Goal: Information Seeking & Learning: Learn about a topic

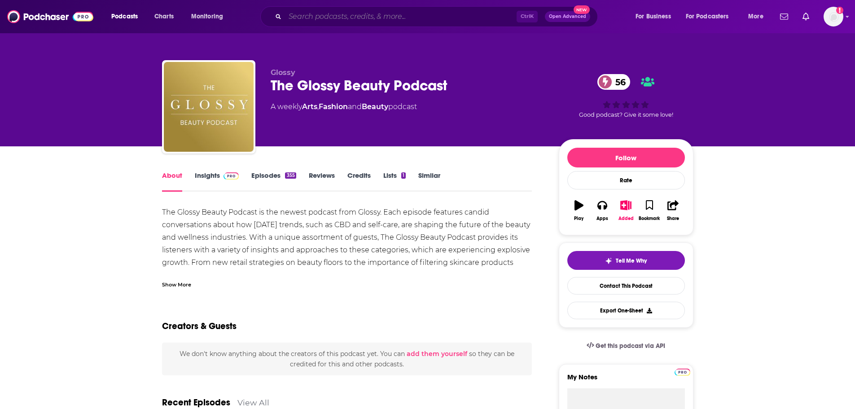
click at [307, 17] on input "Search podcasts, credits, & more..." at bounding box center [401, 16] width 232 height 14
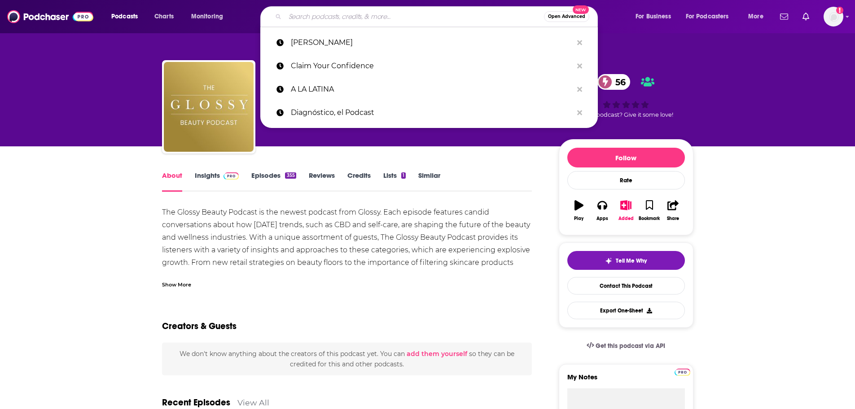
paste input "The Glossy Podcast [PERSON_NAME] [PERSON_NAME][EMAIL_ADDRESS][DOMAIN_NAME]"
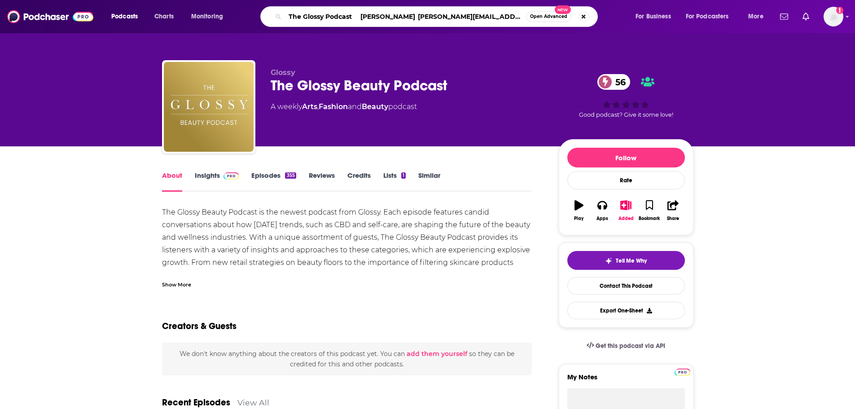
drag, startPoint x: 458, startPoint y: 19, endPoint x: 352, endPoint y: 16, distance: 106.0
click at [352, 16] on input "The Glossy Podcast [PERSON_NAME] [PERSON_NAME][EMAIL_ADDRESS][DOMAIN_NAME]" at bounding box center [405, 16] width 241 height 14
type input "The Glossy Podcast"
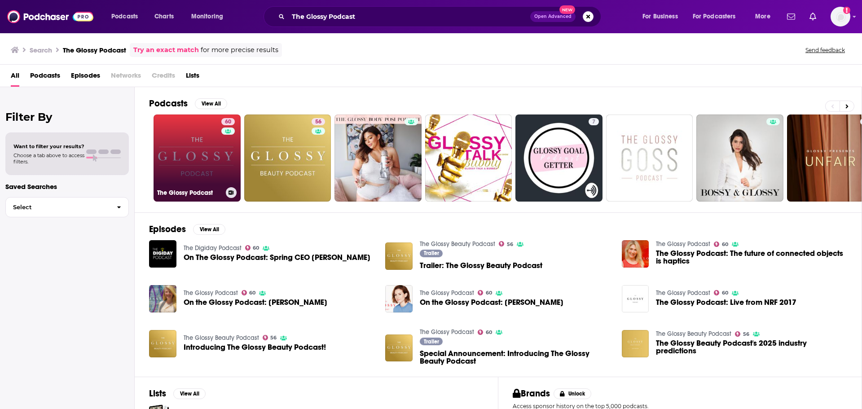
click at [216, 162] on link "60 The Glossy Podcast" at bounding box center [196, 157] width 87 height 87
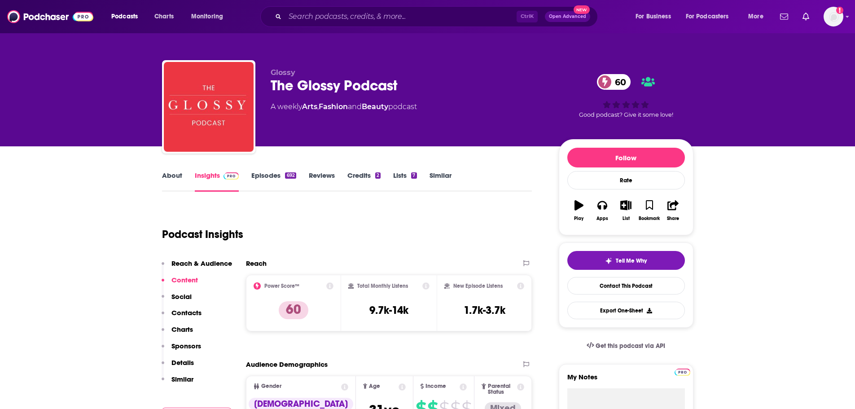
click at [170, 171] on div "About Insights Episodes 692 Reviews Credits 2 Lists 7 Similar" at bounding box center [347, 181] width 370 height 22
click at [169, 176] on link "About" at bounding box center [172, 181] width 20 height 21
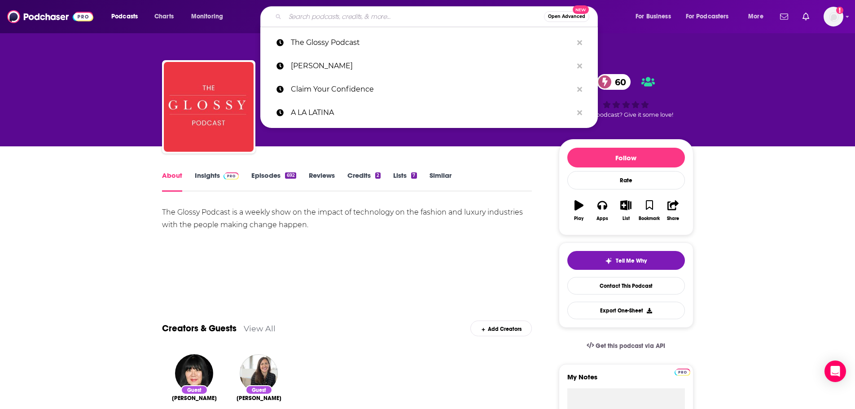
click at [315, 19] on input "Search podcasts, credits, & more..." at bounding box center [414, 16] width 259 height 14
paste input "The Wellness Cafe"
type input "The Wellness Cafe"
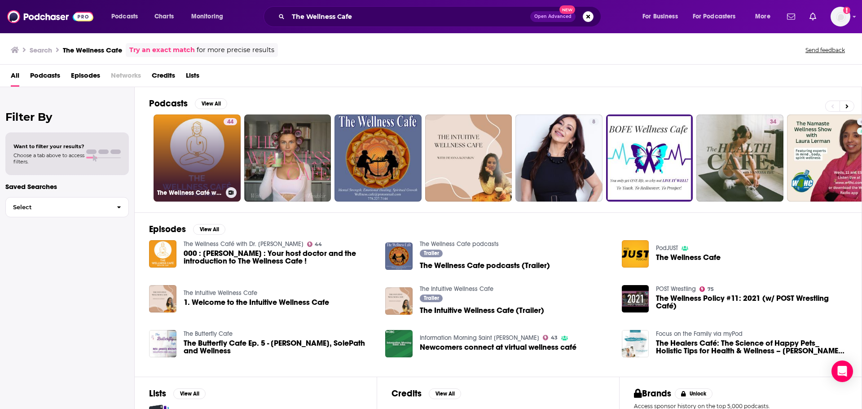
click at [206, 158] on link "44 The Wellness Café with Dr. [PERSON_NAME]" at bounding box center [196, 157] width 87 height 87
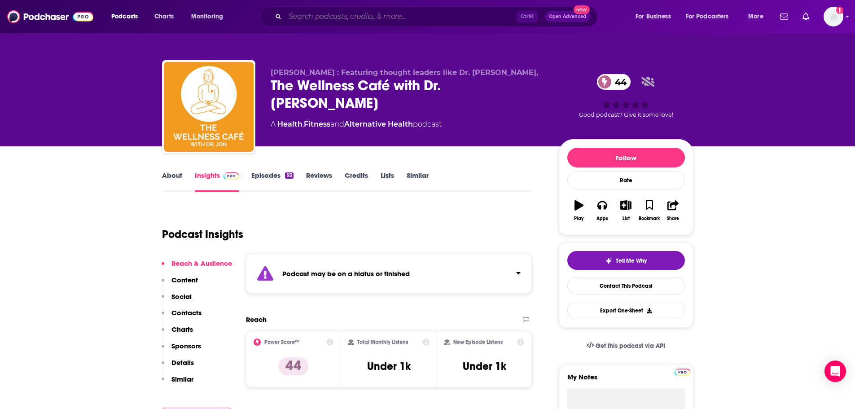
click at [316, 12] on input "Search podcasts, credits, & more..." at bounding box center [401, 16] width 232 height 14
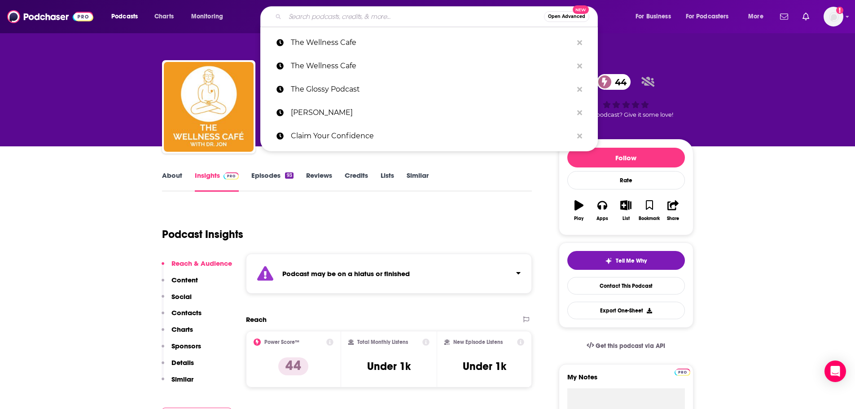
paste input "The Wellness Scoop"
type input "The Wellness Scoop"
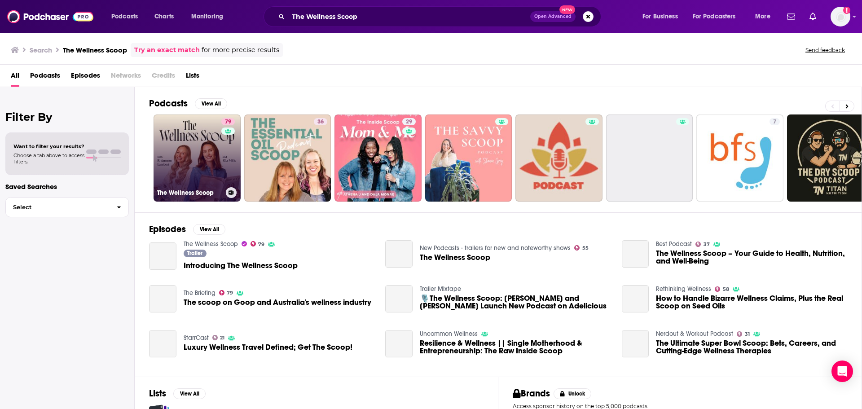
click at [214, 156] on link "79 The Wellness Scoop" at bounding box center [196, 157] width 87 height 87
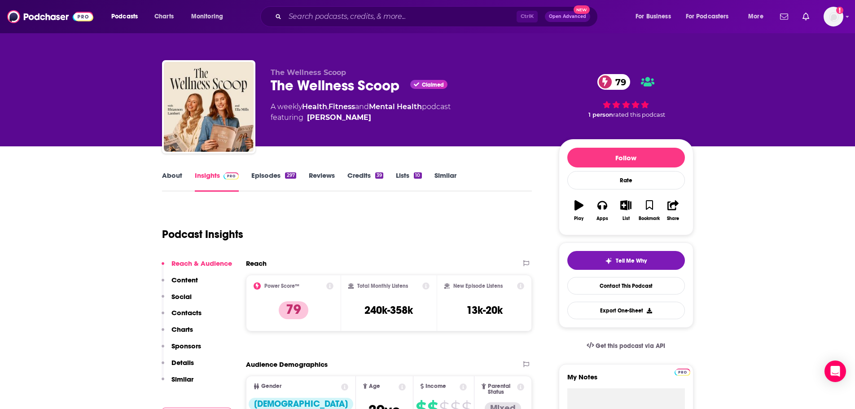
click at [171, 179] on link "About" at bounding box center [172, 181] width 20 height 21
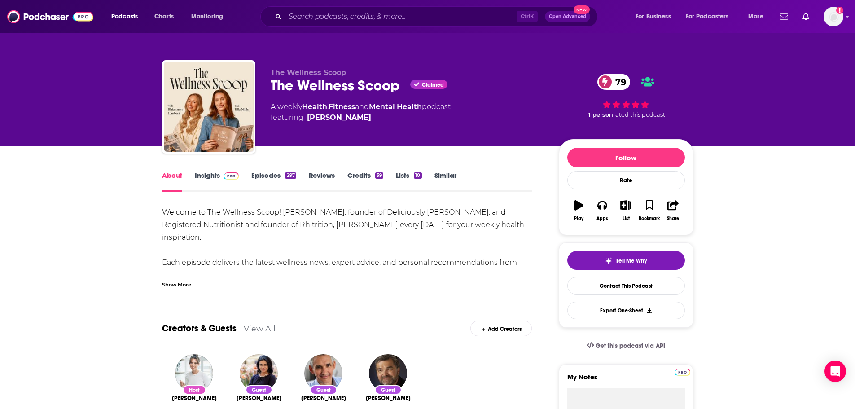
drag, startPoint x: 207, startPoint y: 179, endPoint x: 427, endPoint y: 0, distance: 283.7
click at [207, 179] on link "Insights" at bounding box center [217, 181] width 44 height 21
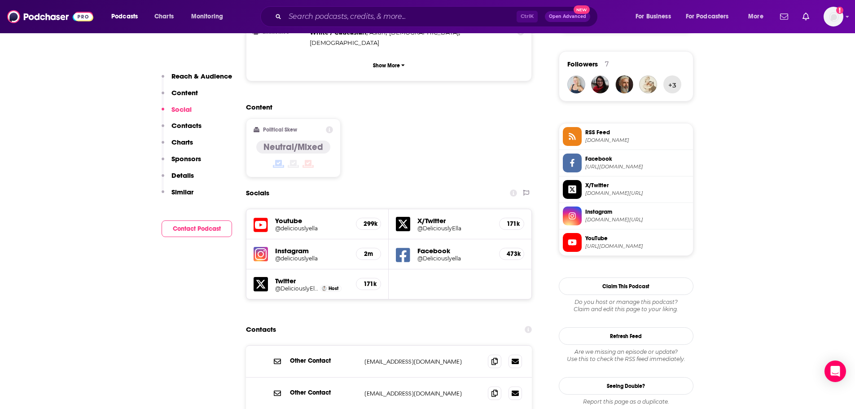
scroll to position [718, 0]
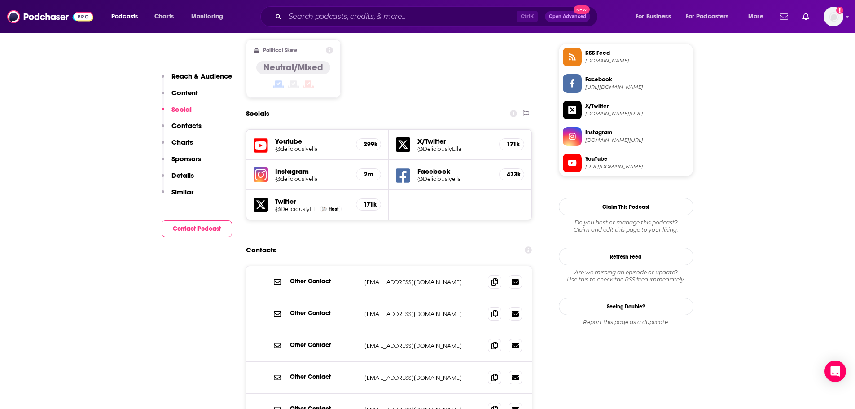
click at [485, 266] on div "Other Contact teams@deliciouslyella.com teams@deliciouslyella.com" at bounding box center [389, 282] width 286 height 32
click at [492, 278] on icon at bounding box center [494, 281] width 6 height 7
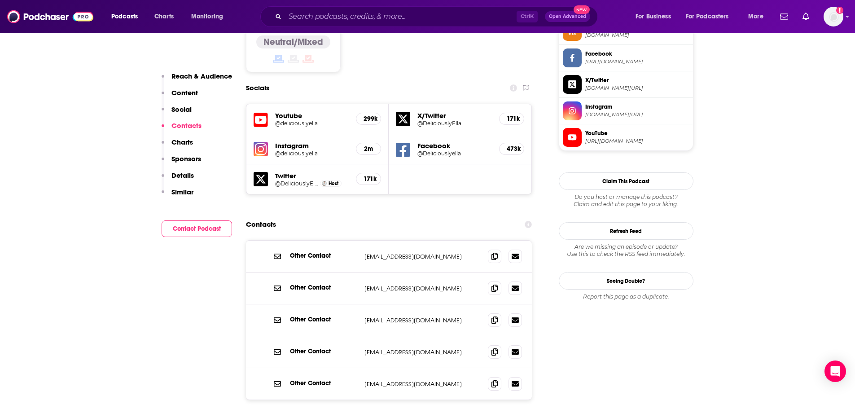
scroll to position [808, 0]
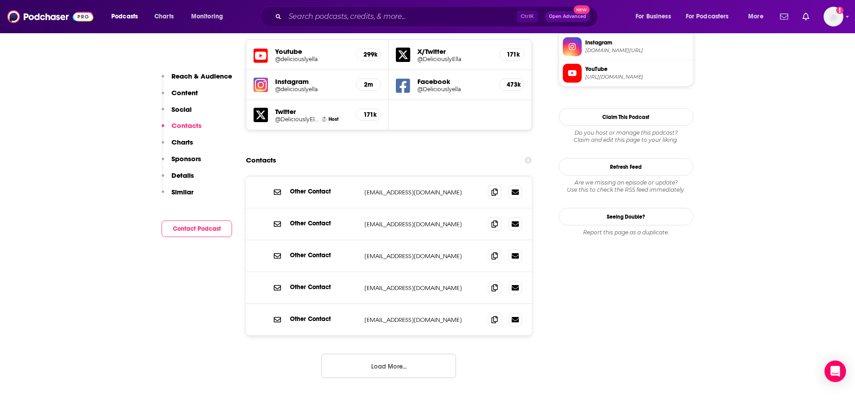
click at [390, 354] on button "Load More..." at bounding box center [388, 366] width 135 height 24
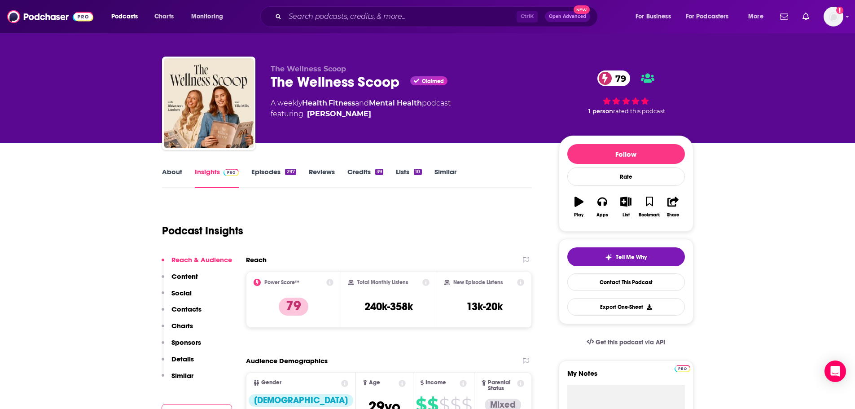
scroll to position [0, 0]
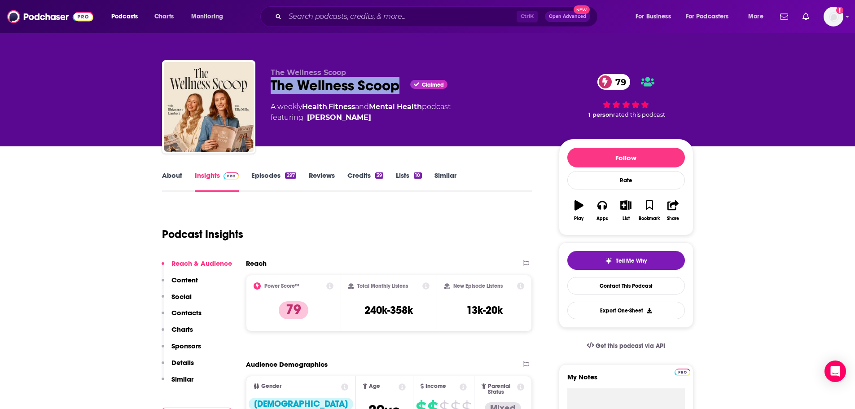
drag, startPoint x: 399, startPoint y: 84, endPoint x: 272, endPoint y: 87, distance: 126.1
click at [272, 87] on div "The Wellness Scoop Claimed 79" at bounding box center [408, 86] width 274 height 18
copy h2 "The Wellness Scoop"
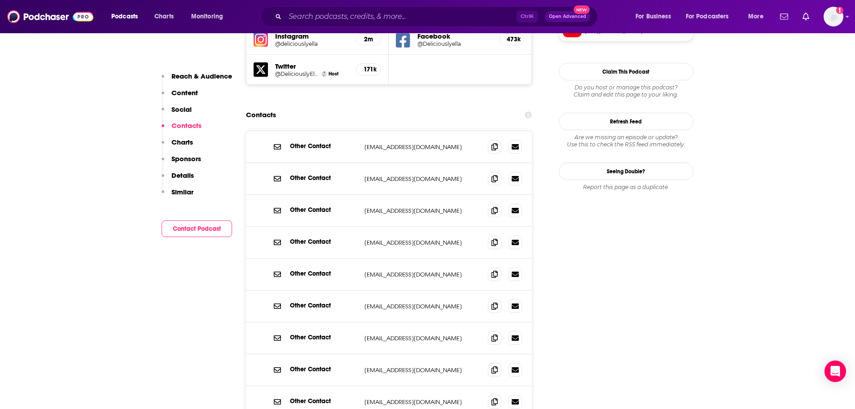
scroll to position [853, 0]
click at [319, 17] on input "Search podcasts, credits, & more..." at bounding box center [401, 16] width 232 height 14
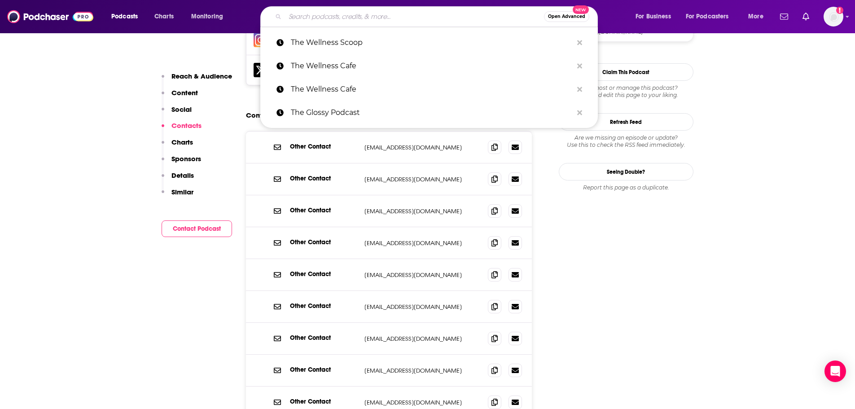
paste input "The Knowledge Project"
type input "The Knowledge Project"
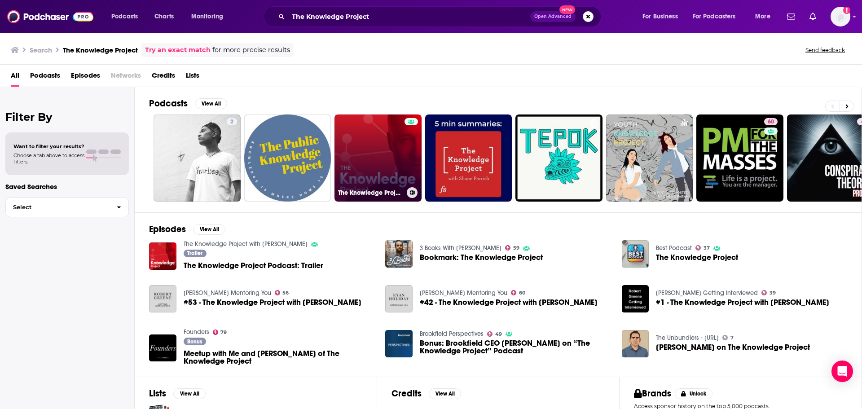
click at [380, 164] on link "The Knowledge Project with Shane Parrish" at bounding box center [377, 157] width 87 height 87
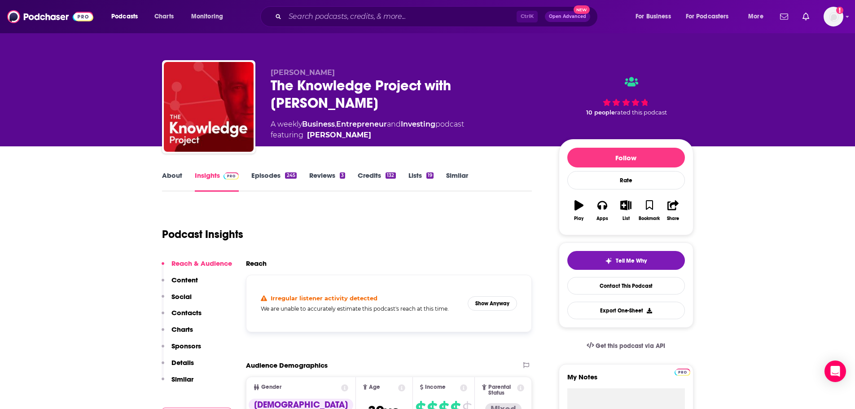
click at [173, 175] on link "About" at bounding box center [172, 181] width 20 height 21
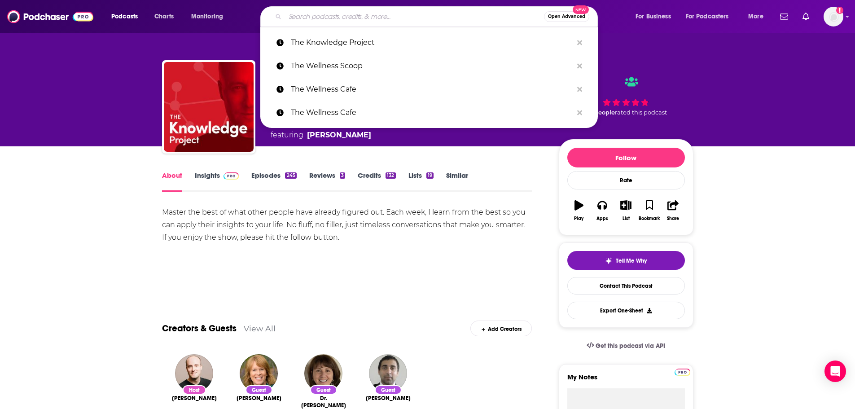
click at [300, 13] on input "Search podcasts, credits, & more..." at bounding box center [414, 16] width 259 height 14
paste input "Transform Your Workplace"
type input "Transform Your Workplace"
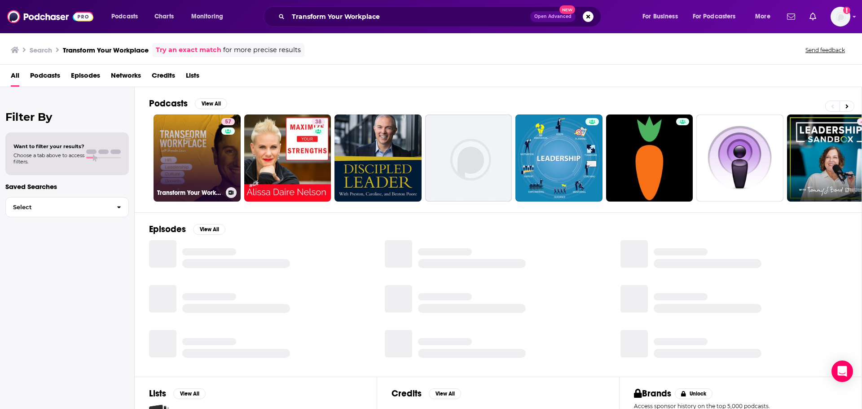
click at [186, 149] on link "57 Transform Your Workplace" at bounding box center [196, 157] width 87 height 87
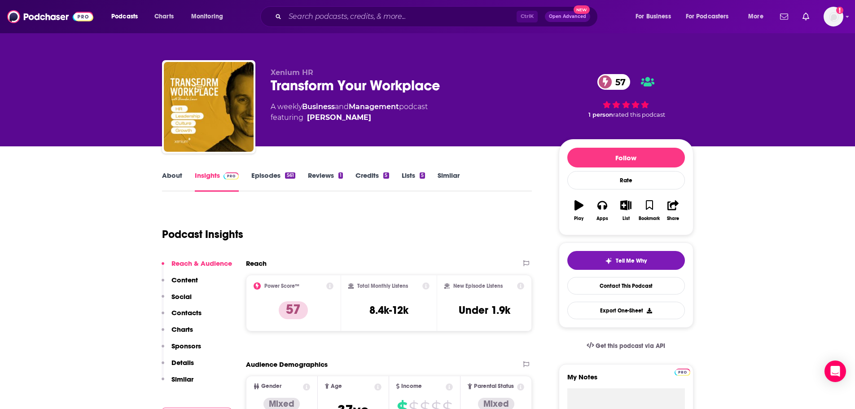
click at [177, 180] on link "About" at bounding box center [172, 181] width 20 height 21
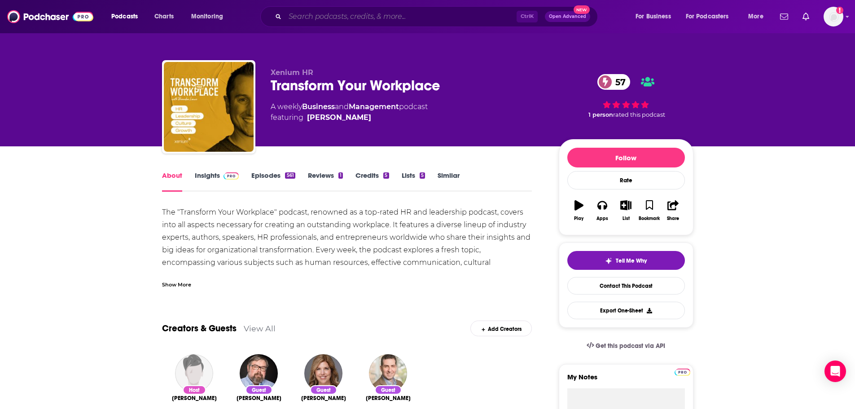
click at [364, 16] on input "Search podcasts, credits, & more..." at bounding box center [401, 16] width 232 height 14
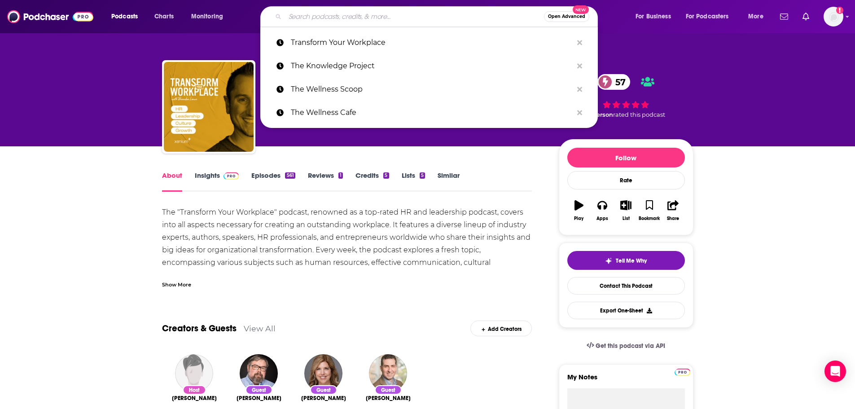
paste input "TruthWorks"
type input "TruthWorks"
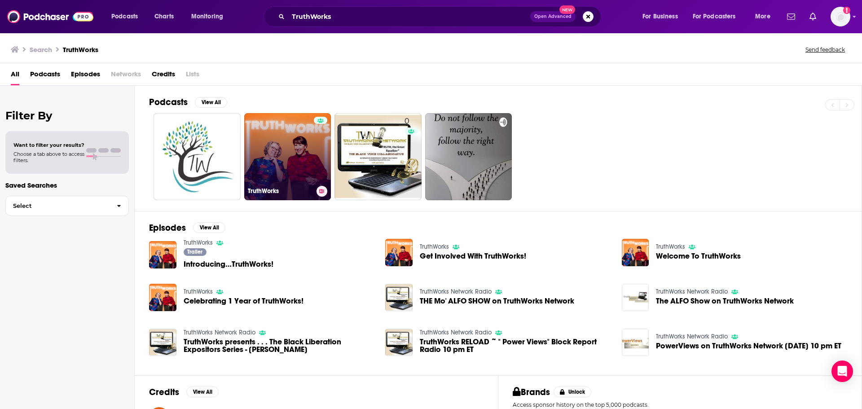
click at [294, 141] on link "TruthWorks" at bounding box center [287, 156] width 87 height 87
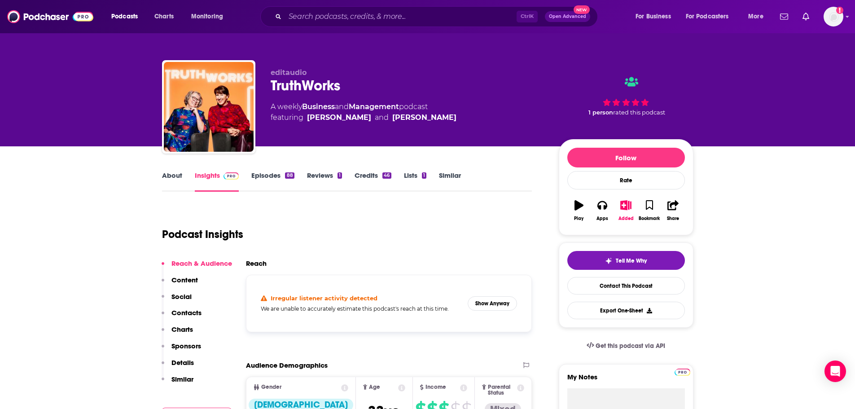
click at [171, 173] on link "About" at bounding box center [172, 181] width 20 height 21
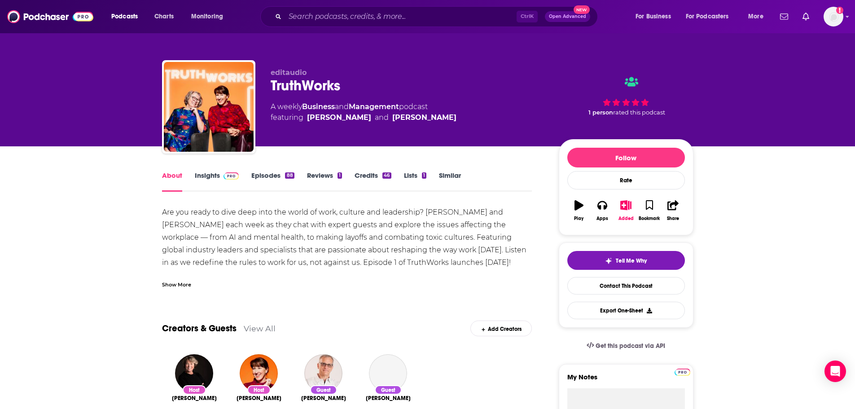
click at [220, 174] on span at bounding box center [229, 175] width 19 height 9
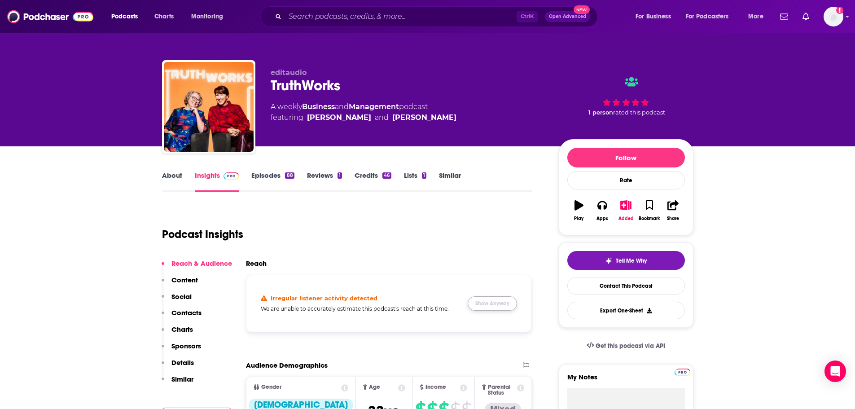
click at [502, 307] on button "Show Anyway" at bounding box center [492, 303] width 49 height 14
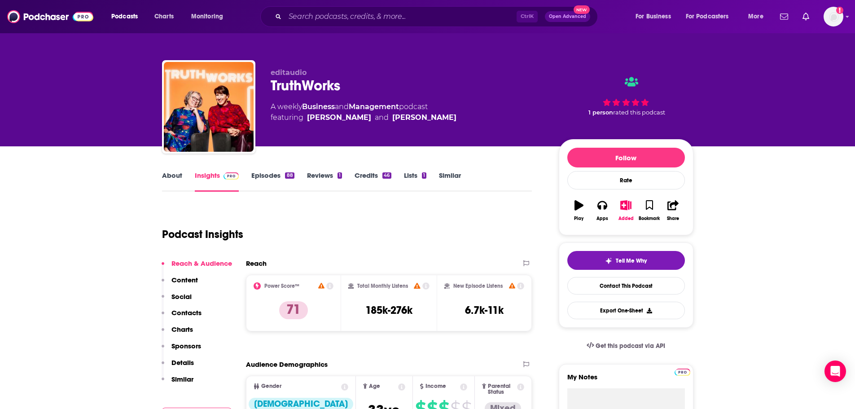
click at [173, 174] on link "About" at bounding box center [172, 181] width 20 height 21
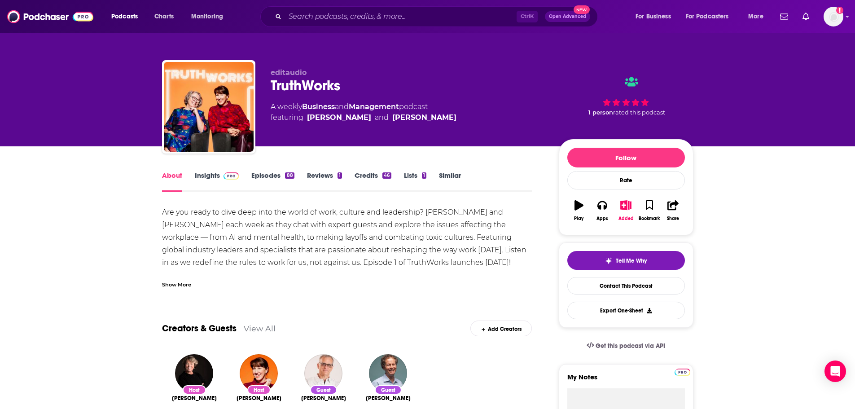
click at [183, 282] on div "Show More" at bounding box center [176, 284] width 29 height 9
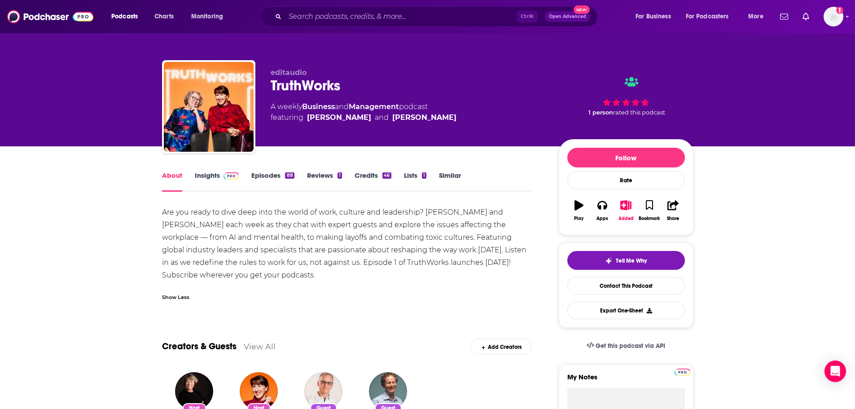
click at [258, 175] on link "Episodes 88" at bounding box center [272, 181] width 43 height 21
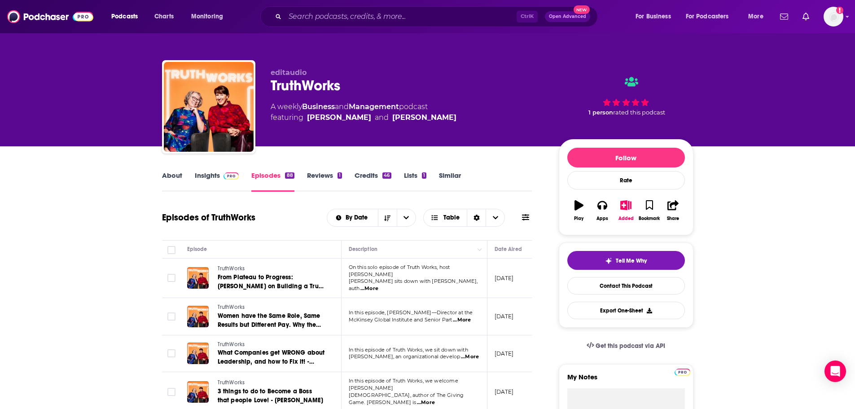
click at [174, 175] on link "About" at bounding box center [172, 181] width 20 height 21
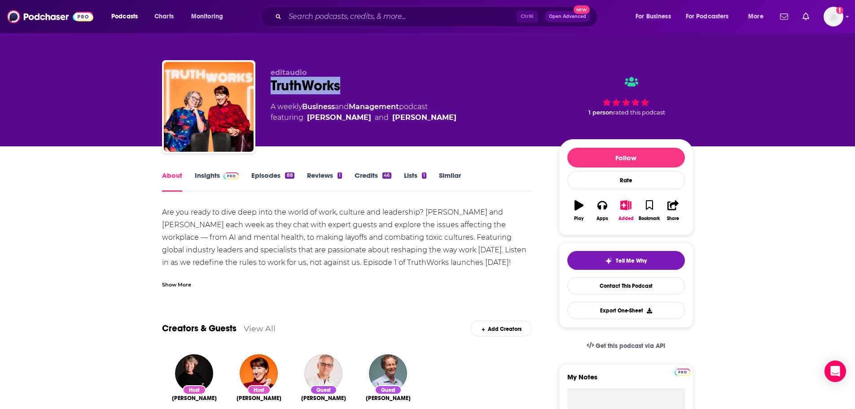
drag, startPoint x: 340, startPoint y: 83, endPoint x: 271, endPoint y: 91, distance: 70.0
click at [271, 91] on div "TruthWorks" at bounding box center [408, 86] width 274 height 18
copy h1 "TruthWorks"
click at [205, 179] on link "Insights" at bounding box center [217, 181] width 44 height 21
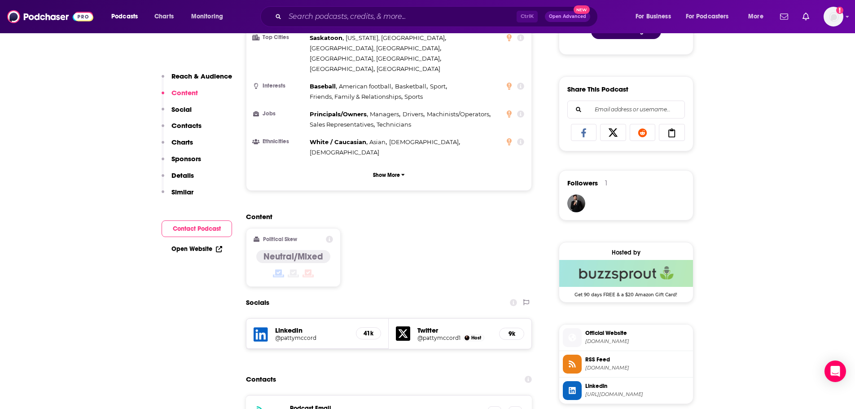
scroll to position [539, 0]
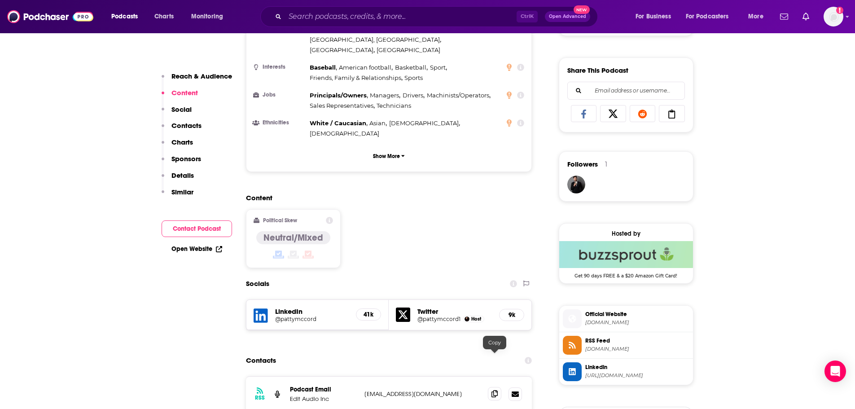
click at [495, 387] on span at bounding box center [494, 393] width 13 height 13
click at [386, 16] on input "Search podcasts, credits, & more..." at bounding box center [401, 16] width 232 height 14
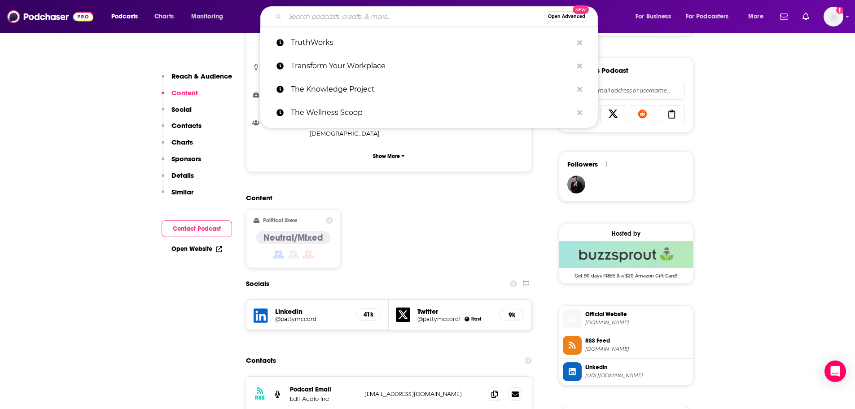
paste input "Unbreakable Business"
type input "Unbreakable Business"
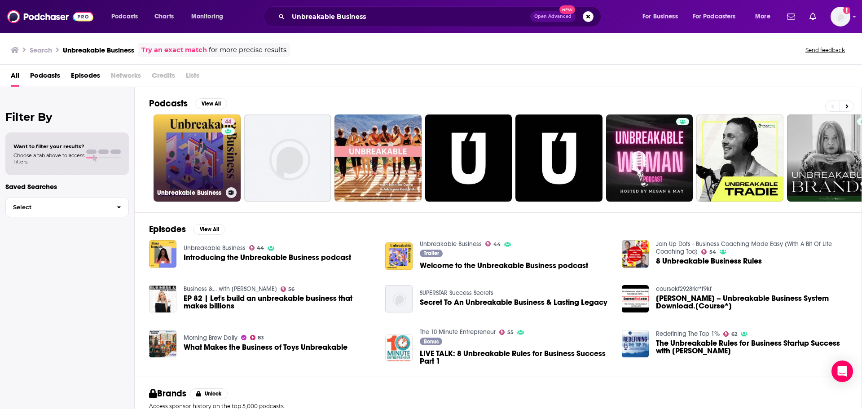
click at [208, 169] on link "44 Unbreakable Business" at bounding box center [196, 157] width 87 height 87
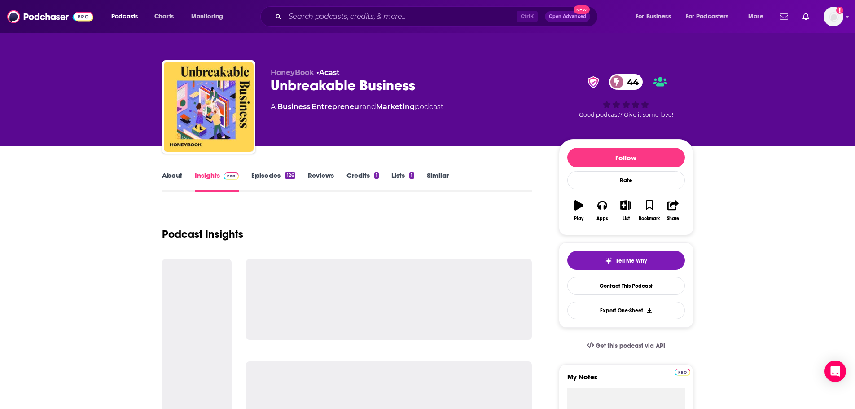
click at [169, 174] on link "About" at bounding box center [172, 181] width 20 height 21
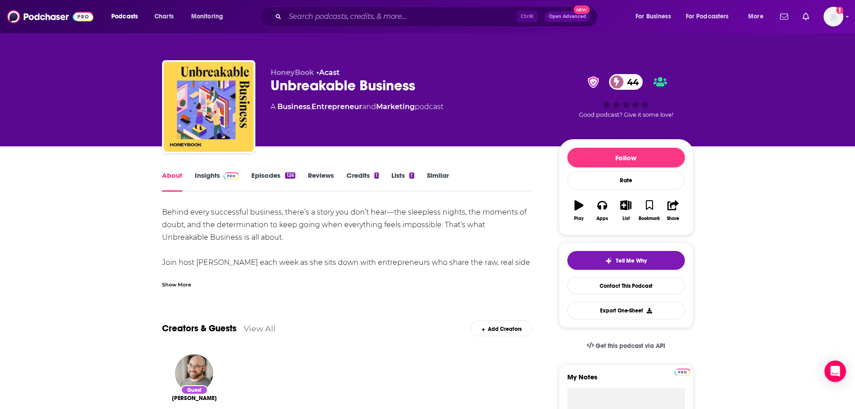
click at [189, 281] on div "Show More" at bounding box center [176, 284] width 29 height 9
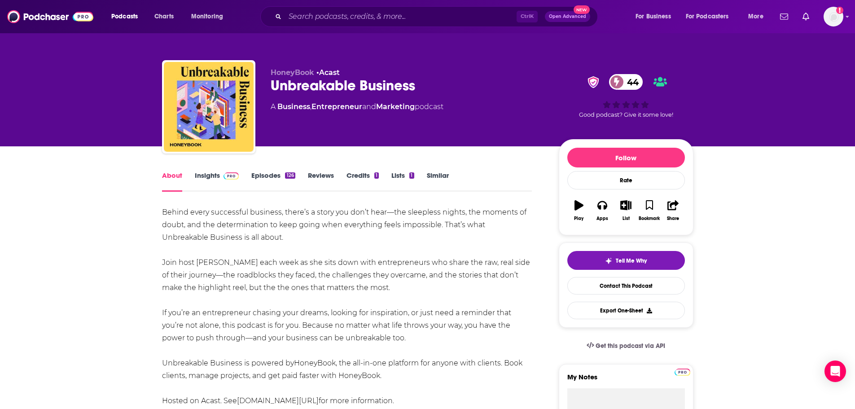
click at [205, 175] on link "Insights" at bounding box center [217, 181] width 44 height 21
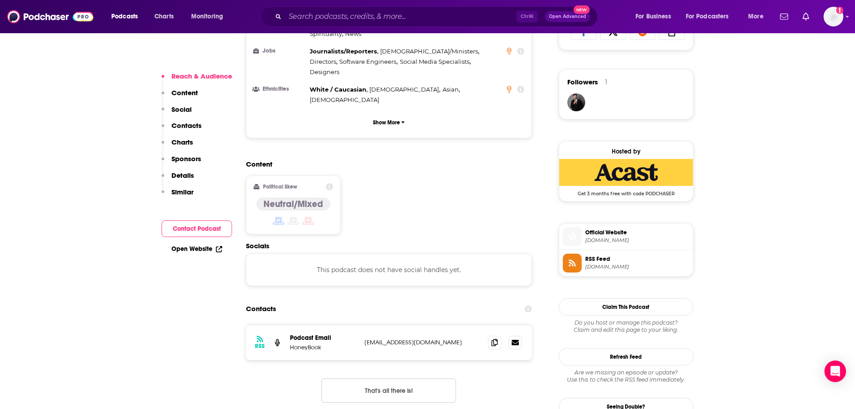
scroll to position [628, 0]
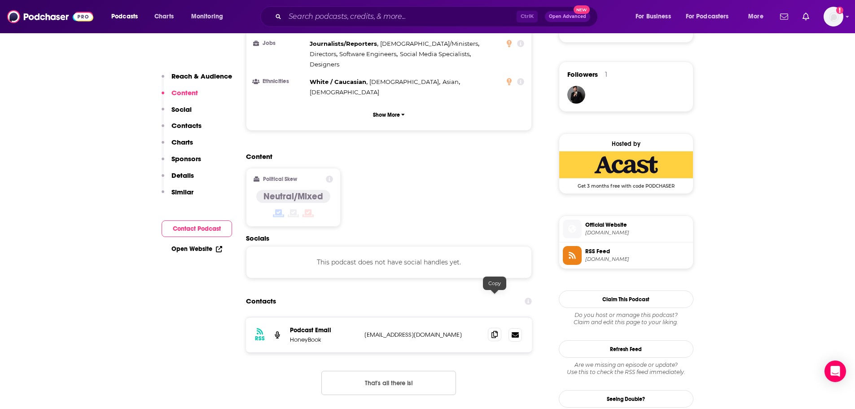
click at [493, 331] on icon at bounding box center [494, 334] width 6 height 7
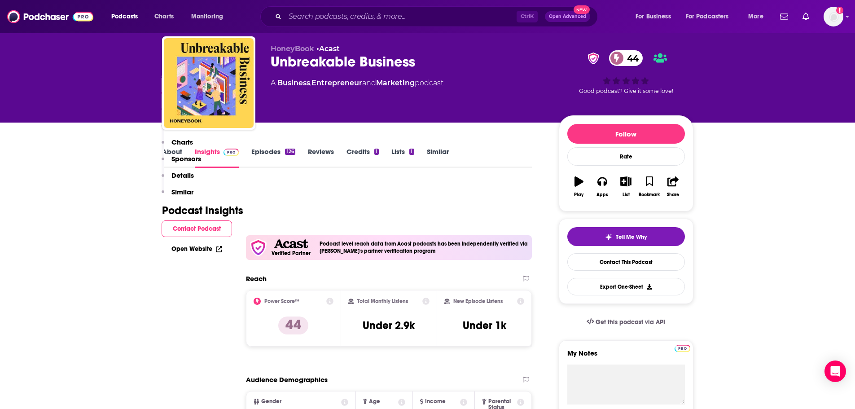
scroll to position [0, 0]
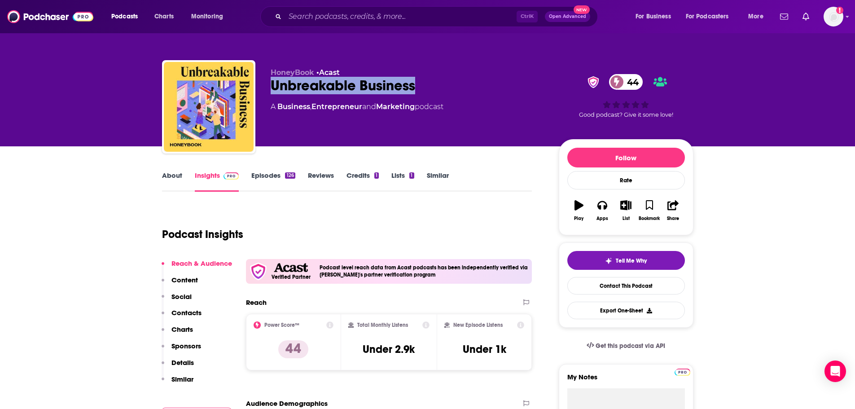
drag, startPoint x: 426, startPoint y: 84, endPoint x: 274, endPoint y: 86, distance: 151.7
click at [274, 86] on div "Unbreakable Business 44" at bounding box center [408, 86] width 274 height 18
copy h2 "Unbreakable Business"
click at [174, 179] on link "About" at bounding box center [172, 181] width 20 height 21
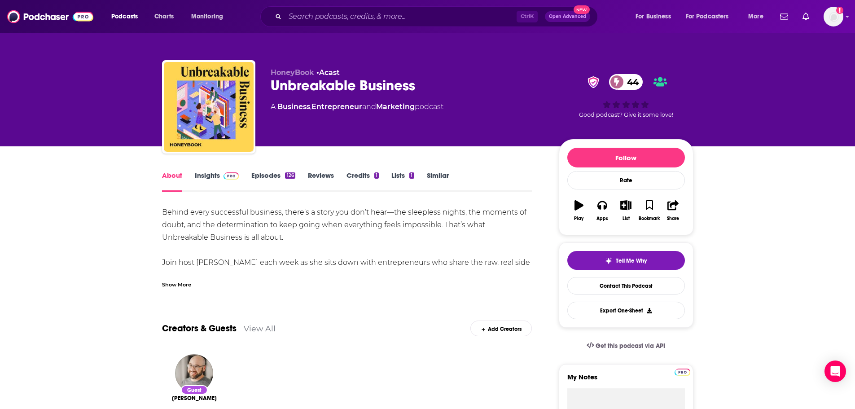
click at [179, 283] on div "Show More" at bounding box center [176, 284] width 29 height 9
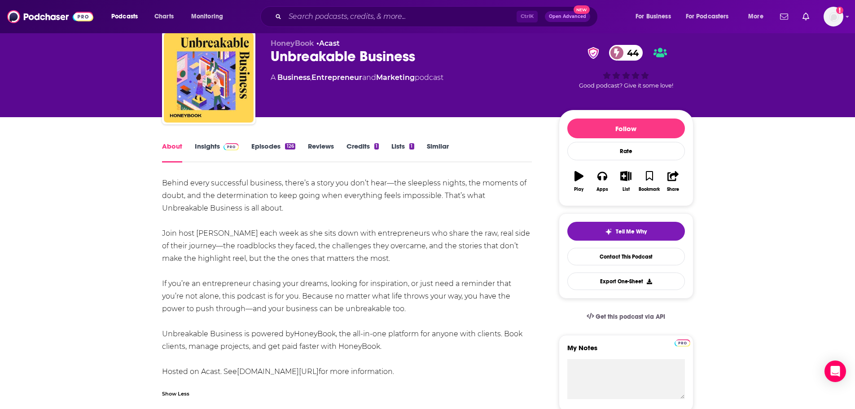
scroll to position [90, 0]
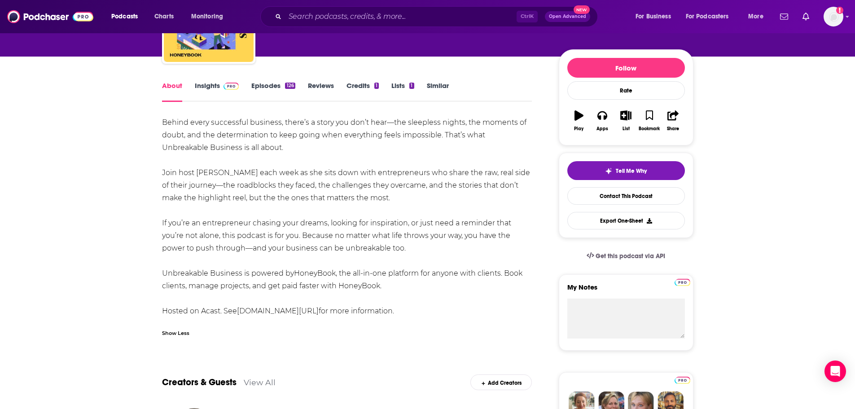
click at [350, 28] on div "Podcasts Charts Monitoring Ctrl K Open Advanced New For Business For Podcasters…" at bounding box center [427, 16] width 855 height 33
click at [346, 22] on input "Search podcasts, credits, & more..." at bounding box center [401, 16] width 232 height 14
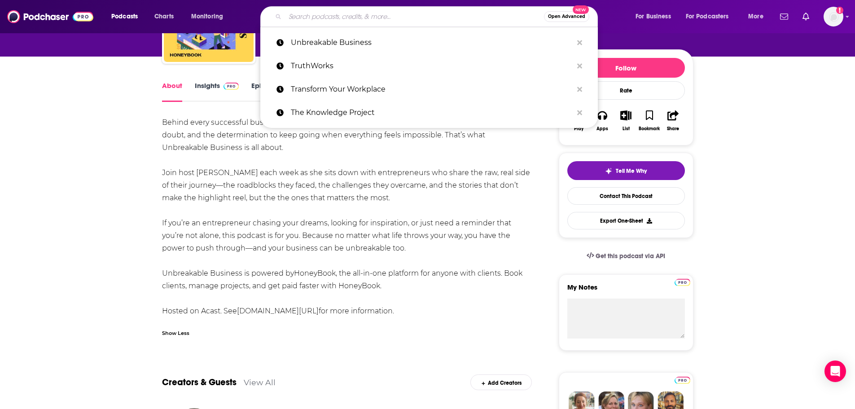
paste input "Unchained"
type input "Unchained"
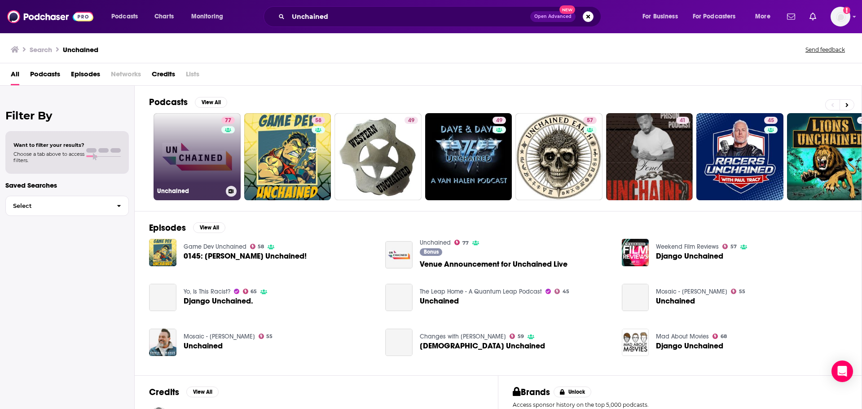
click at [215, 157] on link "77 Unchained" at bounding box center [196, 156] width 87 height 87
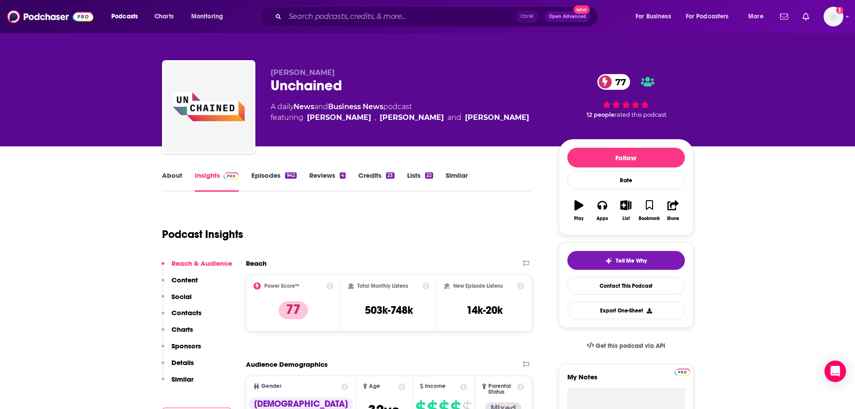
click at [174, 175] on link "About" at bounding box center [172, 181] width 20 height 21
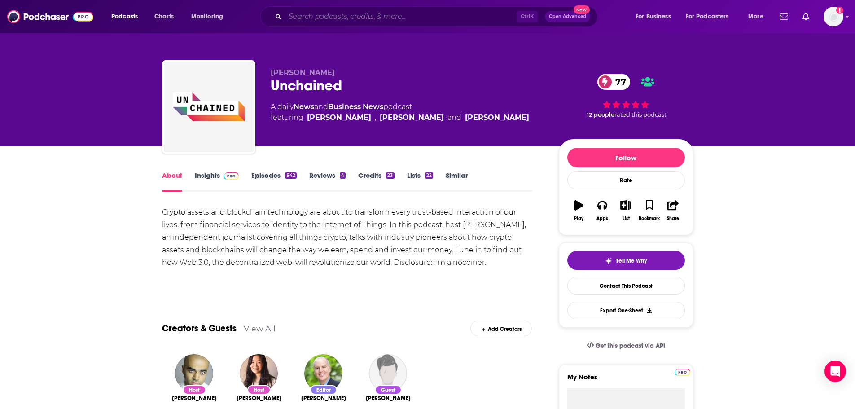
click at [320, 16] on input "Search podcasts, credits, & more..." at bounding box center [401, 16] width 232 height 14
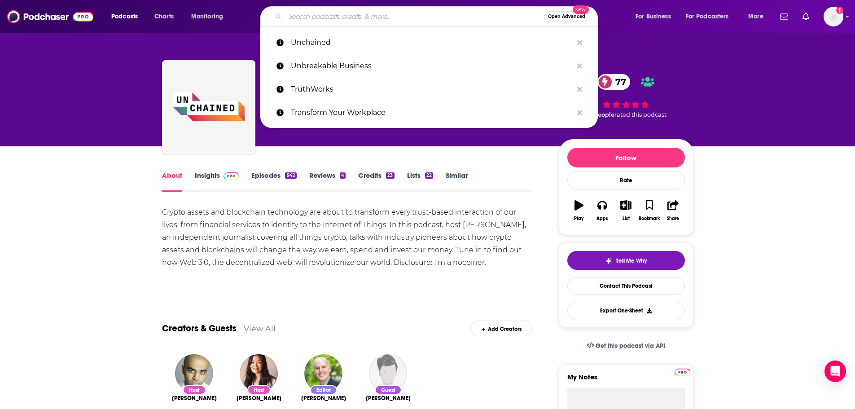
paste input "Work In Progress"
type input "Work In Progress"
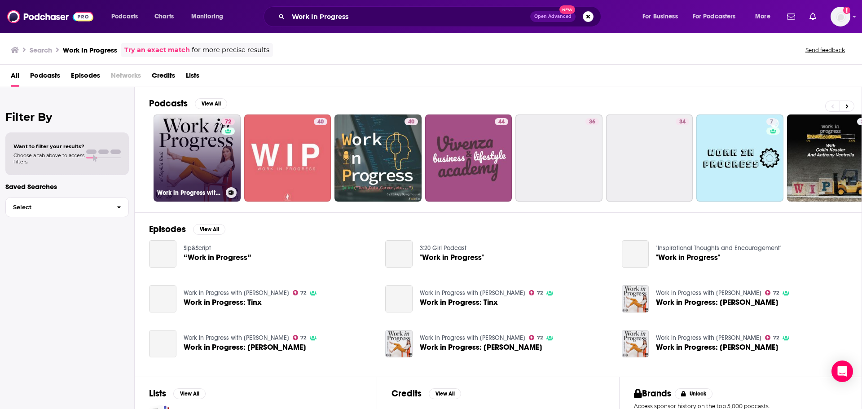
click at [209, 152] on link "72 Work in Progress with Sophia Bush" at bounding box center [196, 157] width 87 height 87
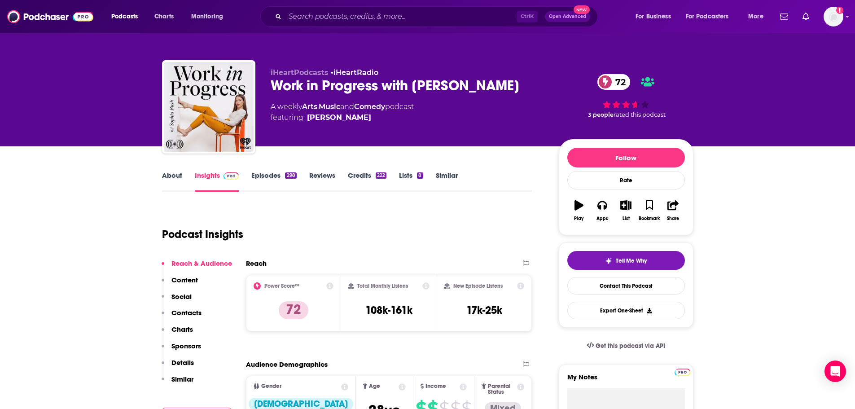
click at [167, 175] on link "About" at bounding box center [172, 181] width 20 height 21
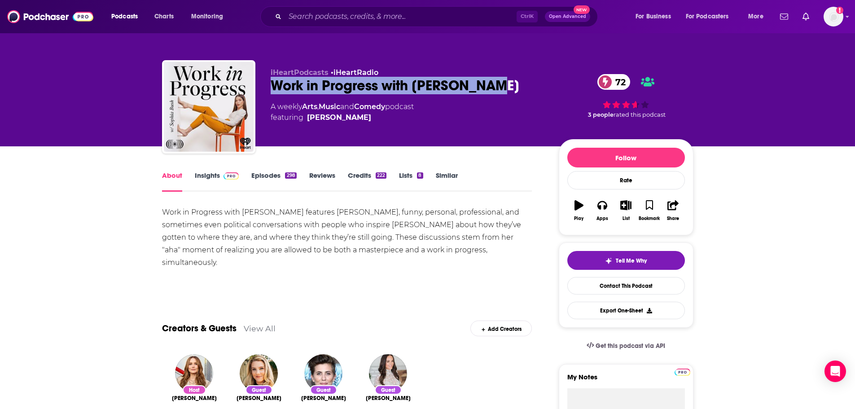
drag, startPoint x: 497, startPoint y: 87, endPoint x: 273, endPoint y: 84, distance: 224.0
click at [273, 84] on div "Work in Progress with Sophia Bush 72" at bounding box center [408, 86] width 274 height 18
copy h1 "Work in Progress with Sophia Bush"
click at [207, 173] on link "Insights" at bounding box center [217, 181] width 44 height 21
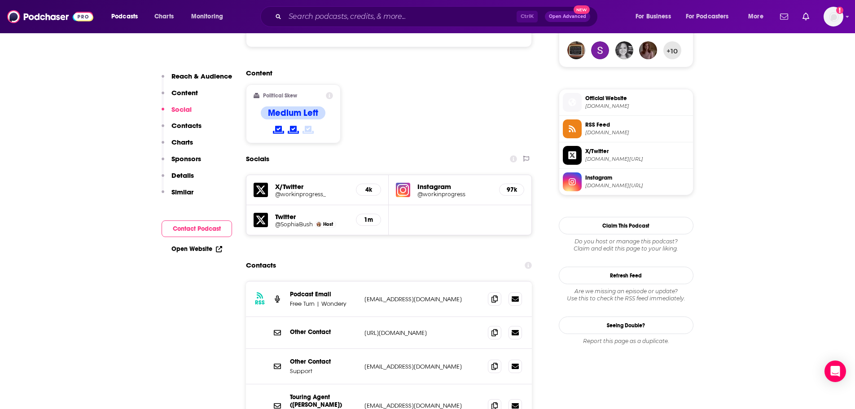
scroll to position [673, 0]
click at [491, 294] on icon at bounding box center [494, 297] width 6 height 7
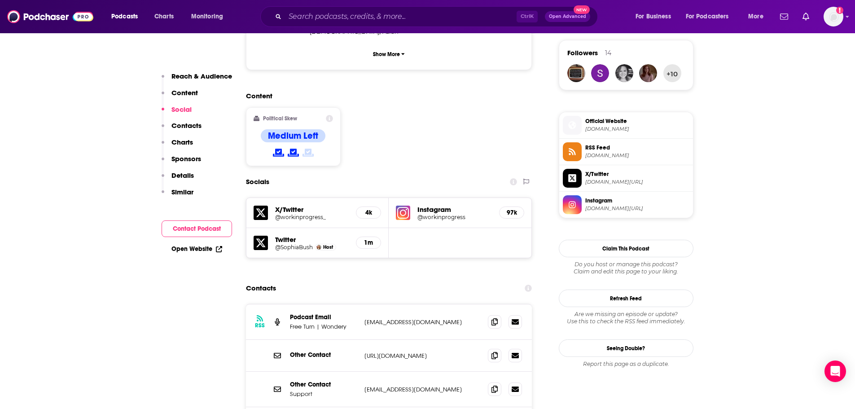
scroll to position [628, 0]
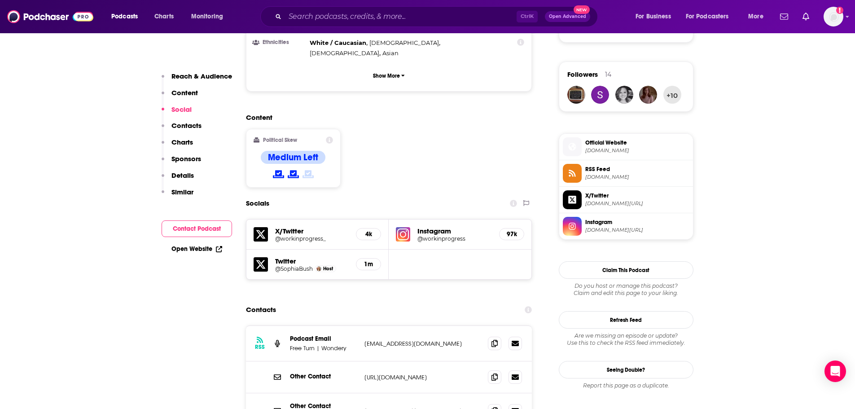
click at [606, 146] on span "Official Website" at bounding box center [637, 143] width 104 height 8
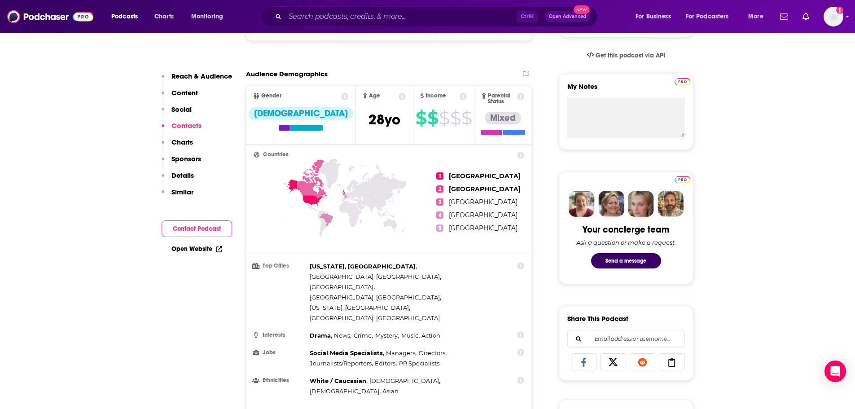
scroll to position [45, 0]
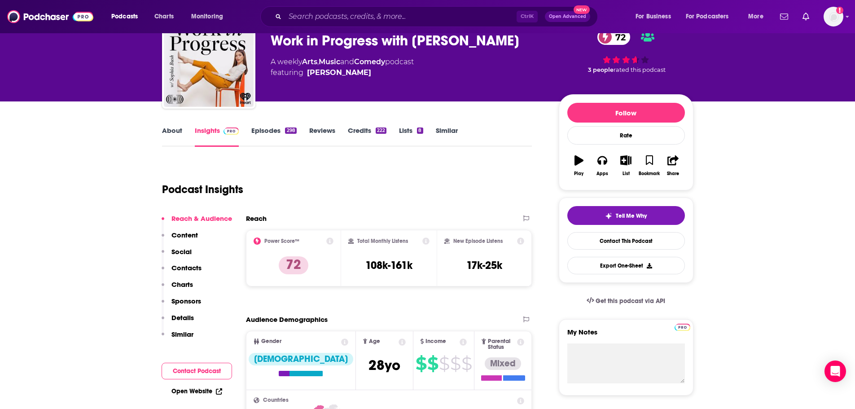
click at [167, 135] on link "About" at bounding box center [172, 136] width 20 height 21
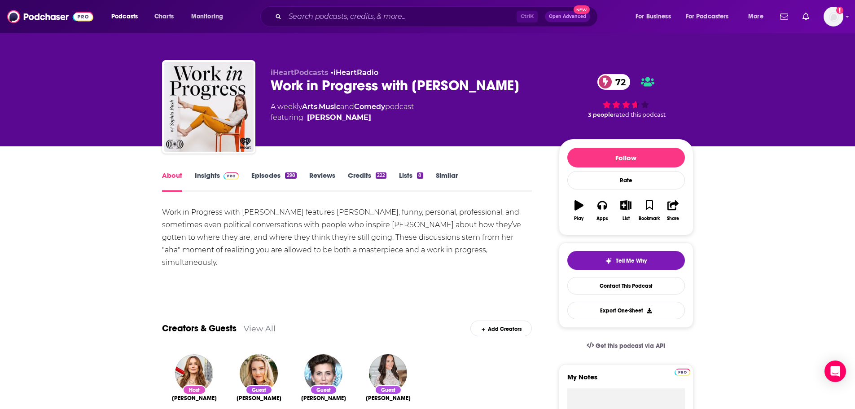
click at [258, 178] on link "Episodes 298" at bounding box center [273, 181] width 45 height 21
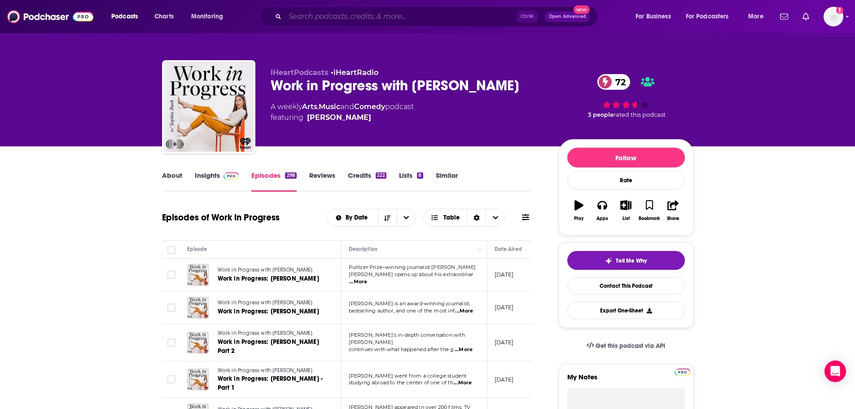
click at [388, 21] on input "Search podcasts, credits, & more..." at bounding box center [401, 16] width 232 height 14
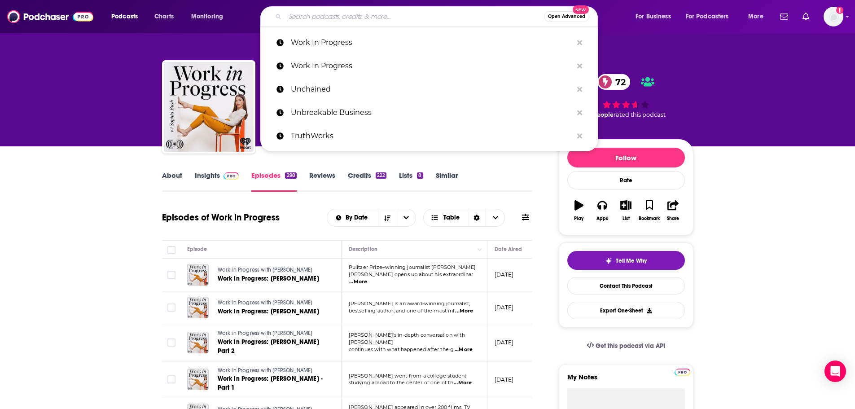
paste input "Women's Wear Daily"
type input "Women's Wear Daily"
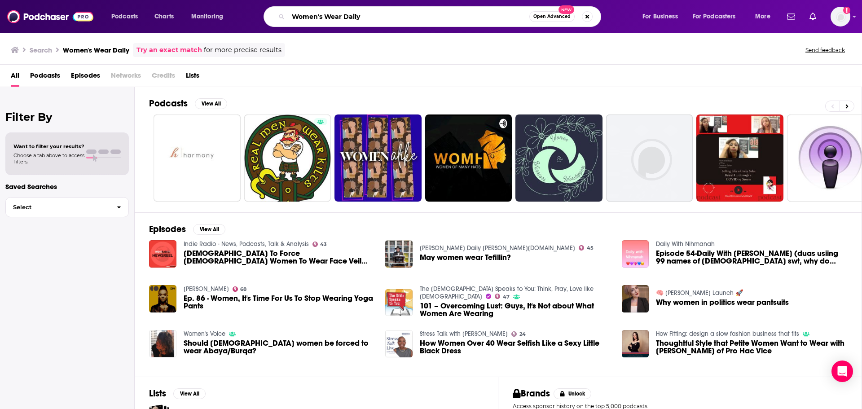
drag, startPoint x: 378, startPoint y: 19, endPoint x: 299, endPoint y: 19, distance: 79.0
click at [299, 19] on input "Women's Wear Daily" at bounding box center [408, 16] width 241 height 14
type input "WWD"
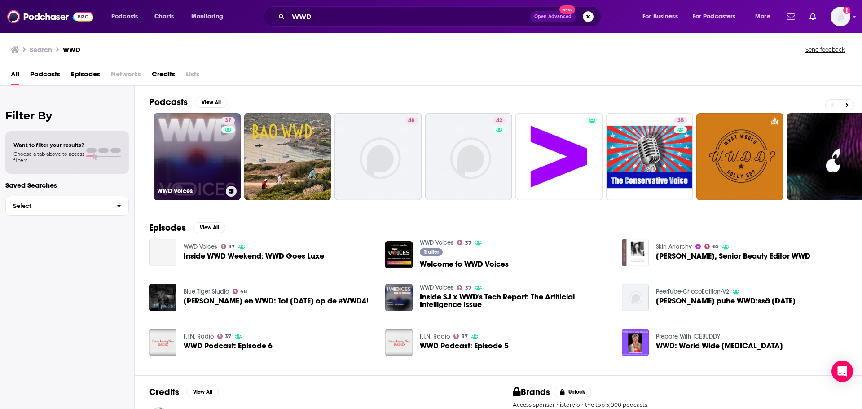
click at [226, 153] on div "37" at bounding box center [229, 151] width 16 height 69
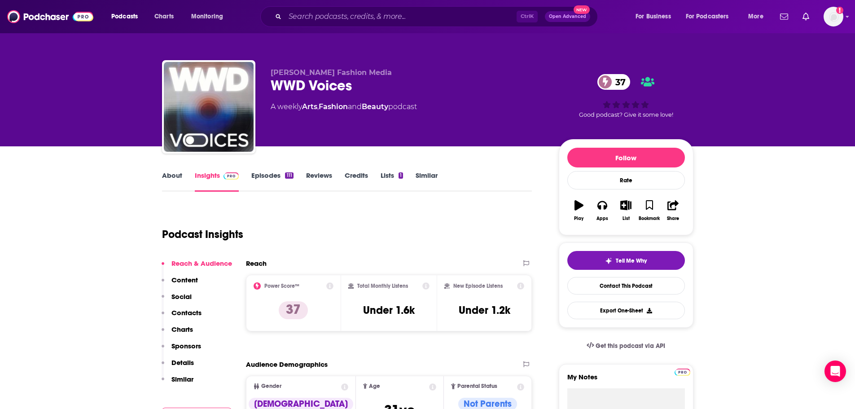
click at [171, 175] on link "About" at bounding box center [172, 181] width 20 height 21
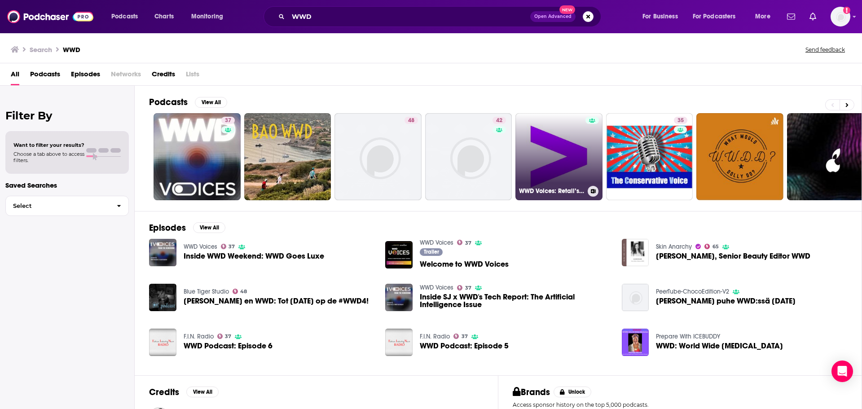
click at [582, 157] on link "WWD Voices: Retail’s Responsible Reset Series" at bounding box center [558, 156] width 87 height 87
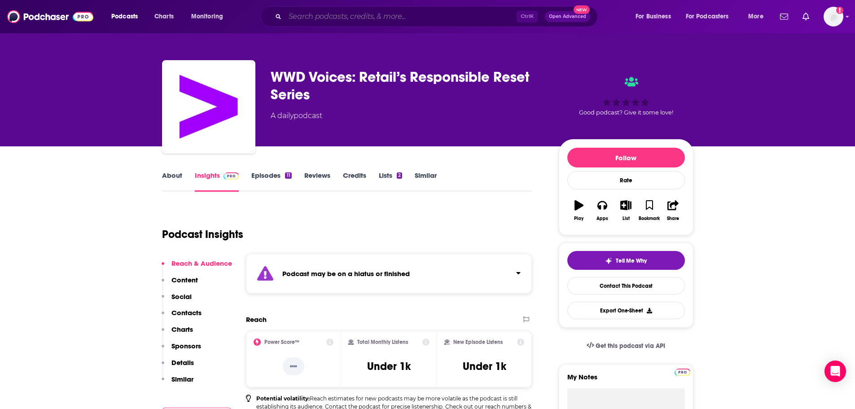
click at [337, 21] on input "Search podcasts, credits, & more..." at bounding box center [401, 16] width 232 height 14
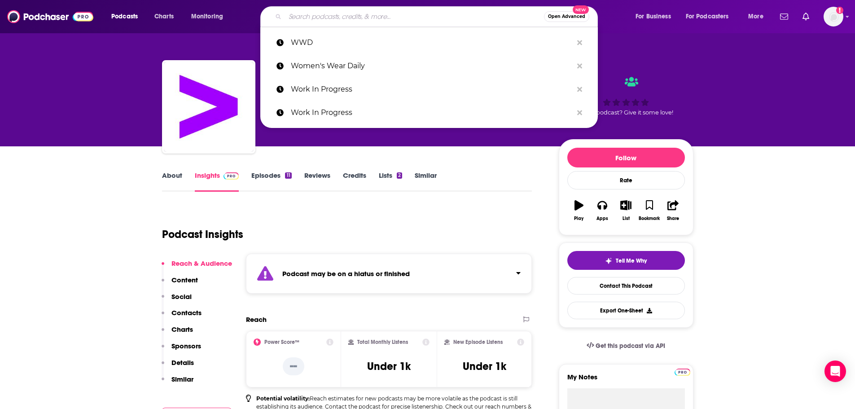
paste input "You Beauty"
type input "You Beauty"
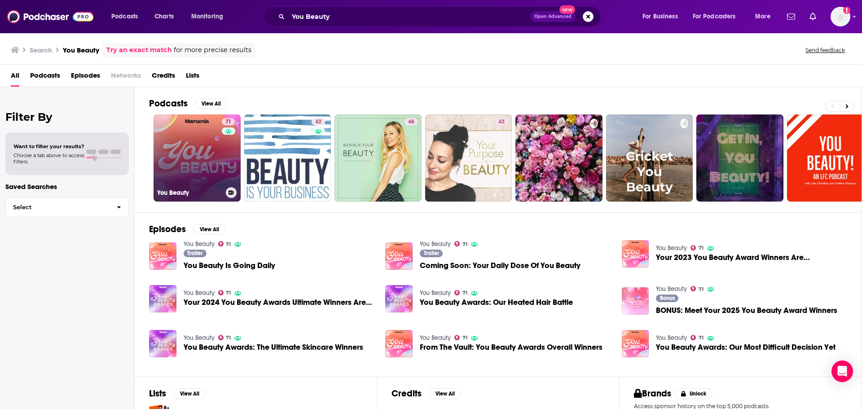
click at [191, 160] on link "71 You Beauty" at bounding box center [196, 157] width 87 height 87
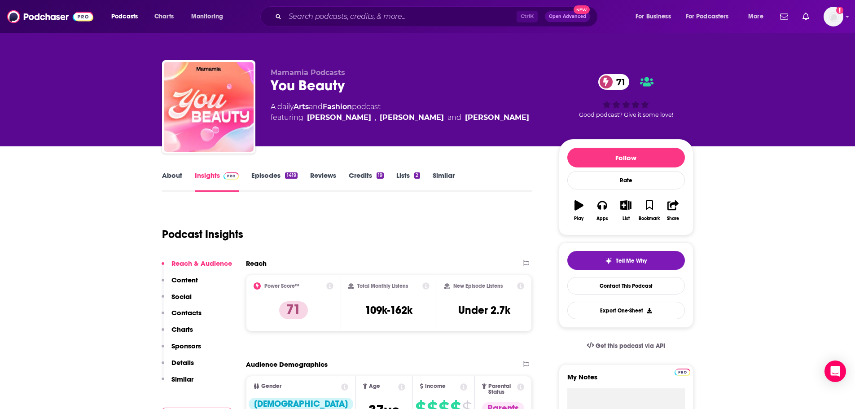
click at [176, 175] on link "About" at bounding box center [172, 181] width 20 height 21
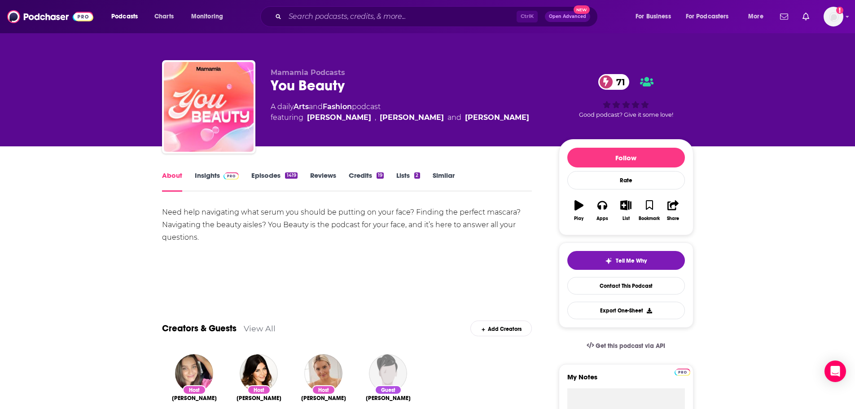
click at [206, 180] on link "Insights" at bounding box center [217, 181] width 44 height 21
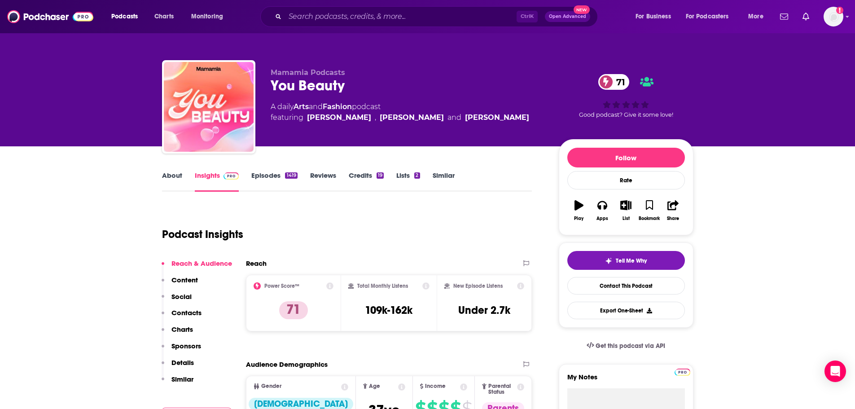
click at [271, 178] on link "Episodes 1419" at bounding box center [274, 181] width 46 height 21
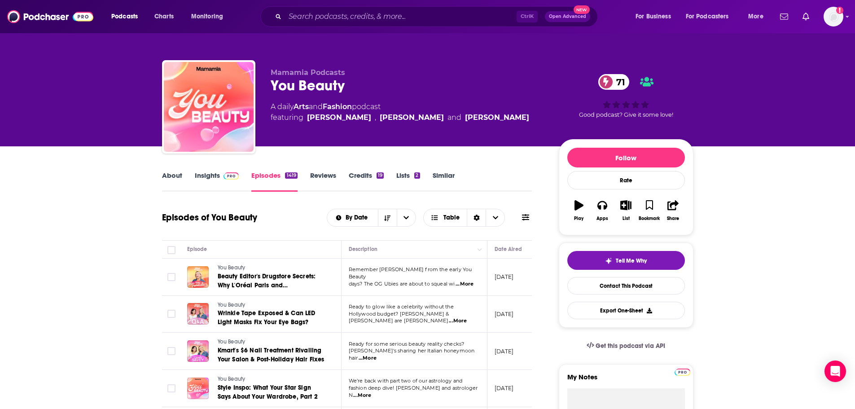
click at [169, 171] on link "About" at bounding box center [172, 181] width 20 height 21
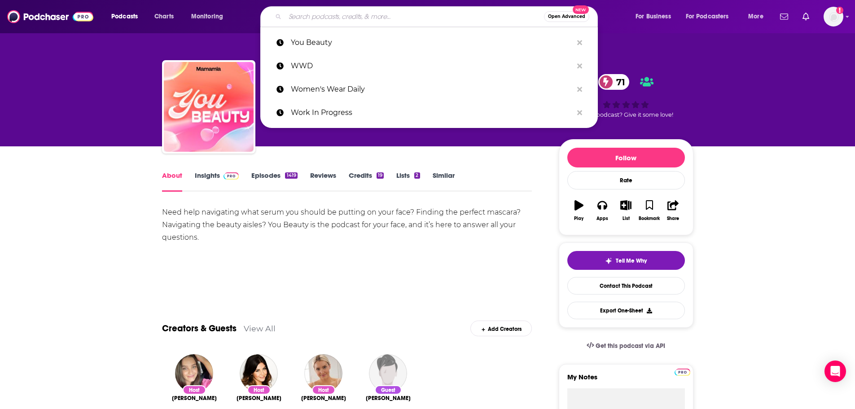
click at [398, 12] on input "Search podcasts, credits, & more..." at bounding box center [414, 16] width 259 height 14
paste input "ZOE Science & Nutrition"
type input "ZOE Science & Nutrition"
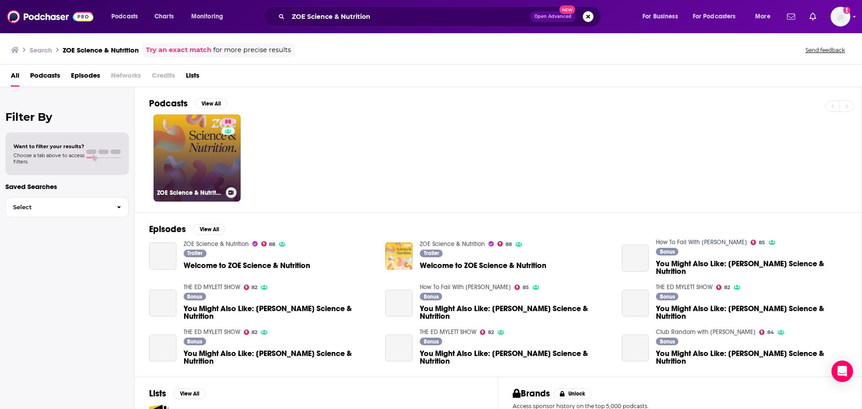
click at [219, 156] on link "88 ZOE Science & Nutrition" at bounding box center [196, 157] width 87 height 87
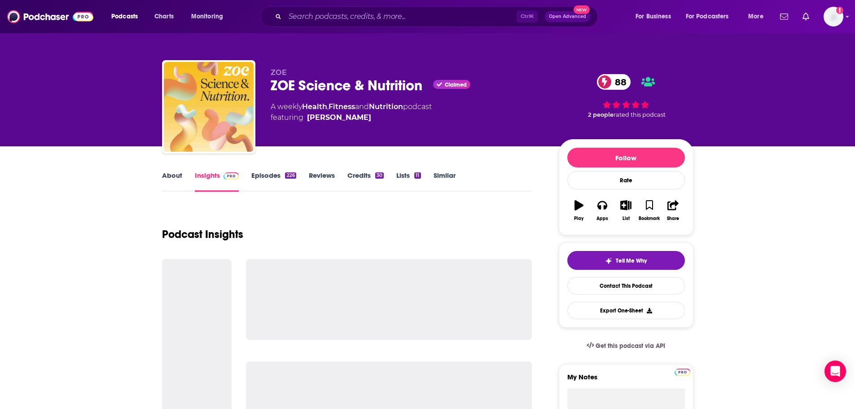
click at [174, 175] on link "About" at bounding box center [172, 181] width 20 height 21
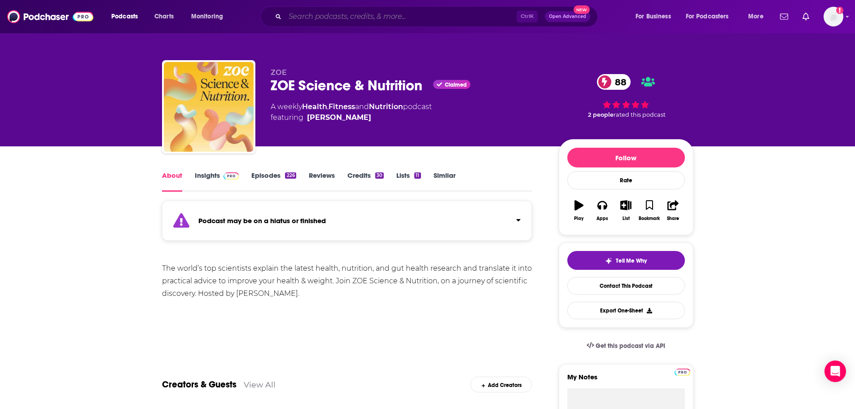
click at [373, 21] on input "Search podcasts, credits, & more..." at bounding box center [401, 16] width 232 height 14
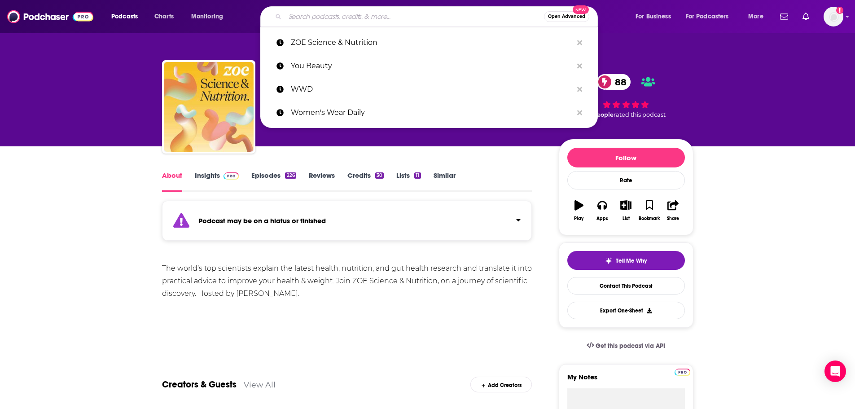
paste input "Leadership Next"
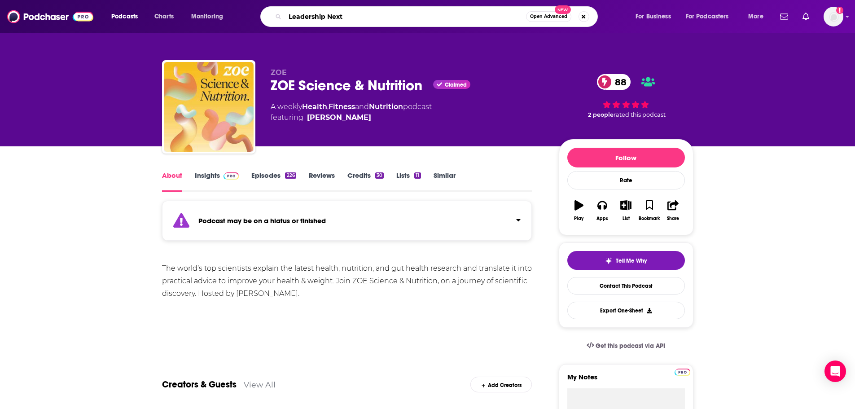
type input "Leadership Next"
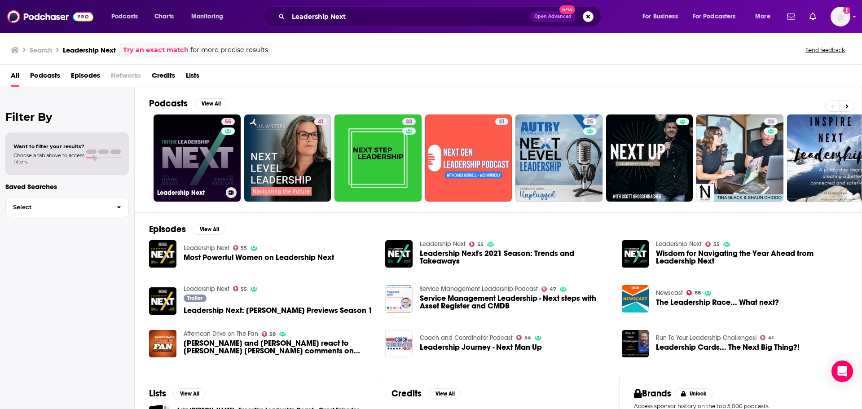
click at [195, 169] on link "55 Leadership Next" at bounding box center [196, 157] width 87 height 87
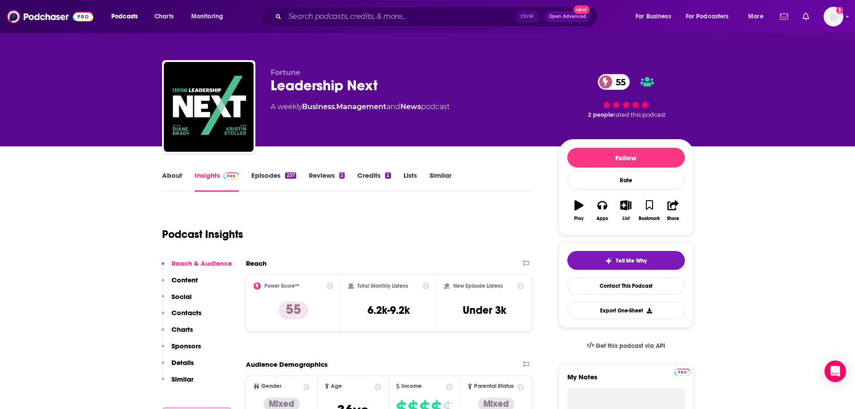
click at [171, 178] on link "About" at bounding box center [172, 181] width 20 height 21
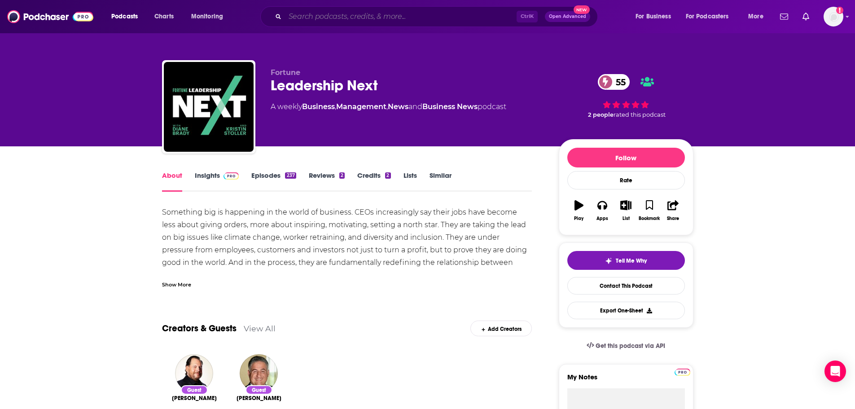
click at [374, 12] on input "Search podcasts, credits, & more..." at bounding box center [401, 16] width 232 height 14
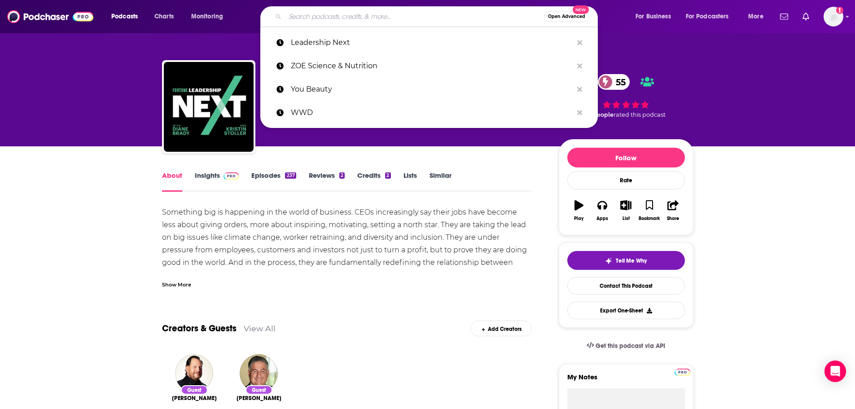
paste input "Maxwell Leadership"
type input "Maxwell Leadership"
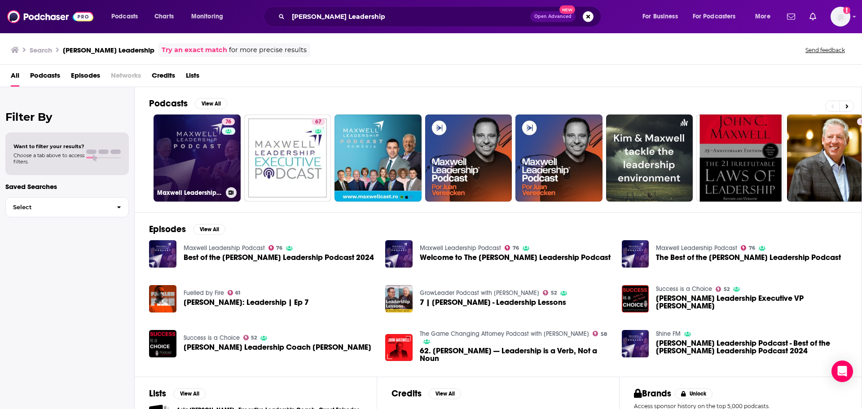
click at [189, 162] on link "76 Maxwell Leadership Podcast" at bounding box center [196, 157] width 87 height 87
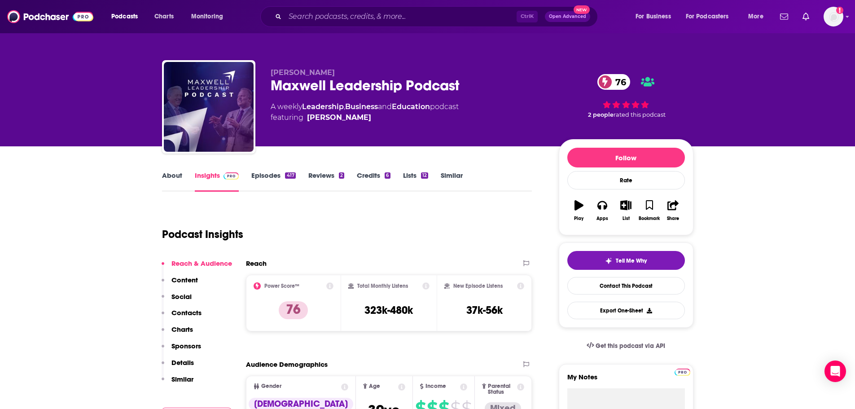
click at [171, 175] on link "About" at bounding box center [172, 181] width 20 height 21
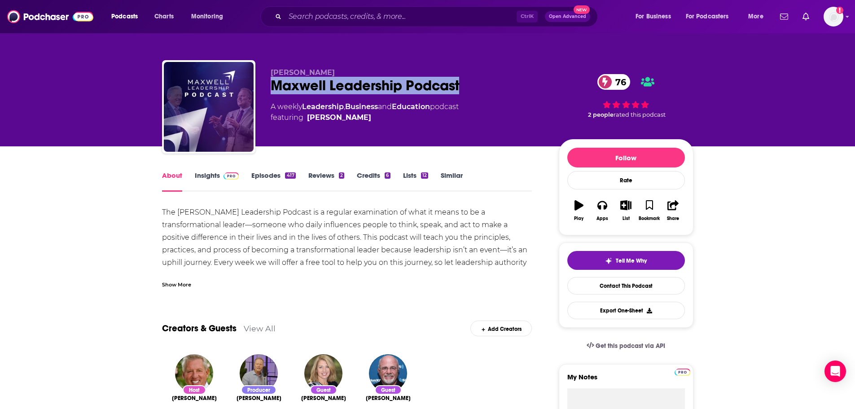
drag, startPoint x: 445, startPoint y: 87, endPoint x: 263, endPoint y: 85, distance: 182.2
click at [263, 85] on div "John Maxwell Maxwell Leadership Podcast 76 A weekly Leadership , Business and E…" at bounding box center [427, 108] width 531 height 97
click at [206, 177] on link "Insights" at bounding box center [217, 181] width 44 height 21
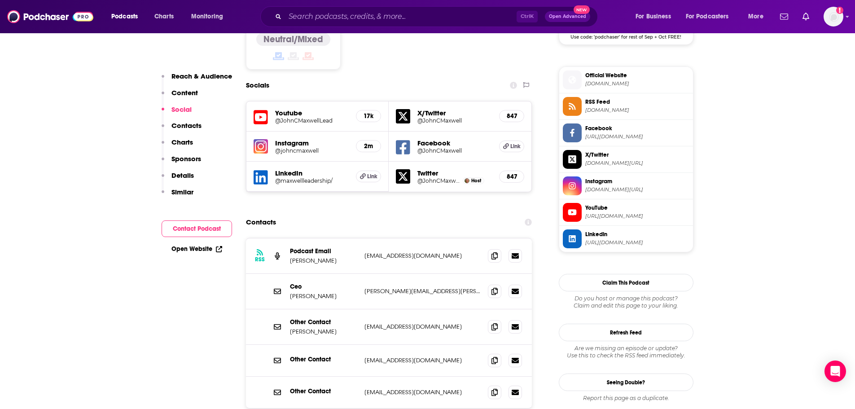
scroll to position [808, 0]
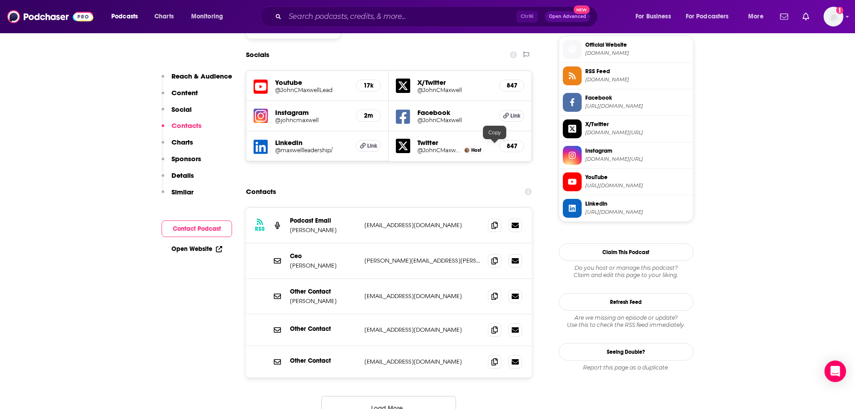
drag, startPoint x: 491, startPoint y: 149, endPoint x: 479, endPoint y: 155, distance: 13.4
click at [491, 219] on span at bounding box center [494, 225] width 13 height 13
click at [334, 15] on input "Search podcasts, credits, & more..." at bounding box center [401, 16] width 232 height 14
paste input "Take Command: A Leadership Podcast"
type input "Take Command: A Leadership Podcast"
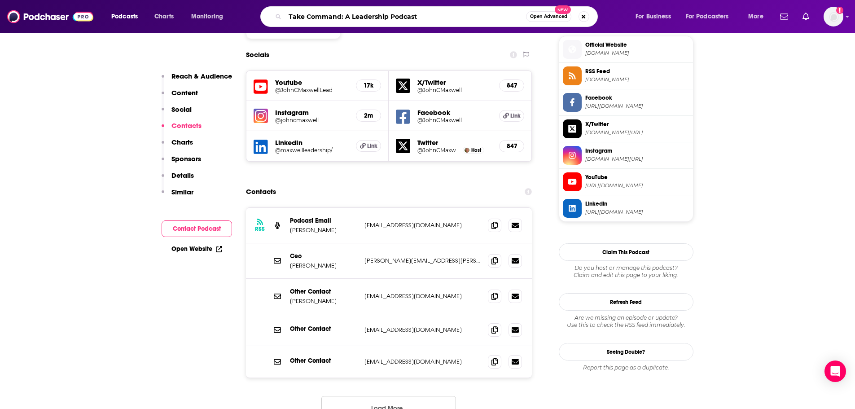
drag, startPoint x: 429, startPoint y: 15, endPoint x: 352, endPoint y: 23, distance: 77.1
click at [352, 23] on input "Take Command: A Leadership Podcast" at bounding box center [405, 16] width 241 height 14
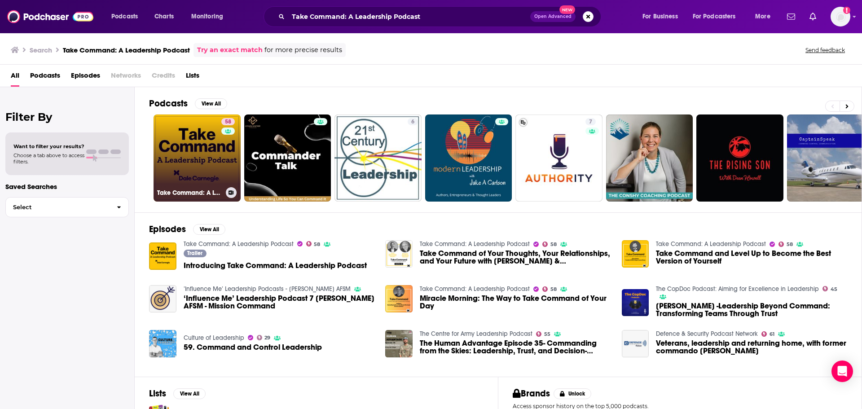
click at [216, 150] on link "58 Take Command: A Leadership Podcast" at bounding box center [196, 157] width 87 height 87
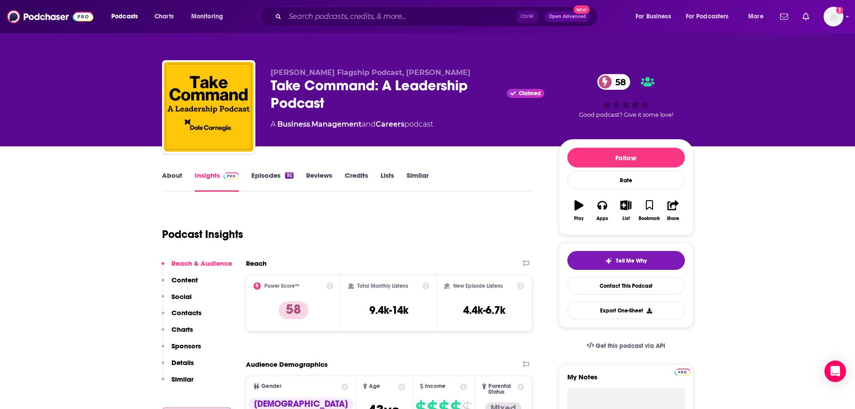
click at [172, 176] on link "About" at bounding box center [172, 181] width 20 height 21
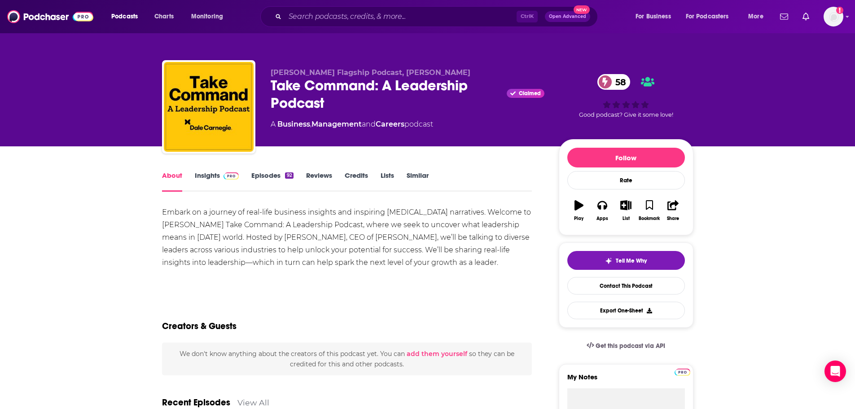
click at [214, 175] on link "Insights" at bounding box center [217, 181] width 44 height 21
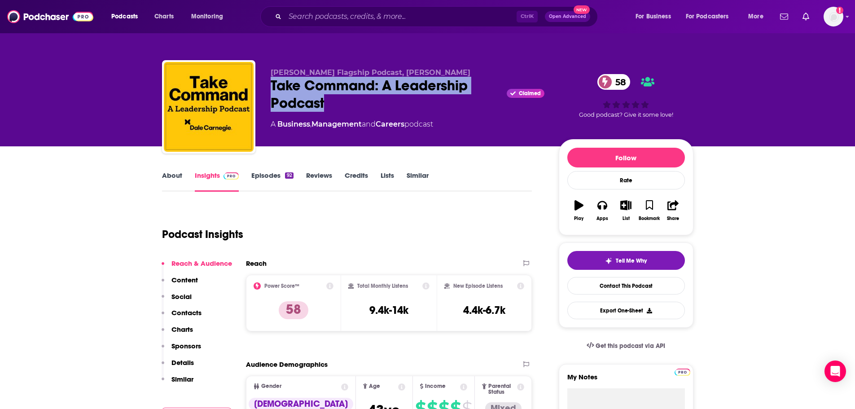
drag, startPoint x: 338, startPoint y: 102, endPoint x: 272, endPoint y: 87, distance: 67.3
click at [272, 87] on div "Take Command: A Leadership Podcast Claimed 58" at bounding box center [408, 94] width 274 height 35
click at [258, 175] on link "Episodes 92" at bounding box center [272, 181] width 42 height 21
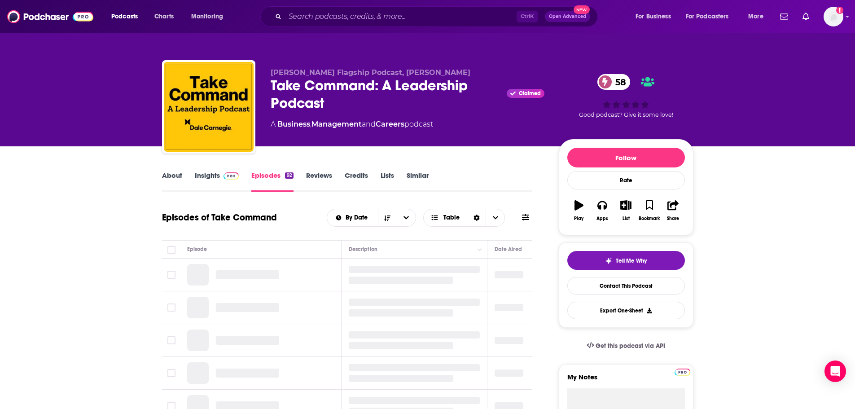
click at [206, 180] on link "Insights" at bounding box center [217, 181] width 44 height 21
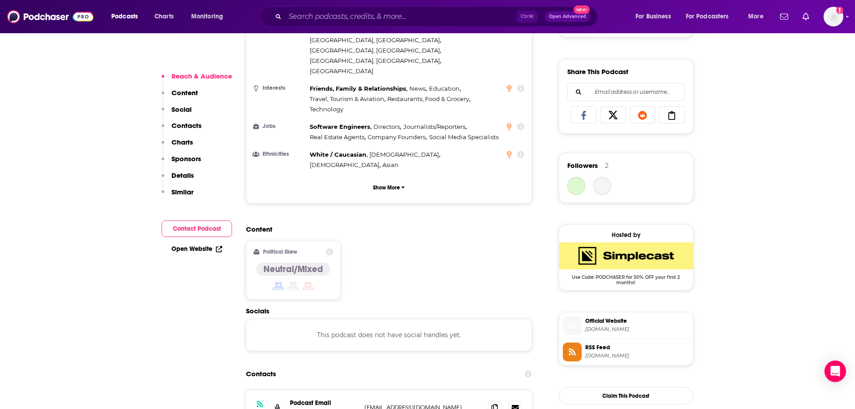
scroll to position [539, 0]
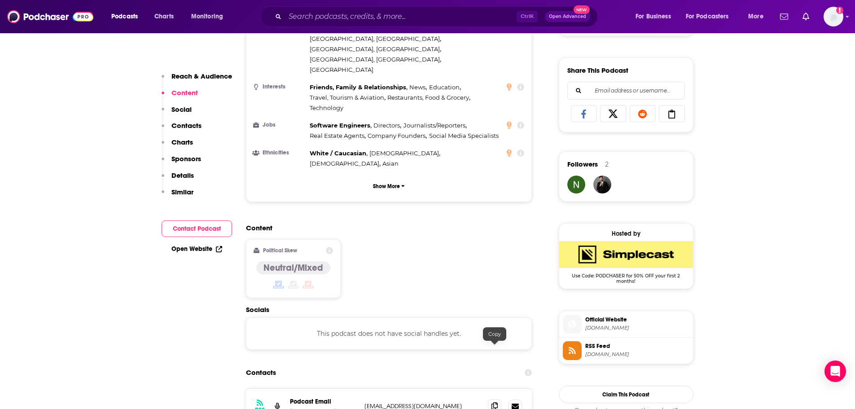
click at [497, 402] on icon at bounding box center [494, 405] width 6 height 7
click at [318, 16] on input "Search podcasts, credits, & more..." at bounding box center [401, 16] width 232 height 14
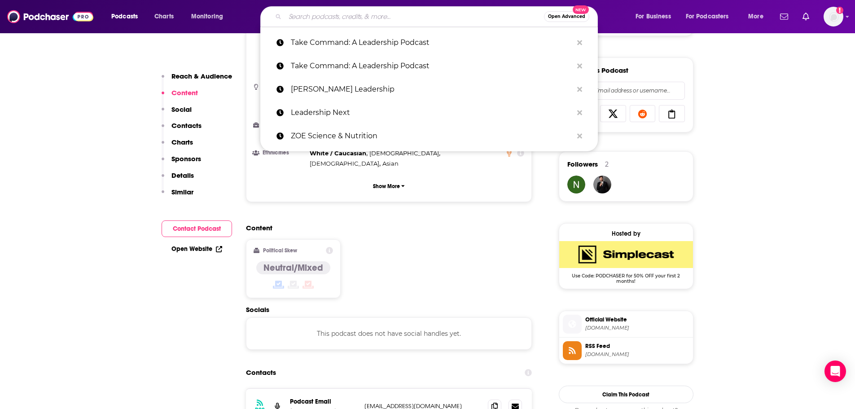
paste input "Redefiners"
type input "Redefiners"
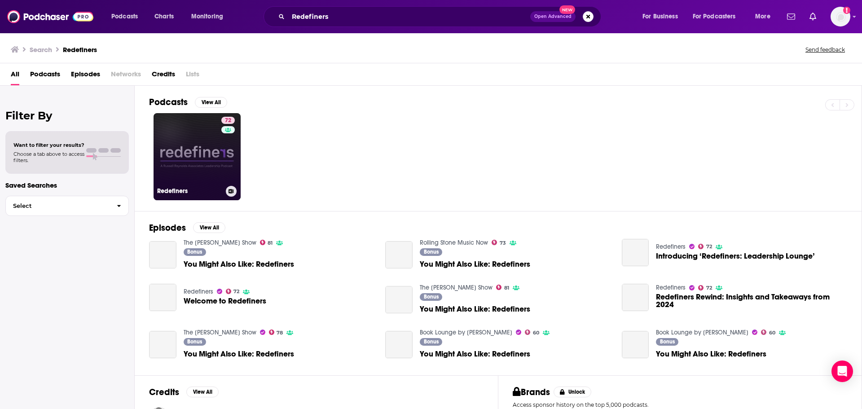
click at [177, 171] on link "72 Redefiners" at bounding box center [196, 156] width 87 height 87
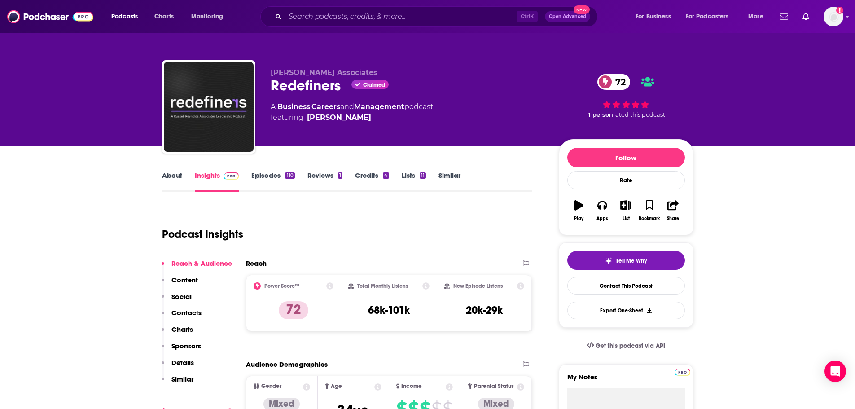
click at [170, 173] on link "About" at bounding box center [172, 181] width 20 height 21
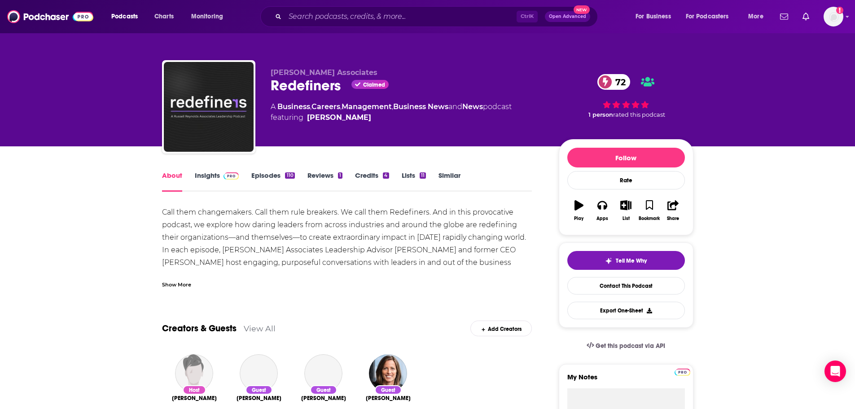
click at [165, 283] on div "Show More" at bounding box center [176, 284] width 29 height 9
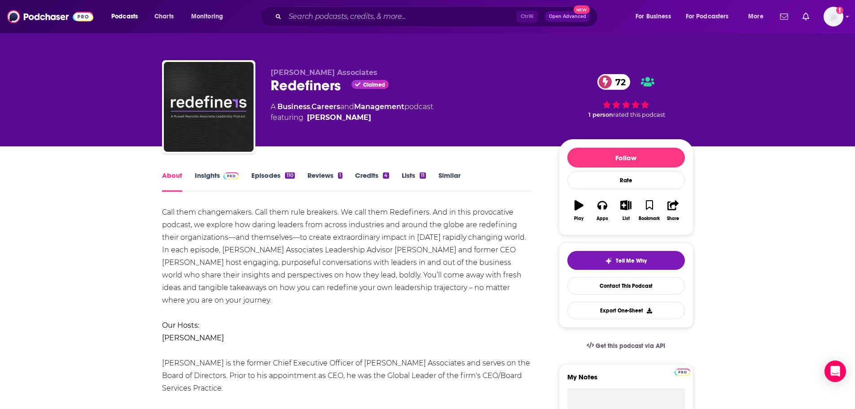
click at [208, 173] on link "Insights" at bounding box center [217, 181] width 44 height 21
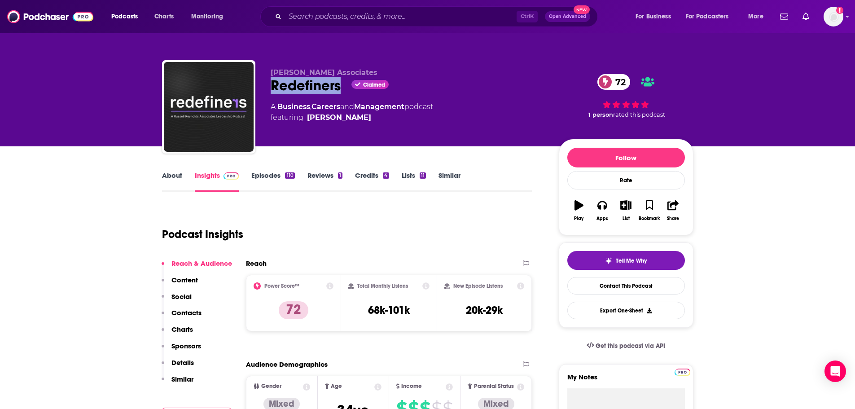
drag, startPoint x: 271, startPoint y: 86, endPoint x: 341, endPoint y: 86, distance: 70.5
click at [341, 86] on div "Redefiners Claimed 72" at bounding box center [408, 86] width 274 height 18
copy h2 "Redefiners"
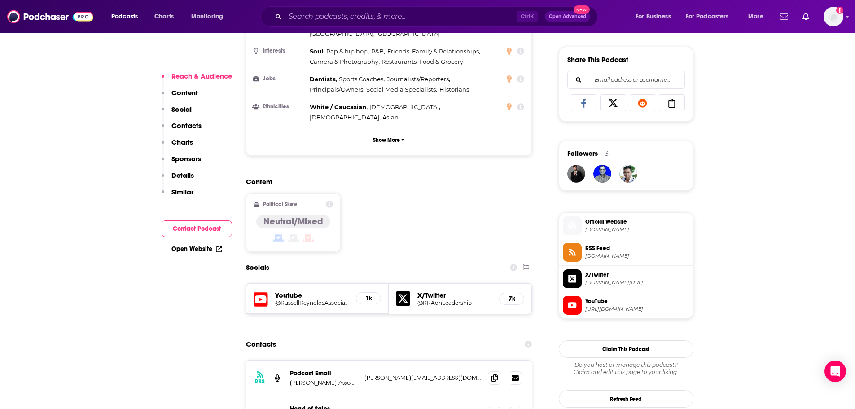
scroll to position [628, 0]
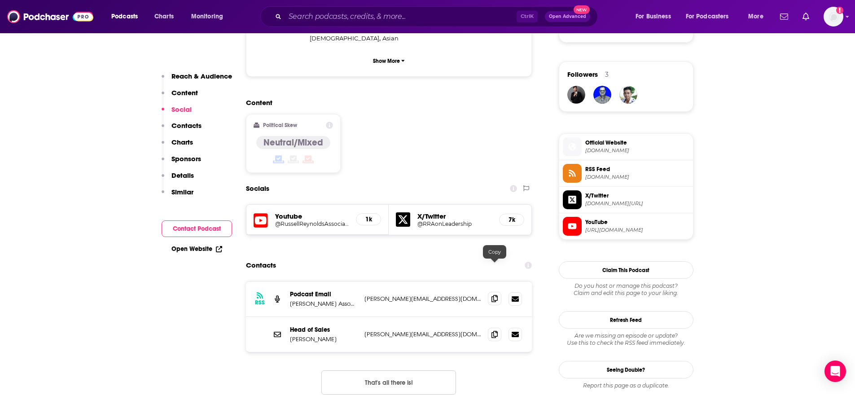
click at [491, 295] on icon at bounding box center [494, 298] width 6 height 7
click at [378, 22] on input "Search podcasts, credits, & more..." at bounding box center [401, 16] width 232 height 14
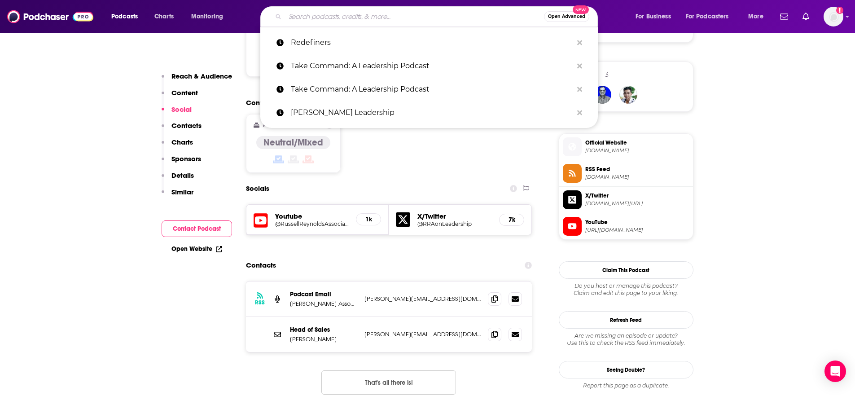
paste input "In Good Company w Nicolai Tangen"
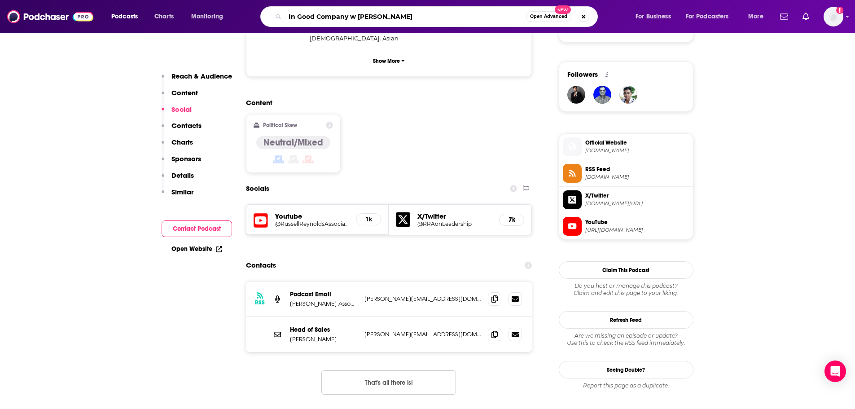
click at [355, 18] on input "In Good Company w Nicolai Tangen" at bounding box center [405, 16] width 241 height 14
drag, startPoint x: 428, startPoint y: 13, endPoint x: 351, endPoint y: 23, distance: 78.3
click at [351, 23] on input "In Good Company wi Nicolai Tangen" at bounding box center [405, 16] width 241 height 14
type input "In Good Company"
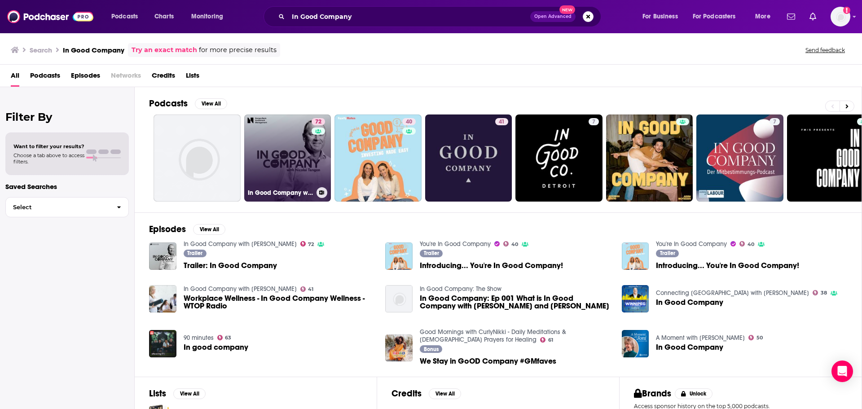
click at [283, 171] on link "72 In Good Company with Nicolai Tangen" at bounding box center [287, 157] width 87 height 87
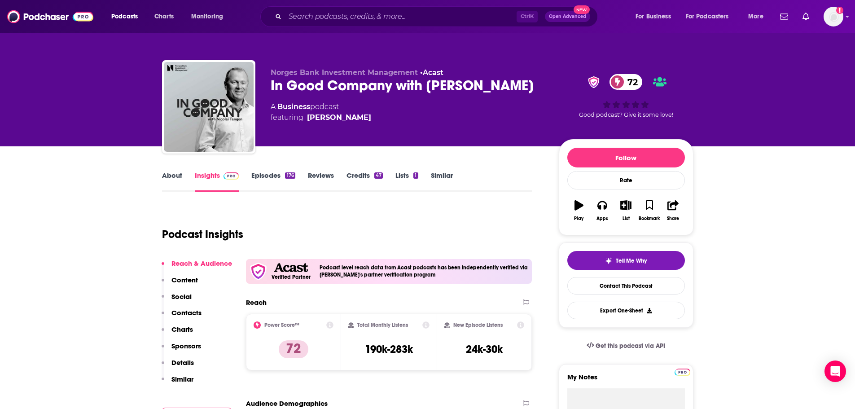
click at [171, 178] on link "About" at bounding box center [172, 181] width 20 height 21
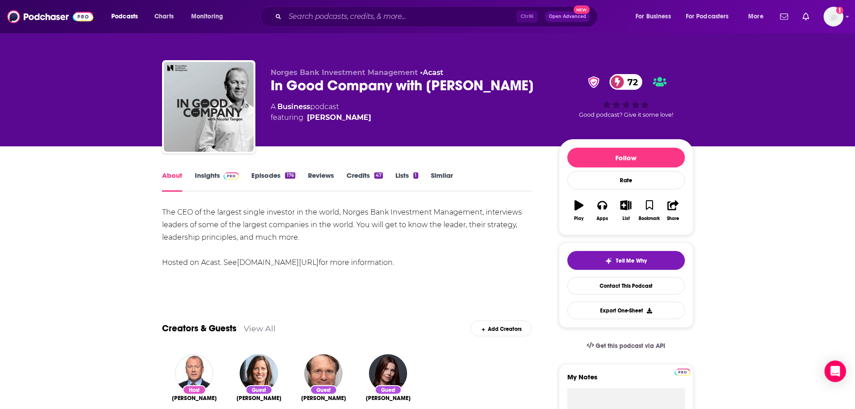
click at [270, 175] on link "Episodes 176" at bounding box center [273, 181] width 44 height 21
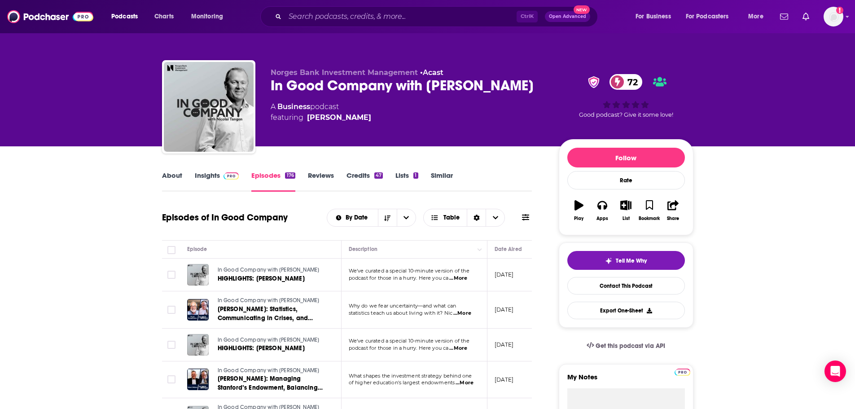
click at [178, 181] on link "About" at bounding box center [172, 181] width 20 height 21
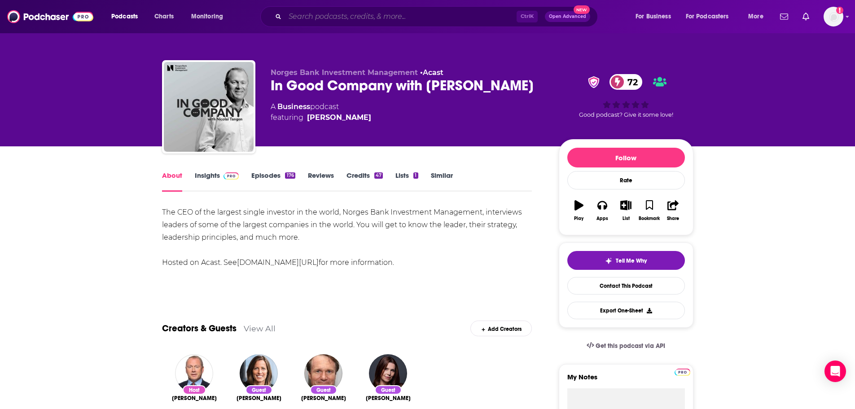
click at [324, 12] on input "Search podcasts, credits, & more..." at bounding box center [401, 16] width 232 height 14
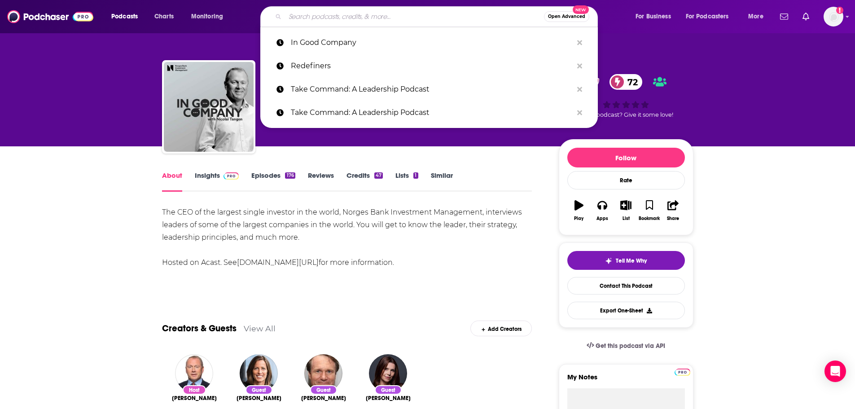
paste input "Entrepodcast"
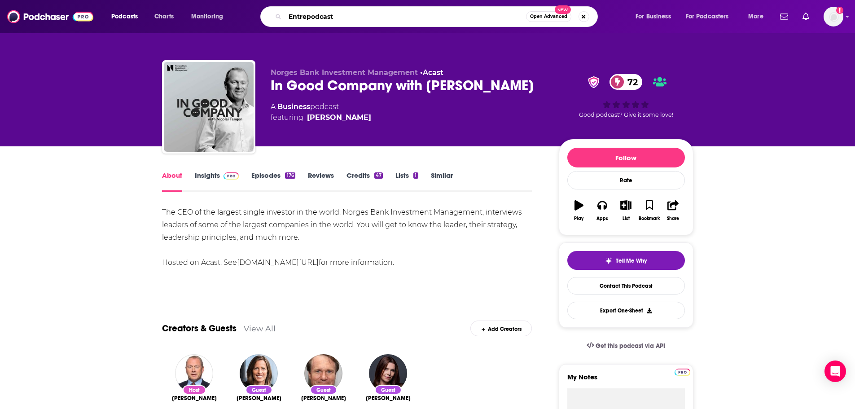
type input "Entrepodcast"
click at [351, 18] on input "Entrepodcast" at bounding box center [405, 16] width 241 height 14
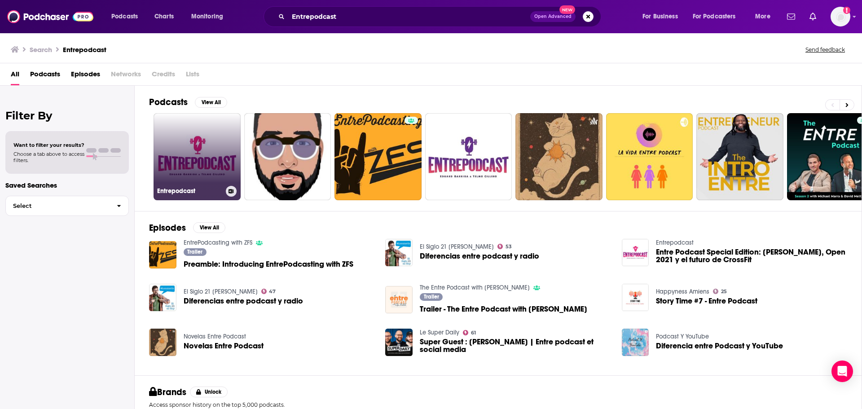
click at [175, 156] on link "Entrepodcast" at bounding box center [196, 156] width 87 height 87
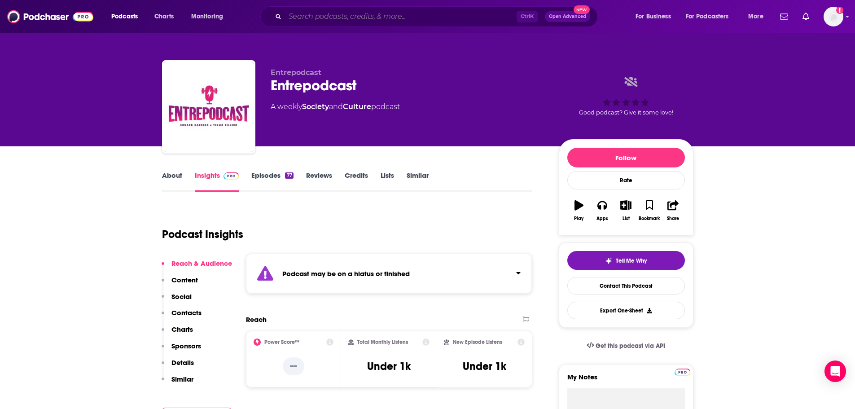
click at [362, 20] on input "Search podcasts, credits, & more..." at bounding box center [401, 16] width 232 height 14
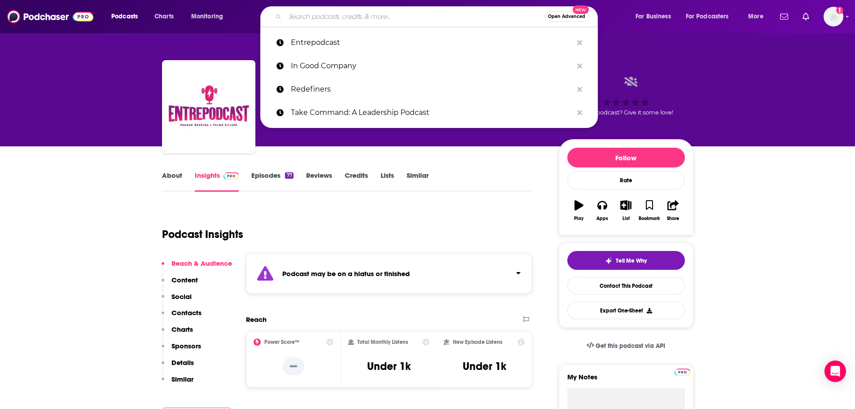
paste input "Modern Mentors"
type input "Modern Mentors"
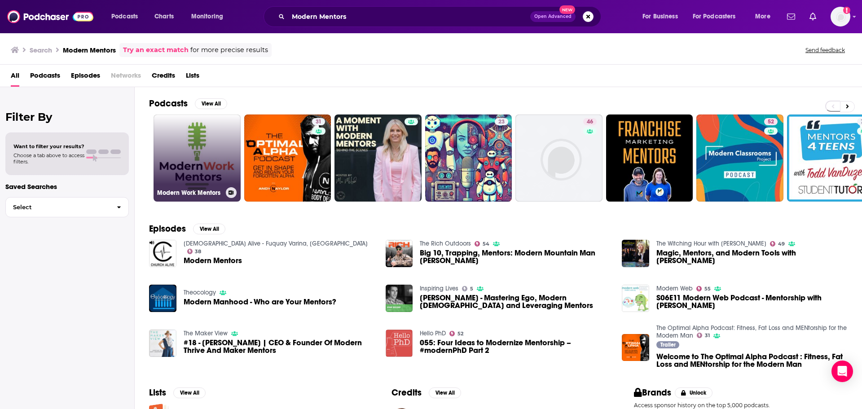
click at [206, 144] on link "Modern Work Mentors" at bounding box center [196, 157] width 87 height 87
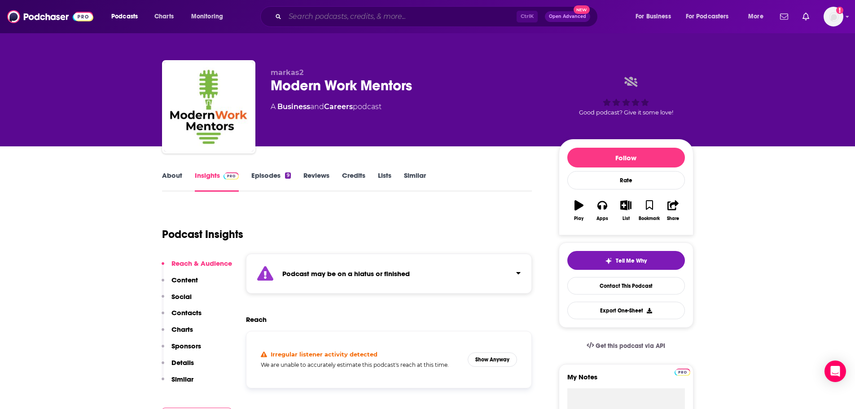
click at [369, 20] on input "Search podcasts, credits, & more..." at bounding box center [401, 16] width 232 height 14
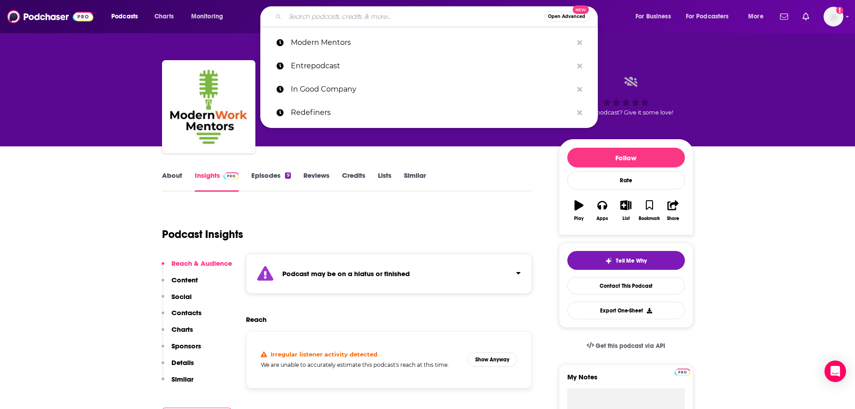
paste input "[PERSON_NAME] Leadership"
type input "[PERSON_NAME] Leadership"
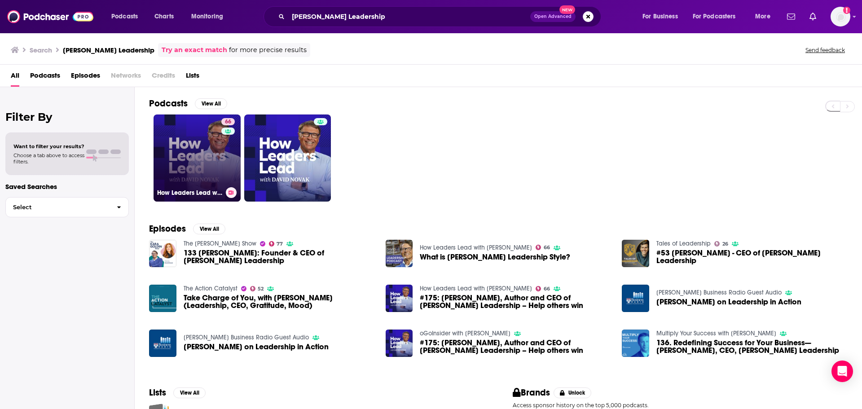
click at [195, 167] on link "66 How Leaders Lead with [PERSON_NAME]" at bounding box center [196, 157] width 87 height 87
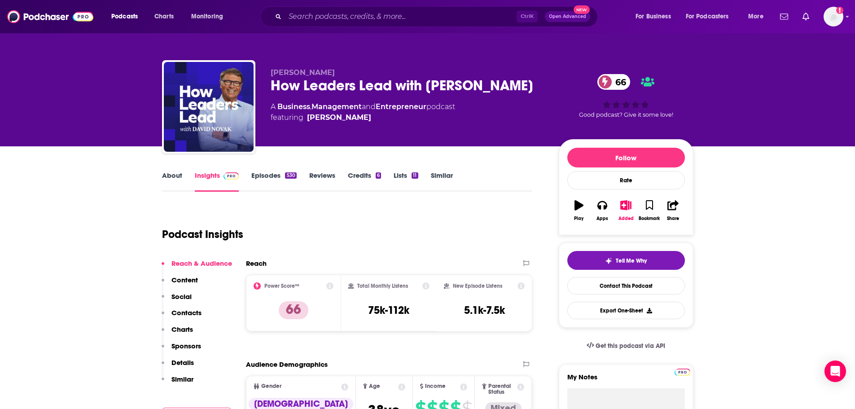
click at [165, 177] on link "About" at bounding box center [172, 181] width 20 height 21
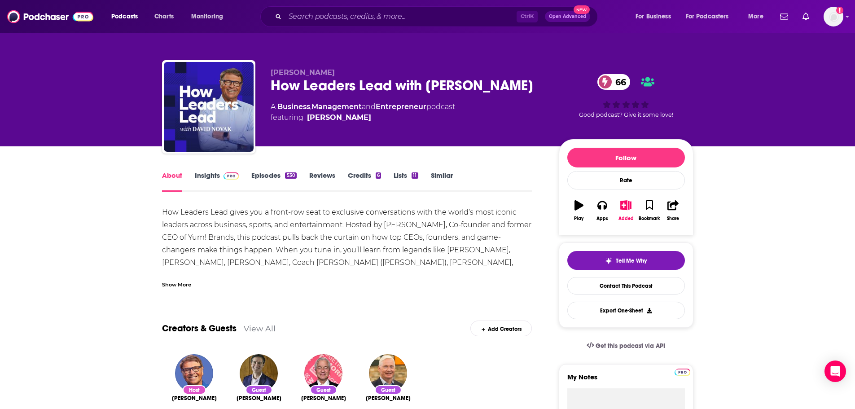
click at [187, 284] on div "Show More" at bounding box center [176, 284] width 29 height 9
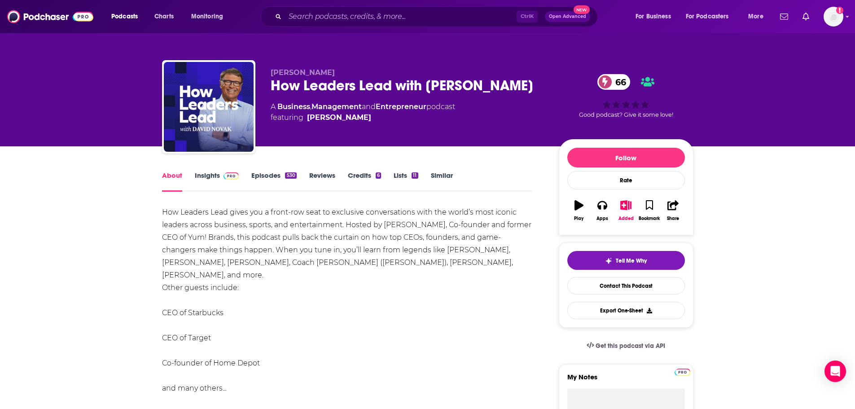
drag, startPoint x: 199, startPoint y: 177, endPoint x: 254, endPoint y: 1, distance: 184.1
click at [198, 176] on link "Insights" at bounding box center [217, 181] width 44 height 21
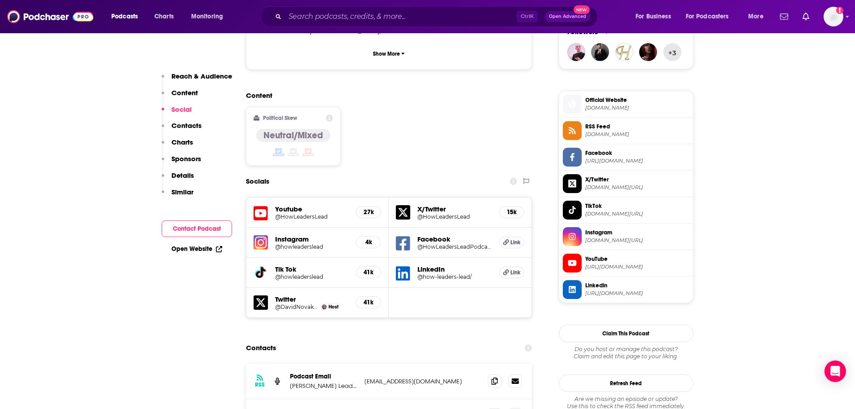
scroll to position [763, 0]
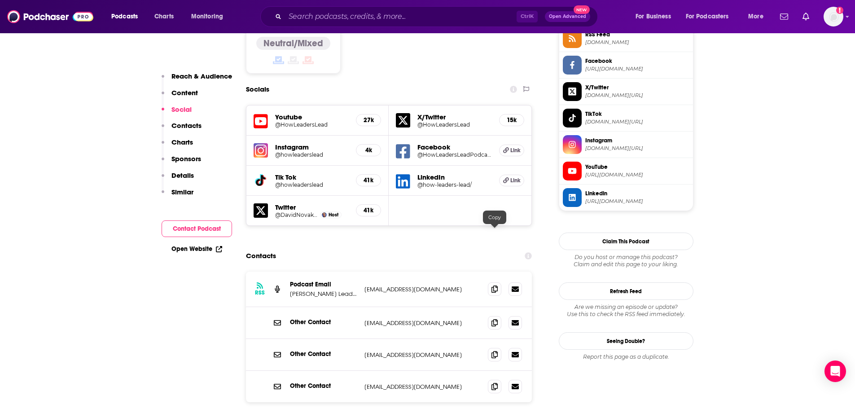
drag, startPoint x: 496, startPoint y: 236, endPoint x: 486, endPoint y: 236, distance: 10.3
click at [496, 285] on icon at bounding box center [494, 288] width 6 height 7
click at [315, 24] on div "Ctrl K Open Advanced New" at bounding box center [429, 16] width 338 height 21
click at [312, 18] on input "Search podcasts, credits, & more..." at bounding box center [401, 16] width 232 height 14
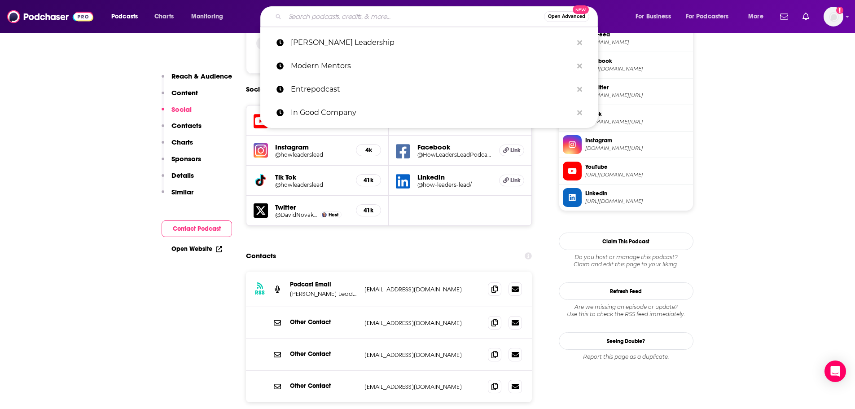
paste input "The Art of Mess"
type input "The Art of Mess"
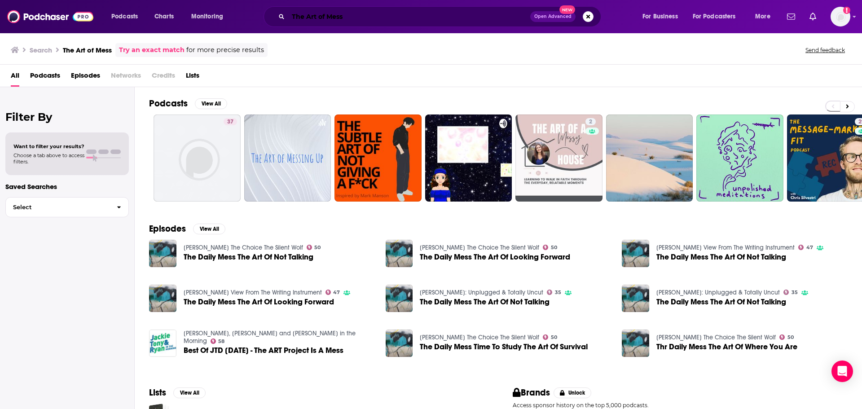
click at [357, 14] on input "The Art of Mess" at bounding box center [409, 16] width 242 height 14
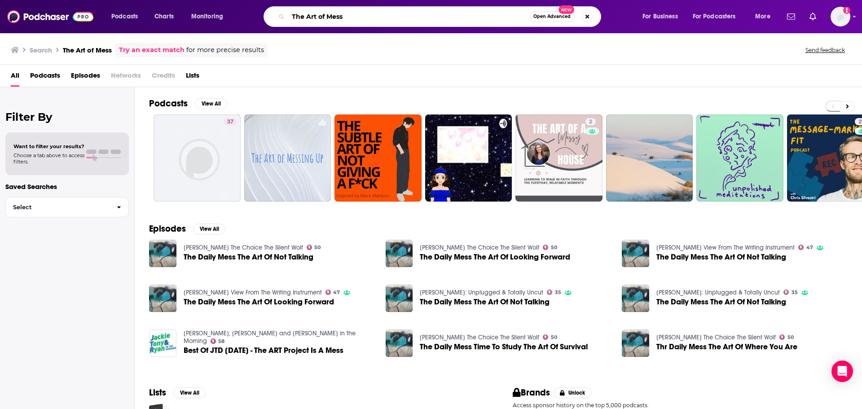
paste input "Still Processing"
type input "Still Processing"
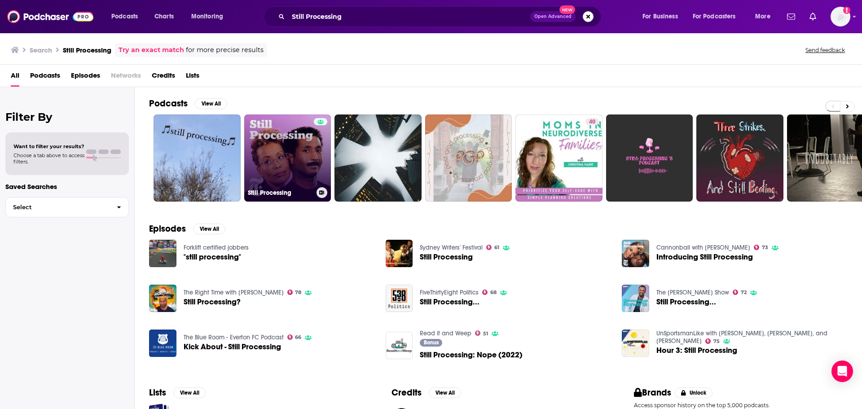
click at [258, 166] on link "Still Processing" at bounding box center [287, 157] width 87 height 87
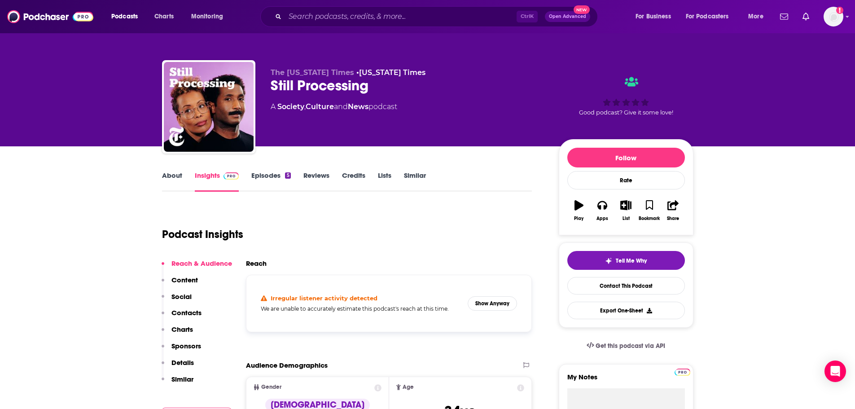
click at [175, 178] on link "About" at bounding box center [172, 181] width 20 height 21
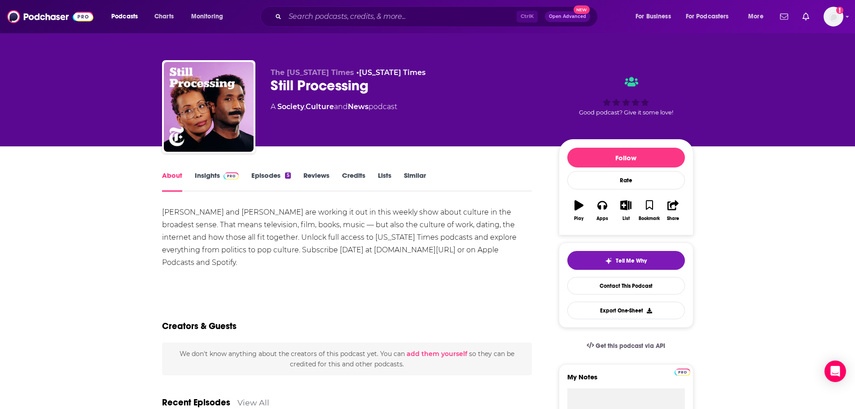
click at [262, 177] on link "Episodes 5" at bounding box center [270, 181] width 39 height 21
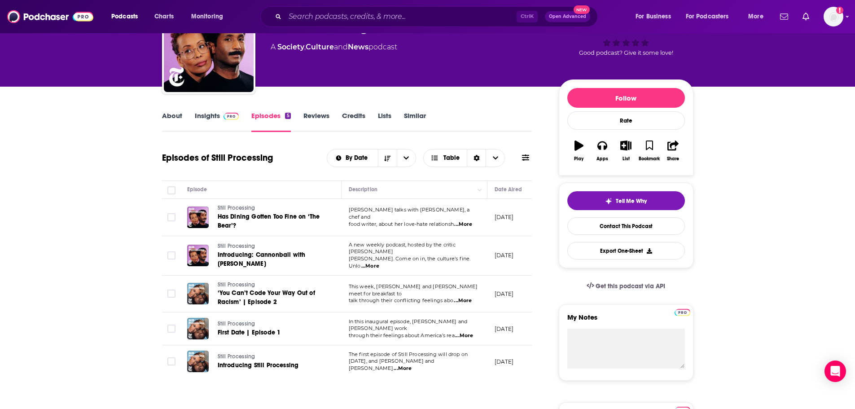
scroll to position [45, 0]
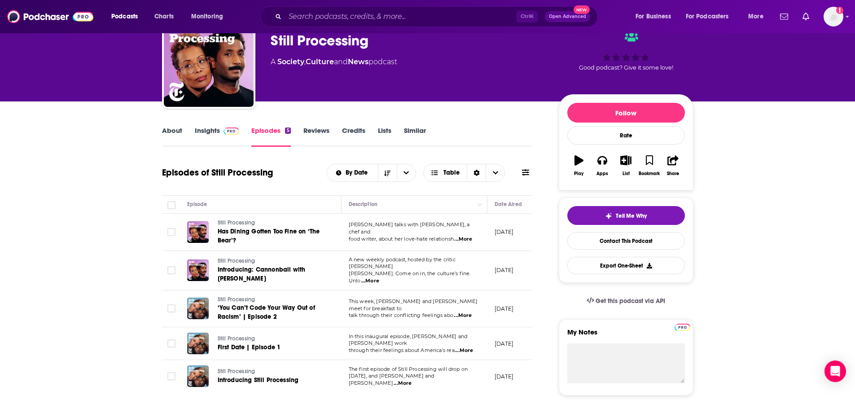
click at [174, 130] on link "About" at bounding box center [172, 136] width 20 height 21
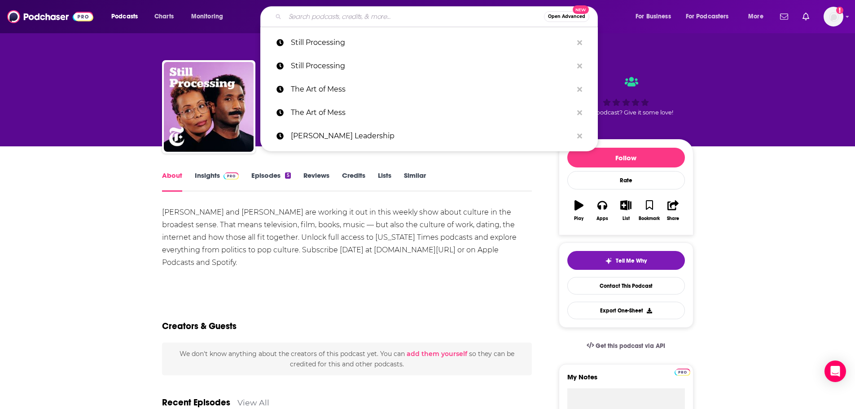
click at [324, 18] on input "Search podcasts, credits, & more..." at bounding box center [414, 16] width 259 height 14
paste input "Syneos Health"
type input "Syneos Health"
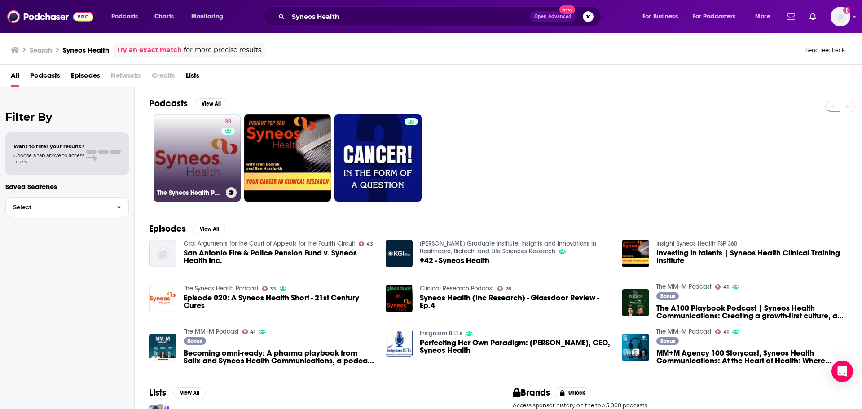
click at [195, 160] on link "33 The Syneos Health Podcast" at bounding box center [196, 157] width 87 height 87
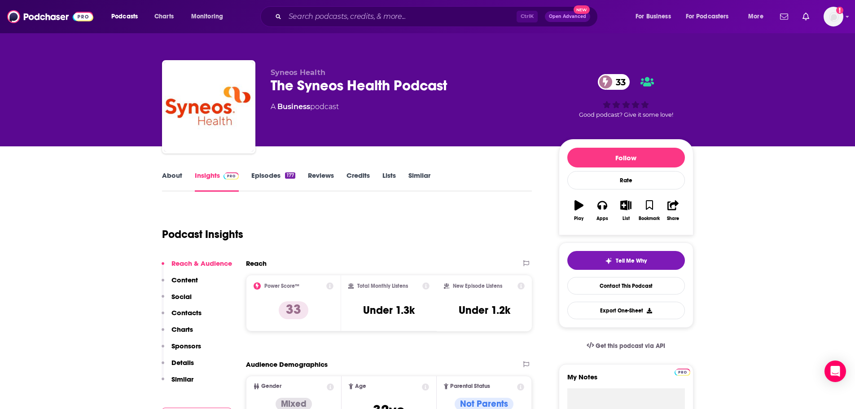
click at [168, 182] on link "About" at bounding box center [172, 181] width 20 height 21
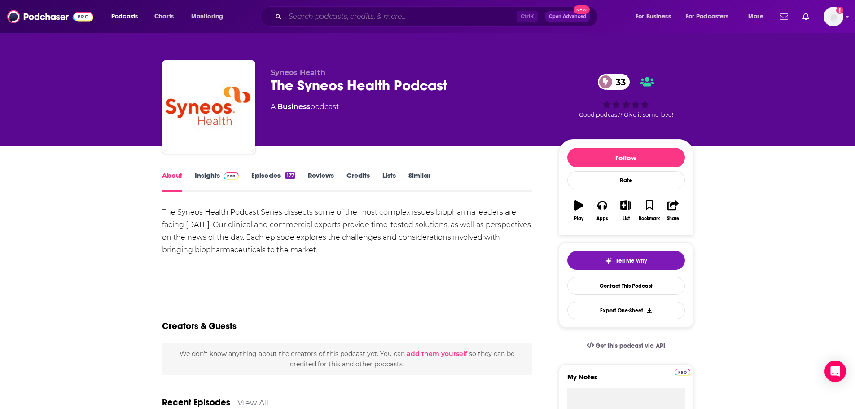
click at [364, 15] on input "Search podcasts, credits, & more..." at bounding box center [401, 16] width 232 height 14
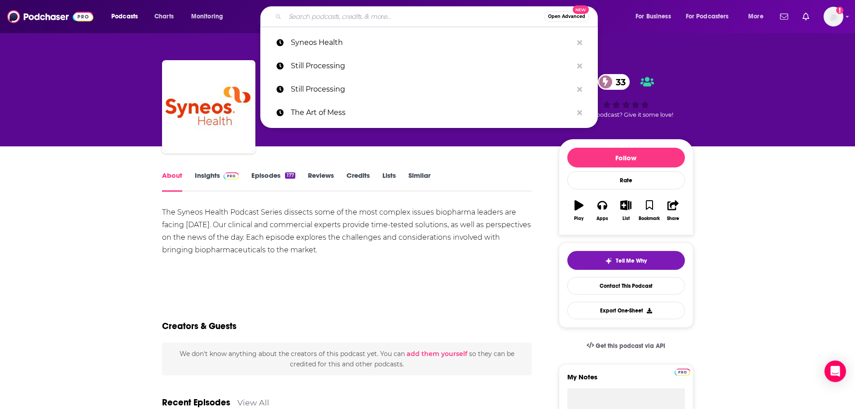
paste input "Take On the Week"
type input "Take On the Week"
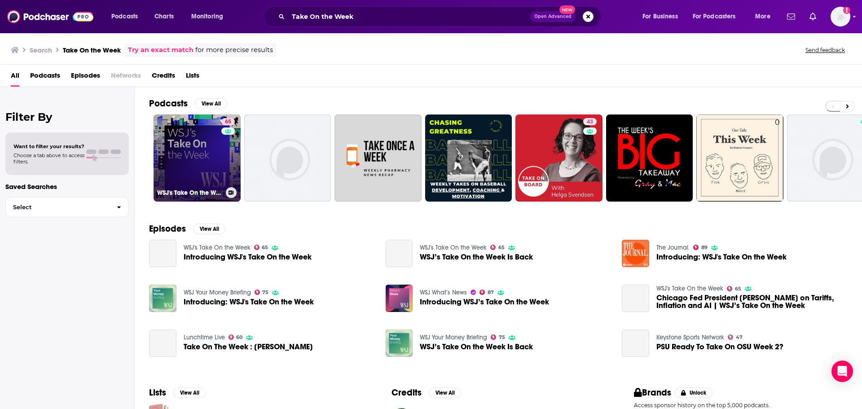
click at [186, 162] on link "65 WSJ's Take On the Week" at bounding box center [196, 157] width 87 height 87
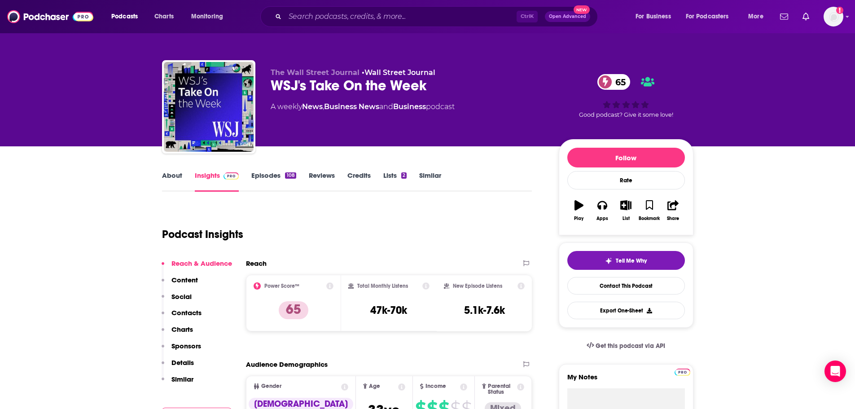
click at [180, 179] on link "About" at bounding box center [172, 181] width 20 height 21
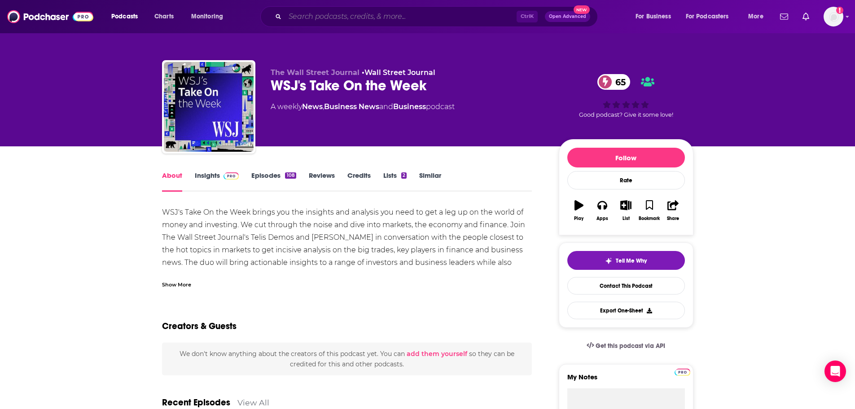
click at [339, 18] on input "Search podcasts, credits, & more..." at bounding box center [401, 16] width 232 height 14
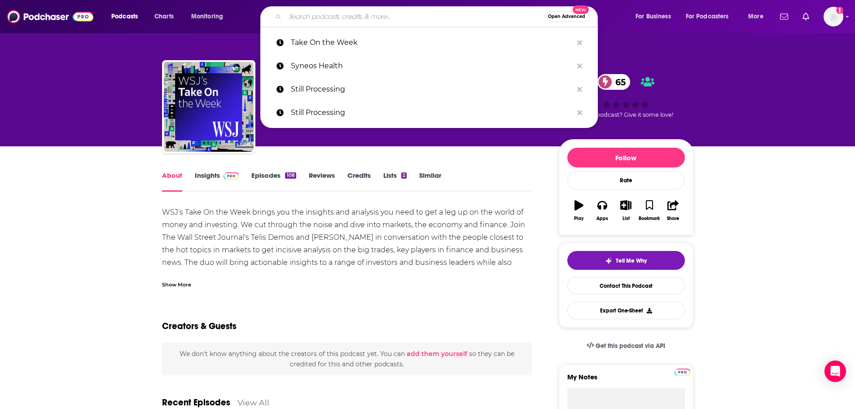
paste input "Talks with [PERSON_NAME]"
type input "Talks with [PERSON_NAME]"
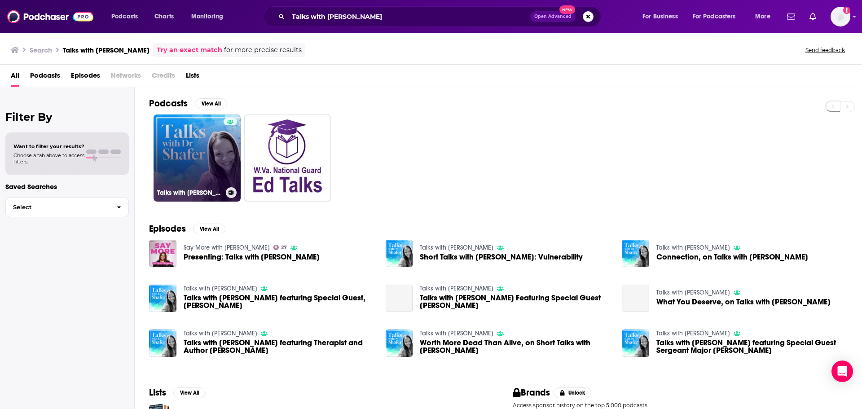
click at [220, 171] on link "Talks with [PERSON_NAME]" at bounding box center [196, 157] width 87 height 87
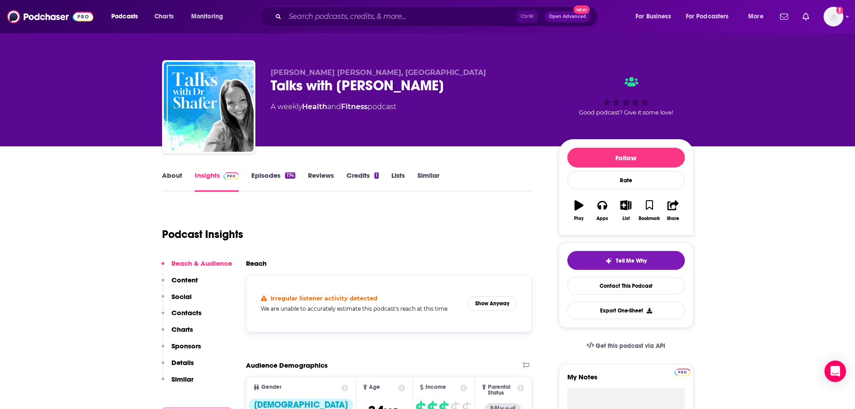
click at [178, 181] on link "About" at bounding box center [172, 181] width 20 height 21
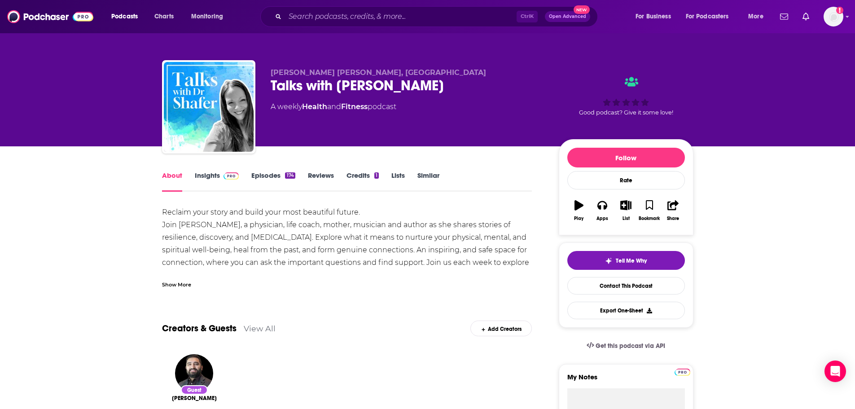
click at [187, 280] on div "Show More" at bounding box center [176, 284] width 29 height 9
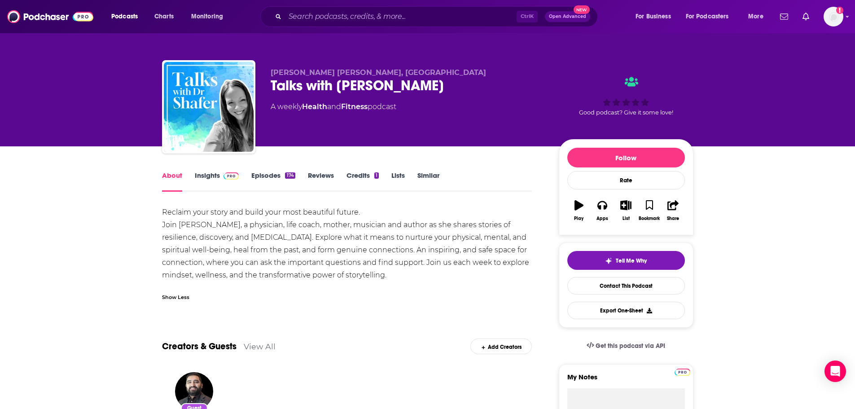
click at [206, 175] on link "Insights" at bounding box center [217, 181] width 44 height 21
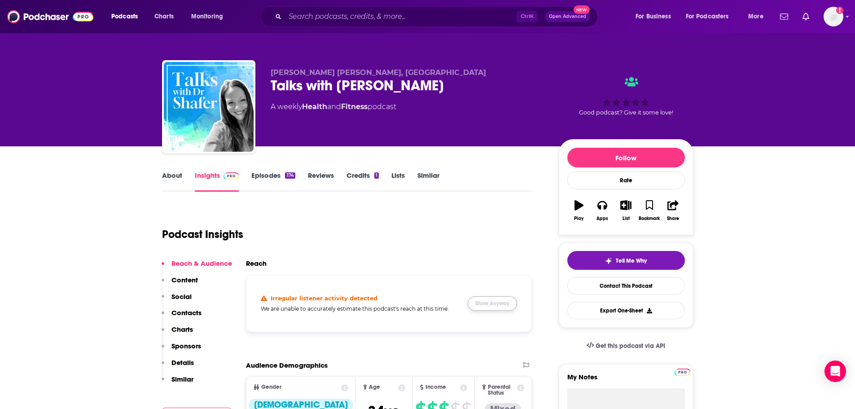
click at [506, 303] on button "Show Anyway" at bounding box center [492, 303] width 49 height 14
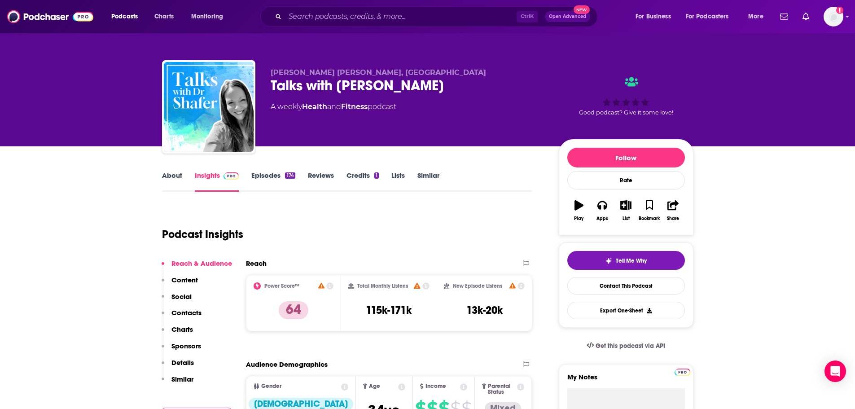
click at [269, 175] on link "Episodes 174" at bounding box center [273, 181] width 44 height 21
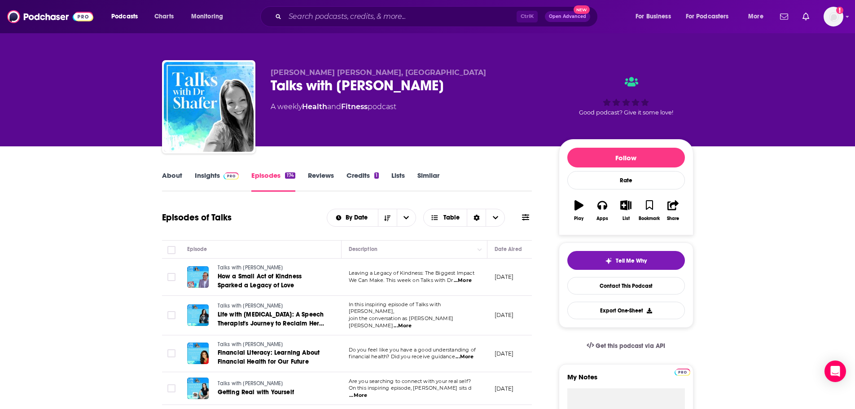
click at [215, 176] on link "Insights" at bounding box center [217, 181] width 44 height 21
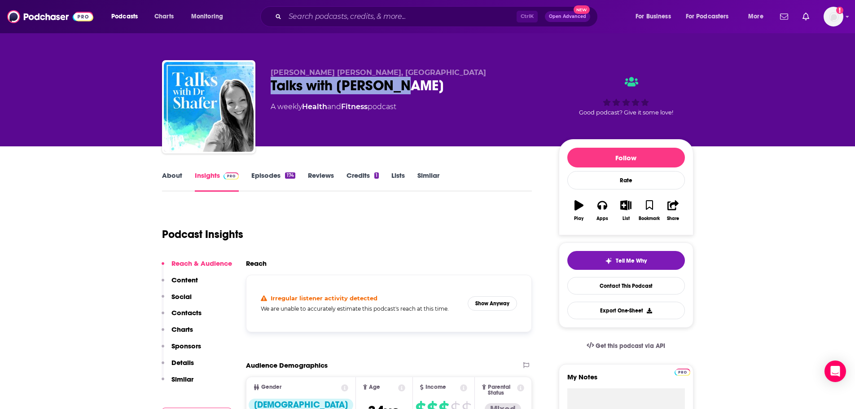
drag, startPoint x: 401, startPoint y: 81, endPoint x: 269, endPoint y: 88, distance: 131.7
click at [269, 88] on div "[PERSON_NAME] [PERSON_NAME], MD Talks with [PERSON_NAME] A weekly Health and Fi…" at bounding box center [427, 108] width 531 height 97
copy h2 "Talks with [PERSON_NAME]"
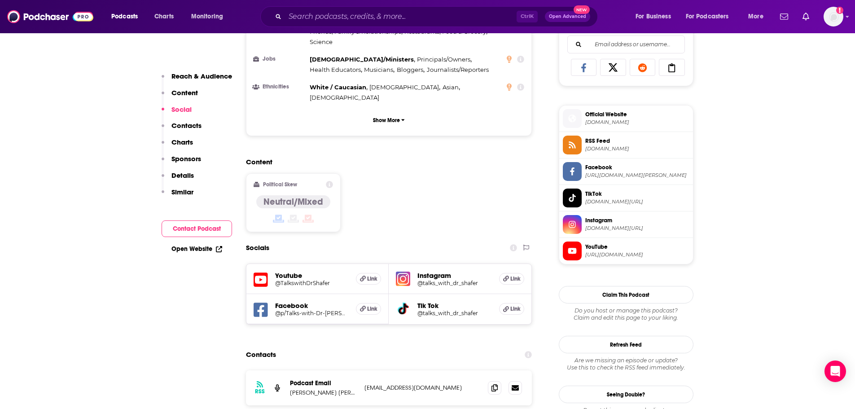
scroll to position [628, 0]
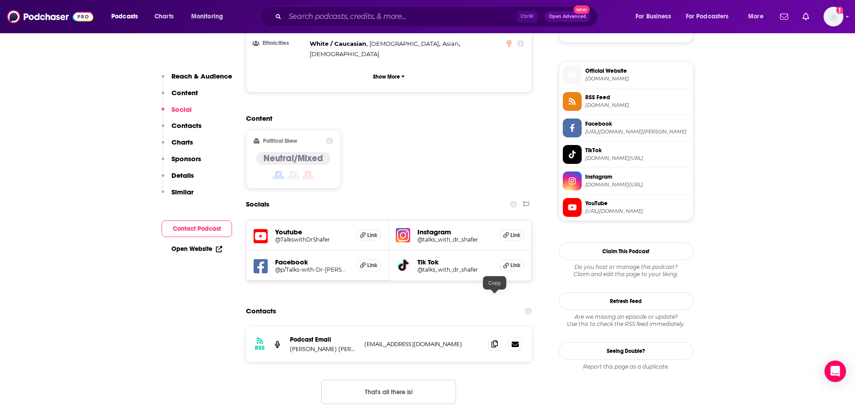
click at [496, 337] on span at bounding box center [494, 343] width 13 height 13
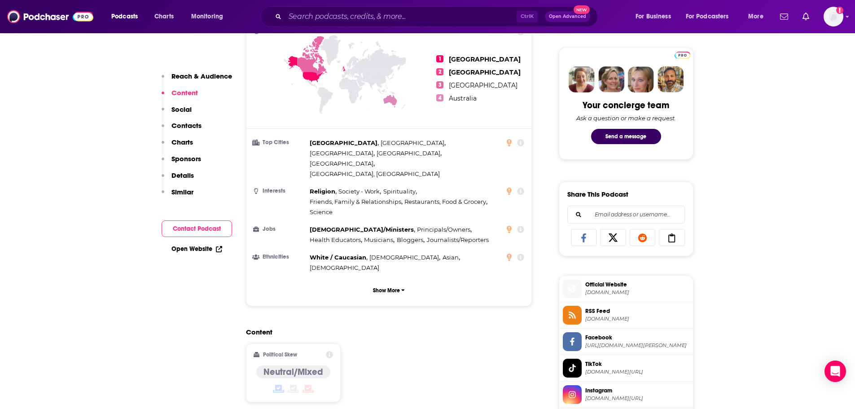
scroll to position [359, 0]
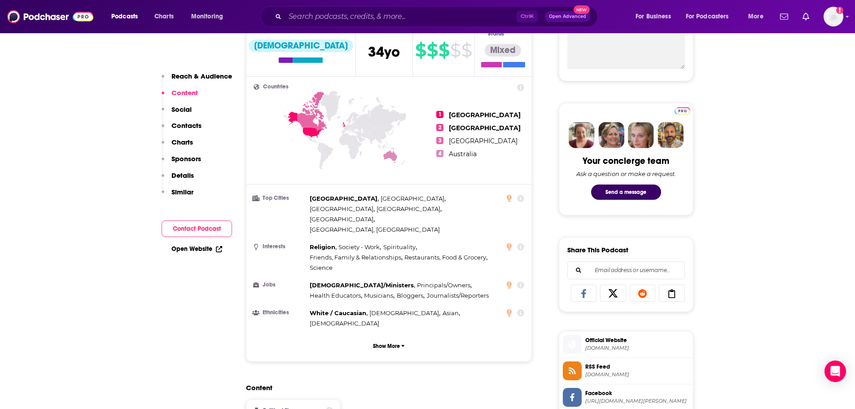
click at [398, 9] on div "Ctrl K Open Advanced New" at bounding box center [429, 16] width 338 height 21
click at [398, 13] on input "Search podcasts, credits, & more..." at bounding box center [401, 16] width 232 height 14
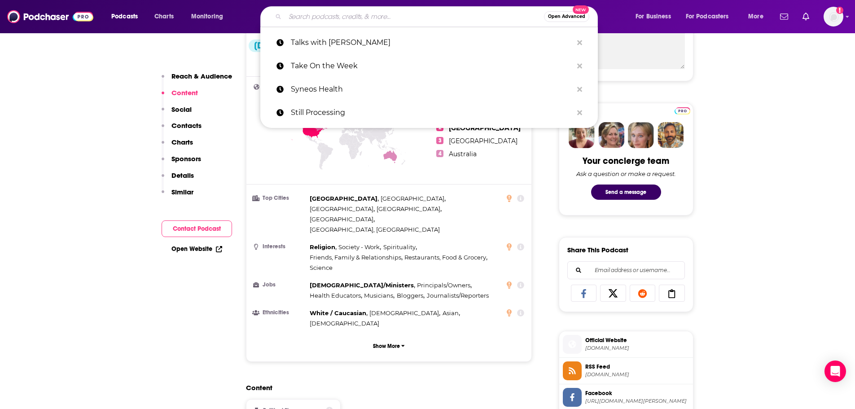
paste input "Tearsheet"
type input "Tearsheet"
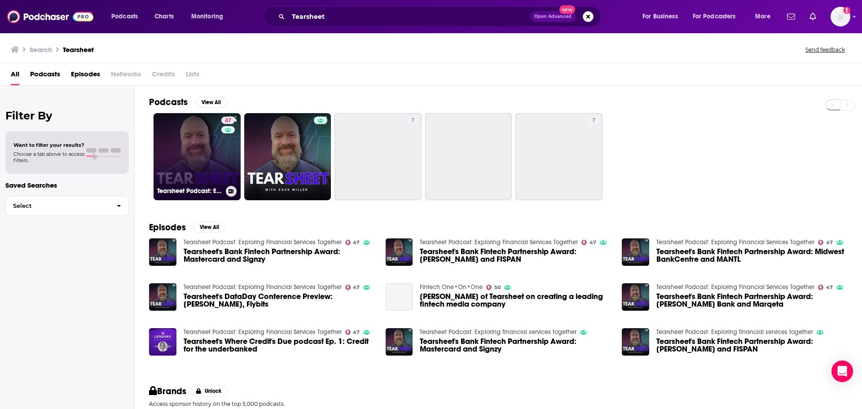
click at [206, 161] on link "47 Tearsheet Podcast: Exploring Financial Services Together" at bounding box center [196, 156] width 87 height 87
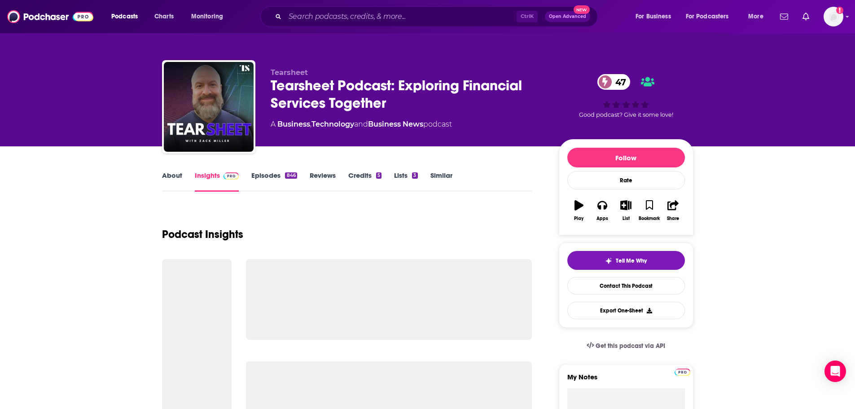
click at [176, 173] on link "About" at bounding box center [172, 181] width 20 height 21
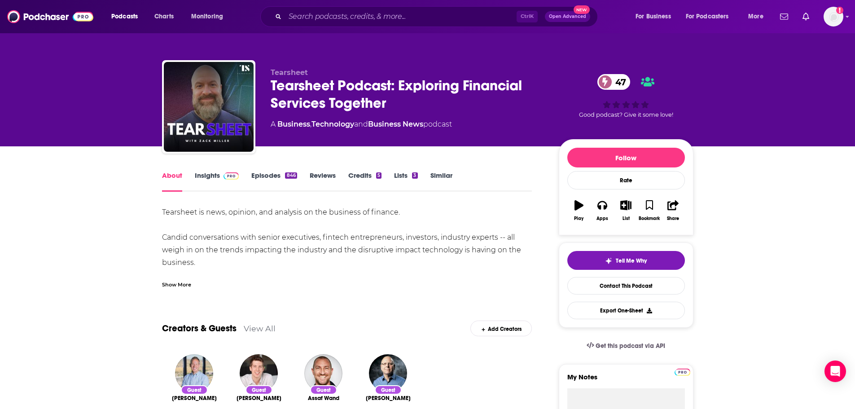
click at [177, 283] on div "Show More" at bounding box center [176, 284] width 29 height 9
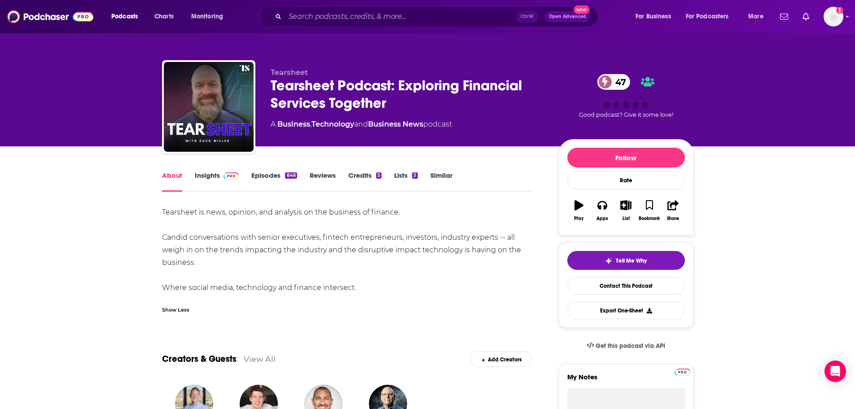
click at [309, 9] on div "Ctrl K Open Advanced New" at bounding box center [429, 16] width 338 height 21
click at [307, 11] on input "Search podcasts, credits, & more..." at bounding box center [401, 16] width 232 height 14
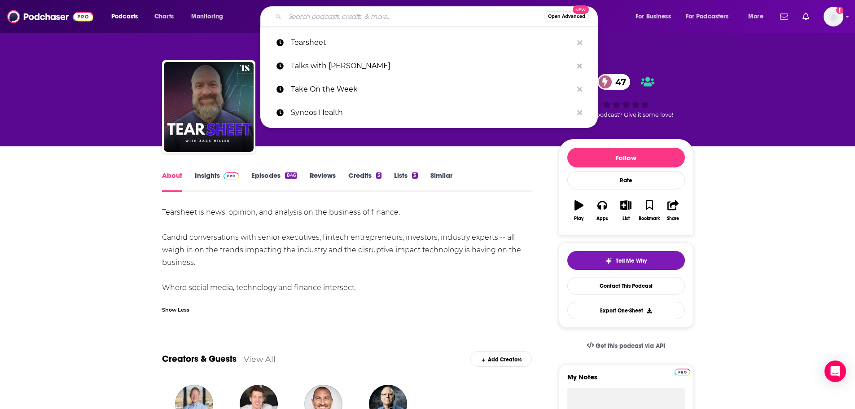
paste input "[PERSON_NAME] Radio Hour"
type input "[PERSON_NAME] Radio Hour"
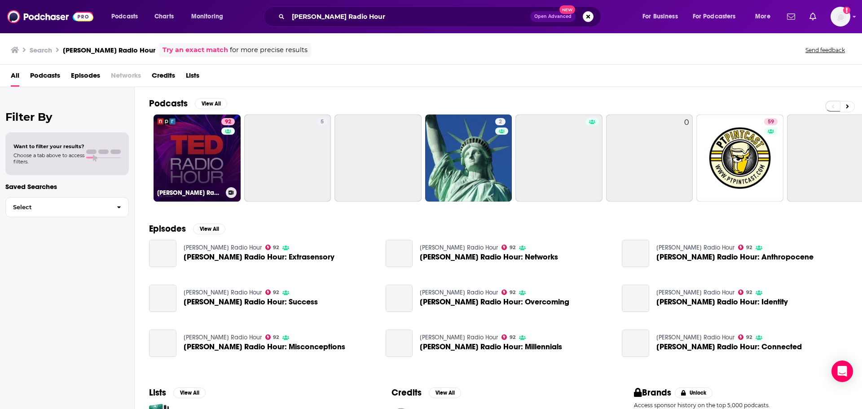
click at [190, 158] on link "92 [PERSON_NAME] Radio Hour" at bounding box center [196, 157] width 87 height 87
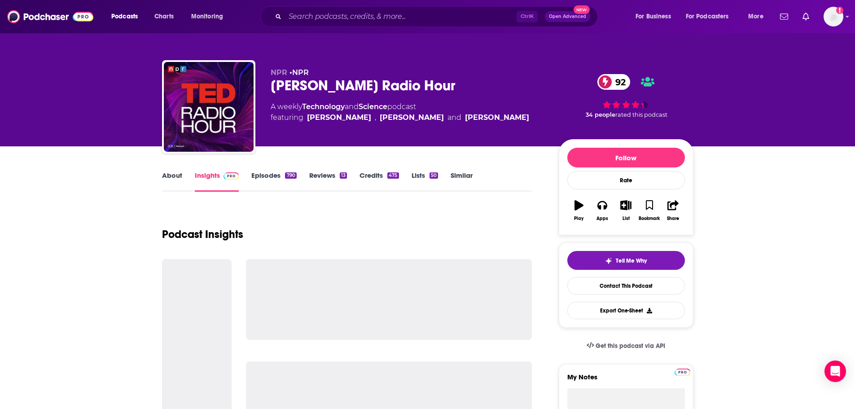
click at [174, 178] on link "About" at bounding box center [172, 181] width 20 height 21
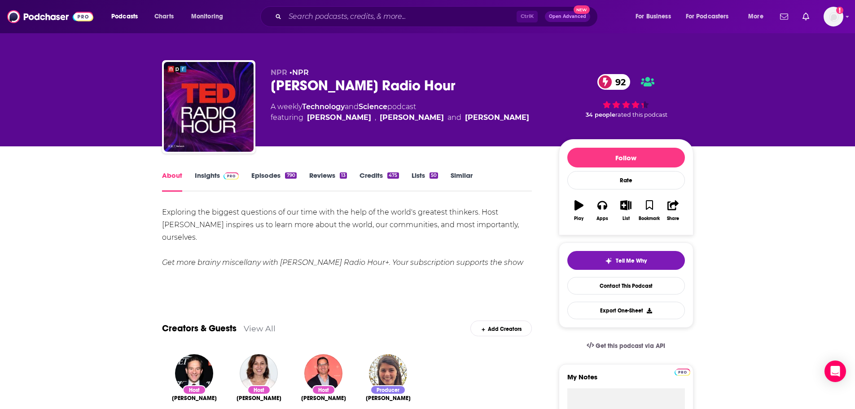
click at [211, 175] on link "Insights" at bounding box center [217, 181] width 44 height 21
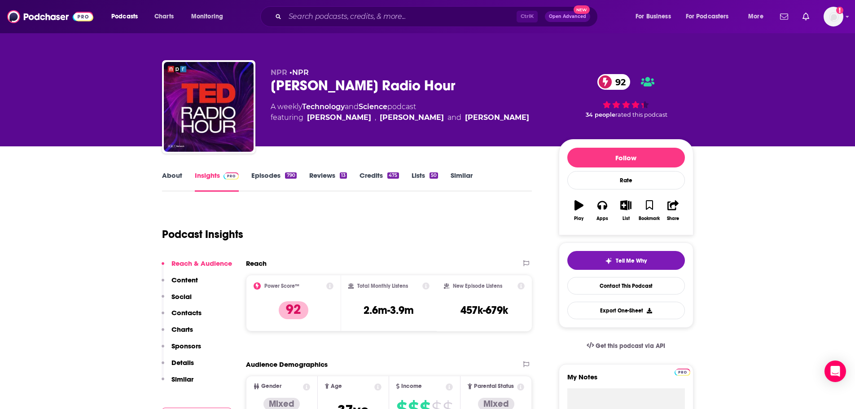
click at [272, 178] on link "Episodes 790" at bounding box center [273, 181] width 45 height 21
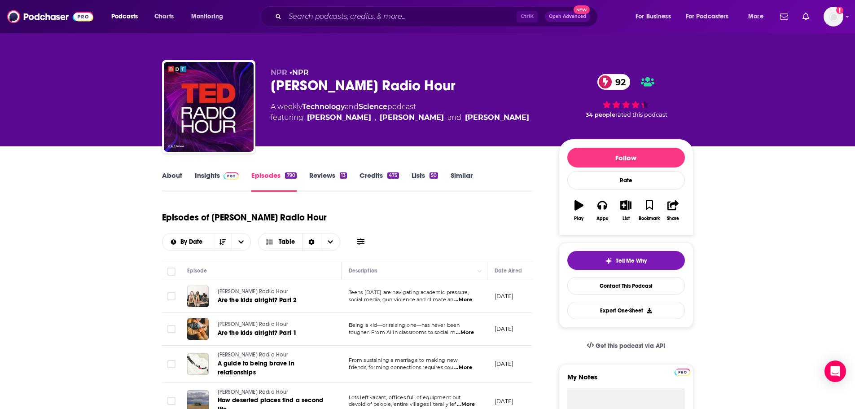
click at [181, 175] on link "About" at bounding box center [172, 181] width 20 height 21
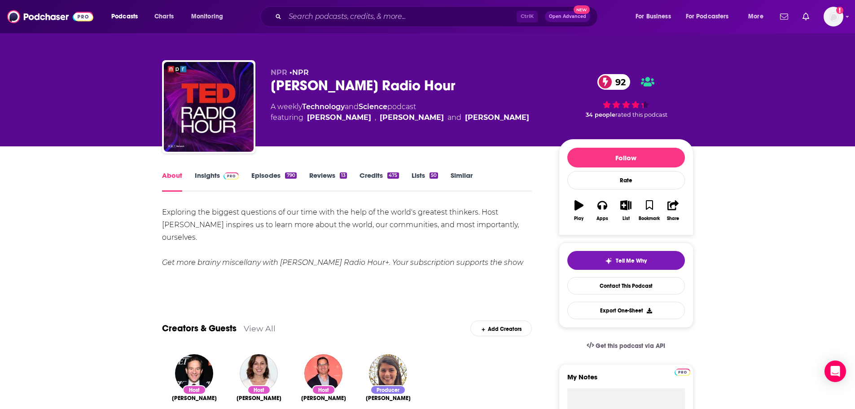
click at [210, 176] on link "Insights" at bounding box center [217, 181] width 44 height 21
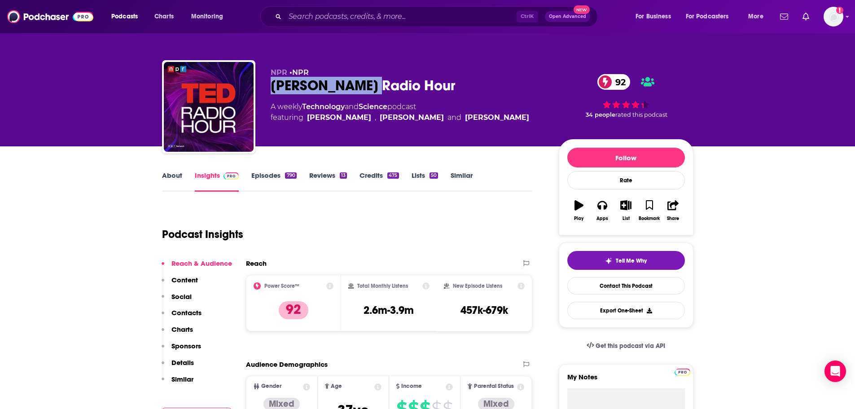
drag, startPoint x: 377, startPoint y: 83, endPoint x: 265, endPoint y: 86, distance: 112.2
click at [265, 86] on div "NPR • NPR [PERSON_NAME] Radio Hour 92 A weekly Technology and Science podcast f…" at bounding box center [427, 108] width 531 height 97
copy h2 "[PERSON_NAME] Radio Hour"
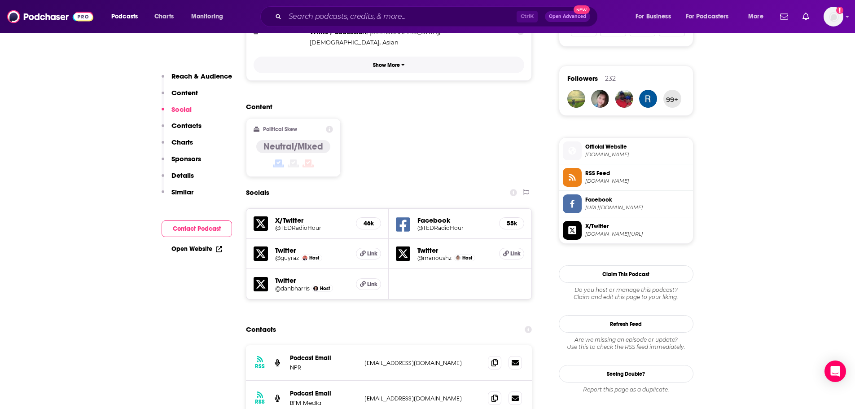
scroll to position [673, 0]
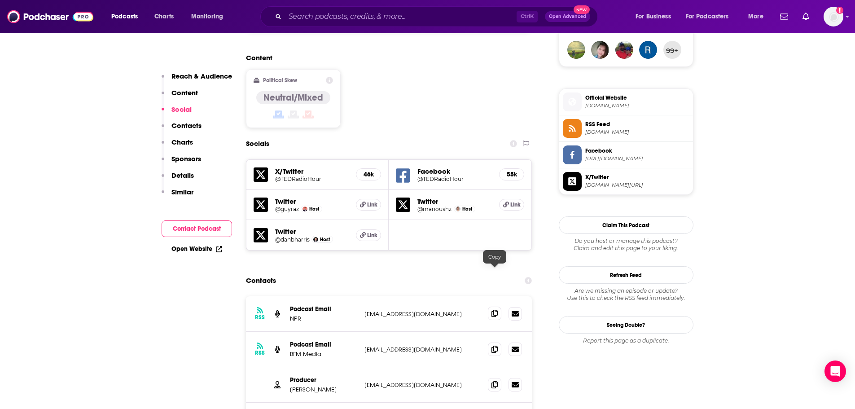
click at [496, 310] on icon at bounding box center [494, 313] width 6 height 7
click at [492, 345] on icon at bounding box center [494, 348] width 6 height 7
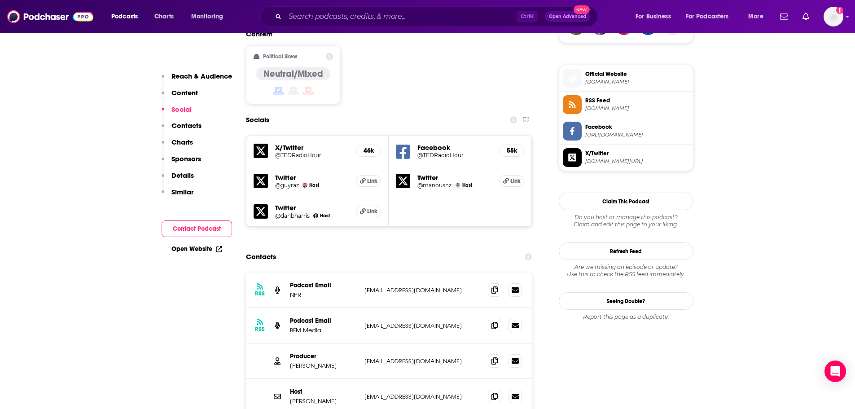
scroll to position [718, 0]
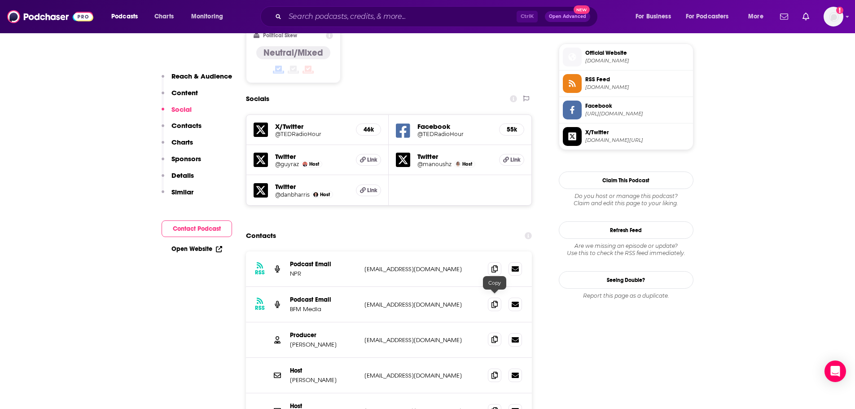
click at [495, 336] on icon at bounding box center [494, 339] width 6 height 7
click at [347, 17] on input "Search podcasts, credits, & more..." at bounding box center [401, 16] width 232 height 14
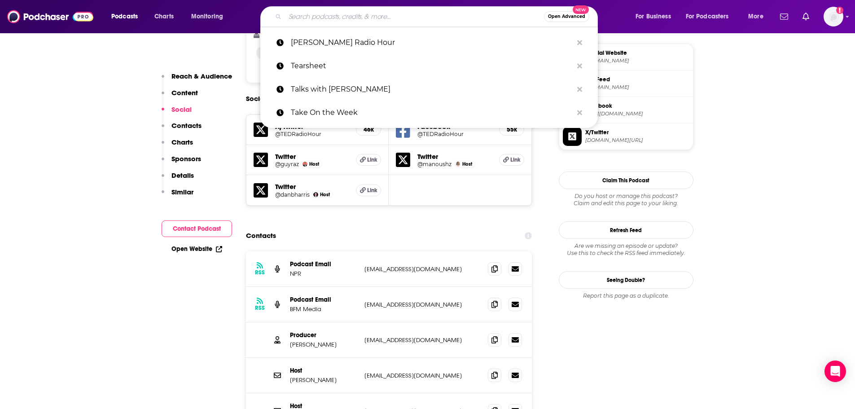
paste input "That Beauty Podcast"
type input "That Beauty Podcast"
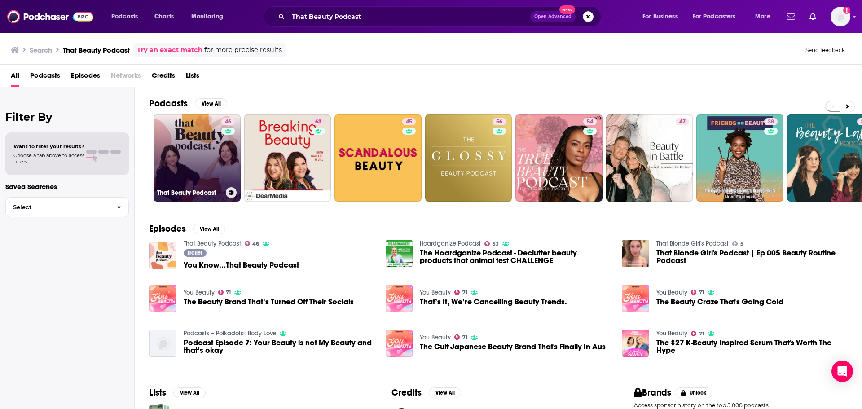
click at [213, 164] on link "46 That Beauty Podcast" at bounding box center [196, 157] width 87 height 87
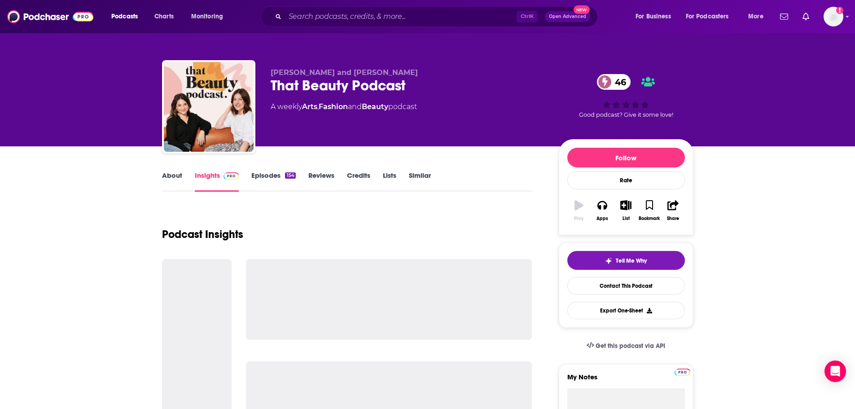
click at [179, 181] on link "About" at bounding box center [172, 181] width 20 height 21
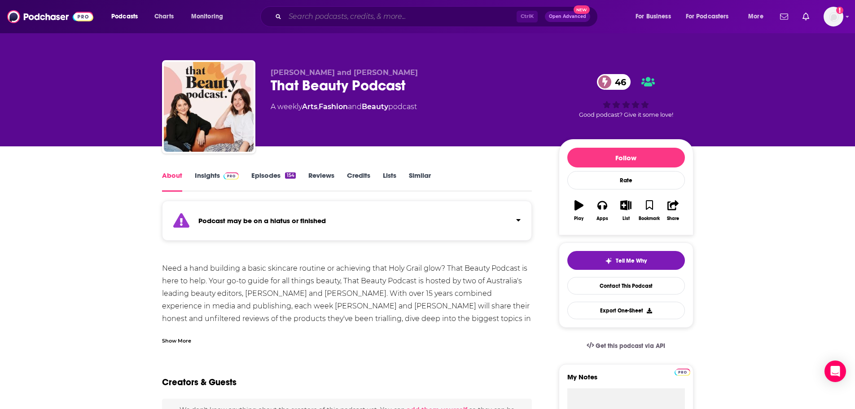
click at [342, 23] on input "Search podcasts, credits, & more..." at bounding box center [401, 16] width 232 height 14
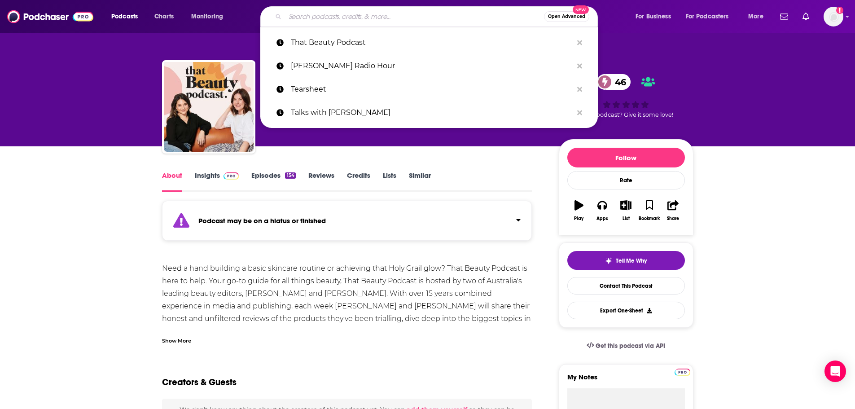
paste input "The $100 MBA Show"
type input "The $100 MBA Show"
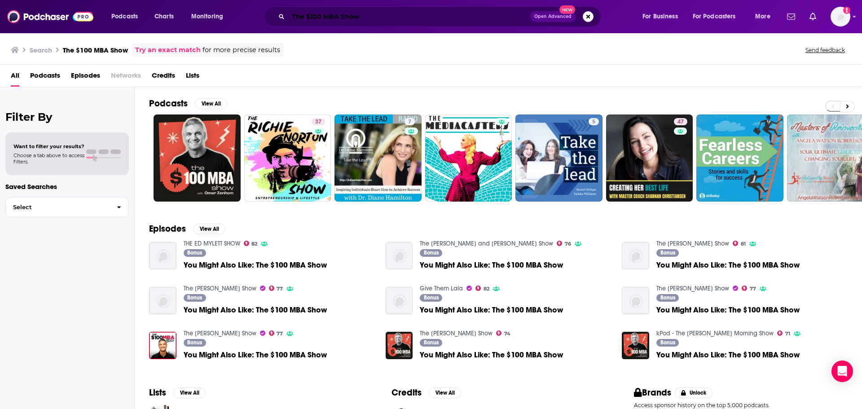
click at [383, 19] on input "The $100 MBA Show" at bounding box center [409, 16] width 242 height 14
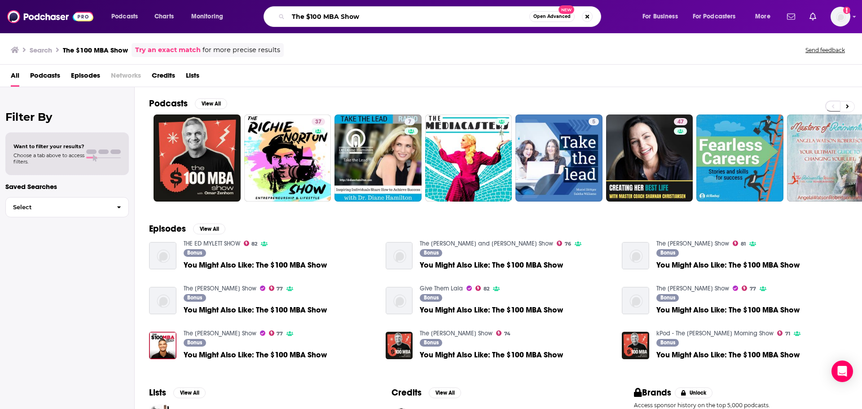
paste input "5 AM Miracle"
type input "The 5 AM Miracle"
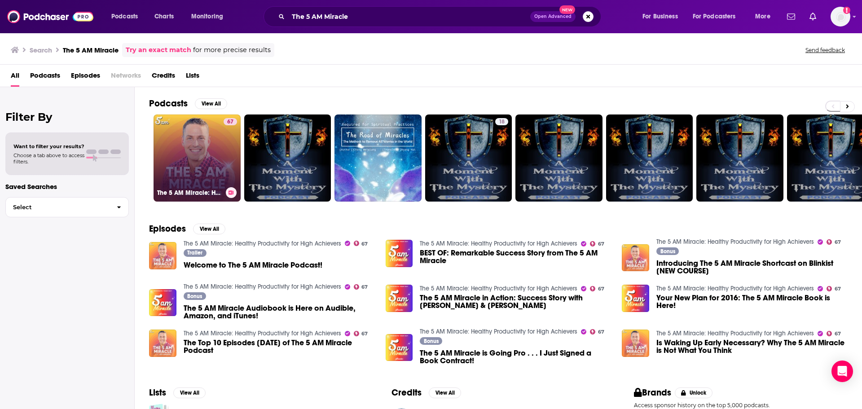
click at [195, 149] on link "67 The 5 AM Miracle: Healthy Productivity for High Achievers" at bounding box center [196, 157] width 87 height 87
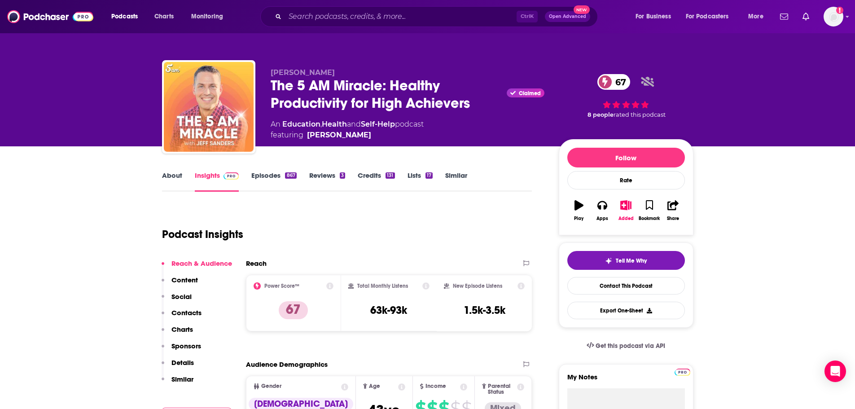
click at [173, 173] on link "About" at bounding box center [172, 181] width 20 height 21
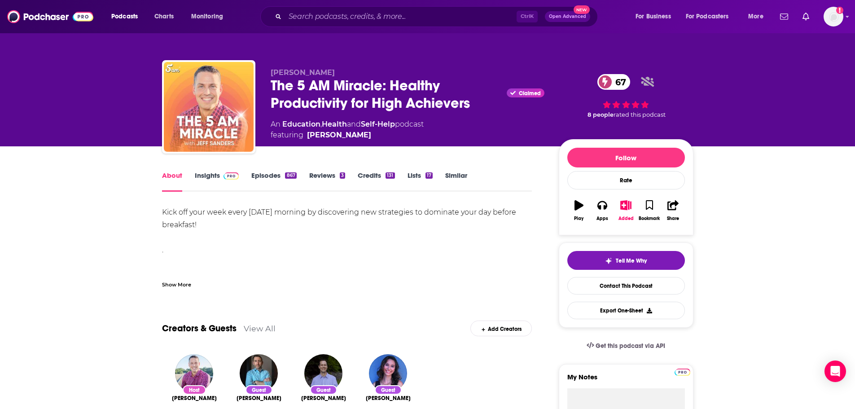
click at [179, 283] on div "Show More" at bounding box center [176, 284] width 29 height 9
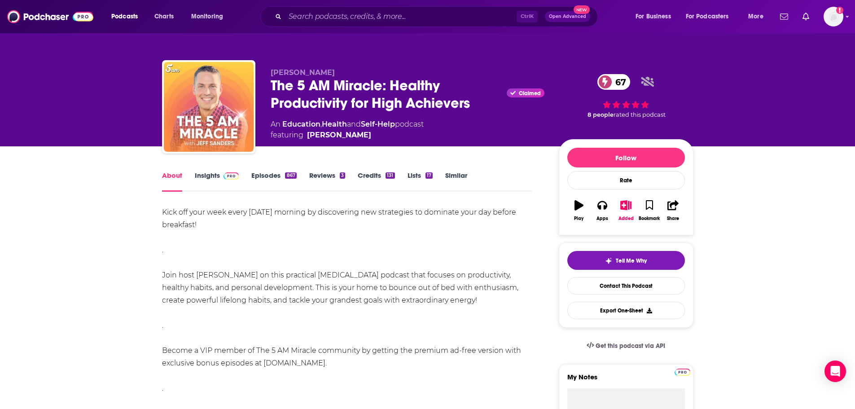
click at [269, 172] on link "Episodes 867" at bounding box center [273, 181] width 45 height 21
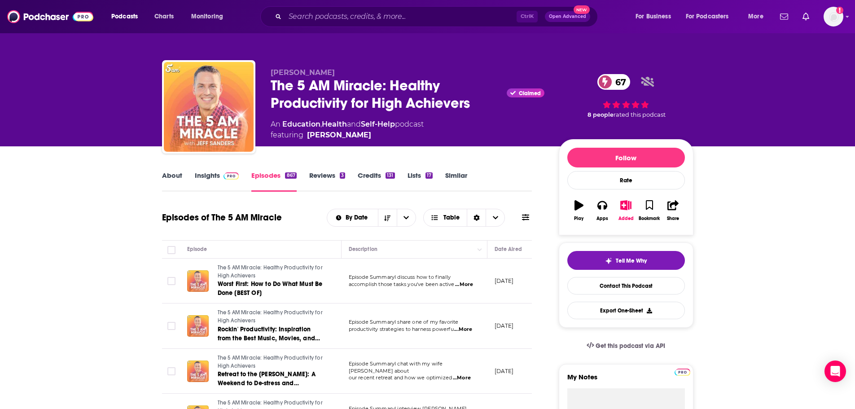
click at [205, 178] on link "Insights" at bounding box center [217, 181] width 44 height 21
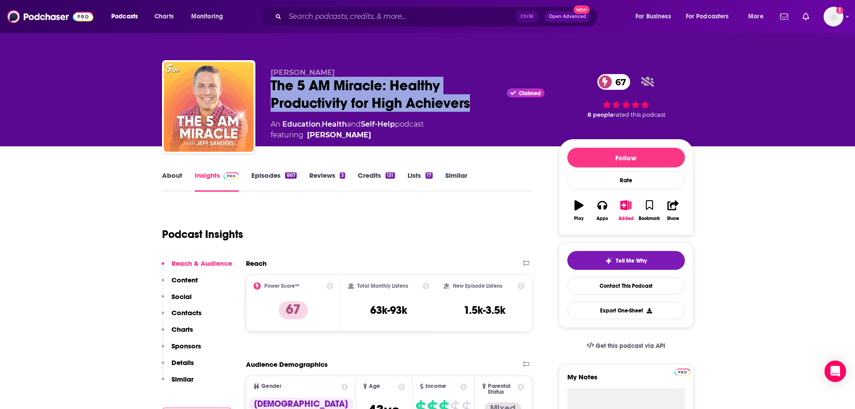
drag, startPoint x: 478, startPoint y: 107, endPoint x: 270, endPoint y: 86, distance: 209.3
click at [271, 86] on div "The 5 AM Miracle: Healthy Productivity for High Achievers Claimed 67" at bounding box center [408, 94] width 274 height 35
copy h2 "The 5 AM Miracle: Healthy Productivity for High Achievers"
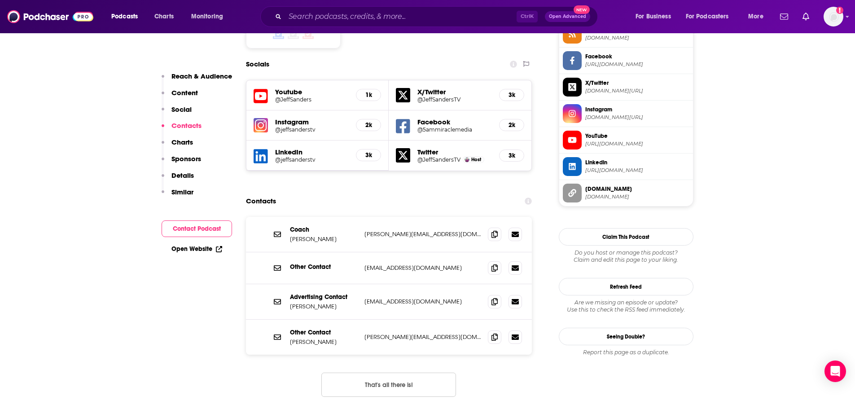
scroll to position [808, 0]
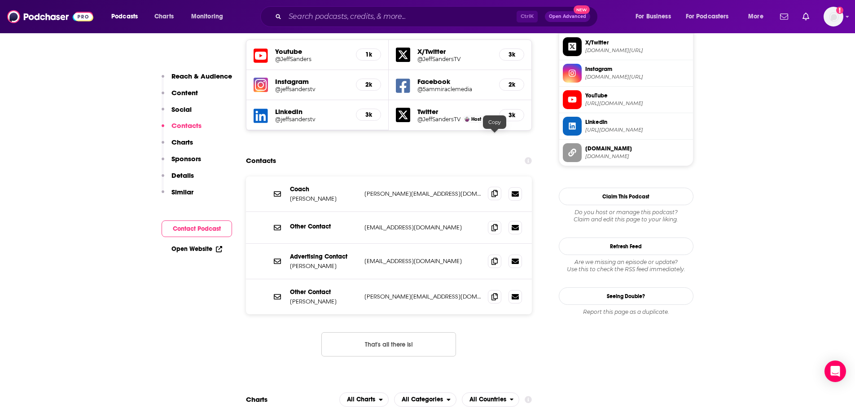
click at [492, 187] on span at bounding box center [494, 193] width 13 height 13
click at [316, 17] on input "Search podcasts, credits, & more..." at bounding box center [401, 16] width 232 height 14
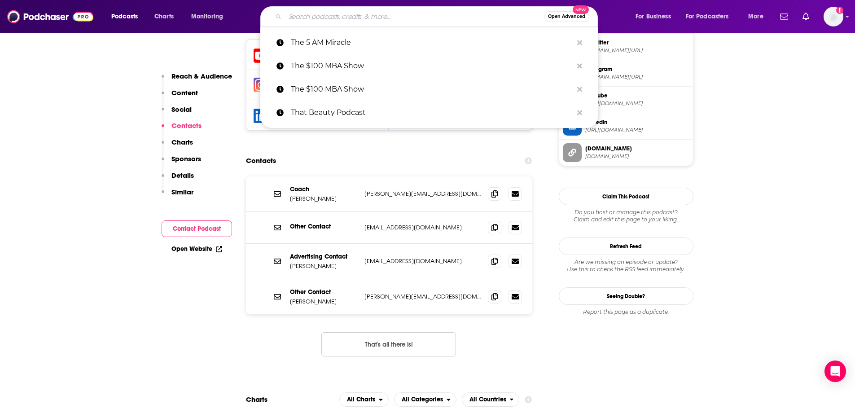
paste input "Talking Health Tech"
type input "Talking Health Tech"
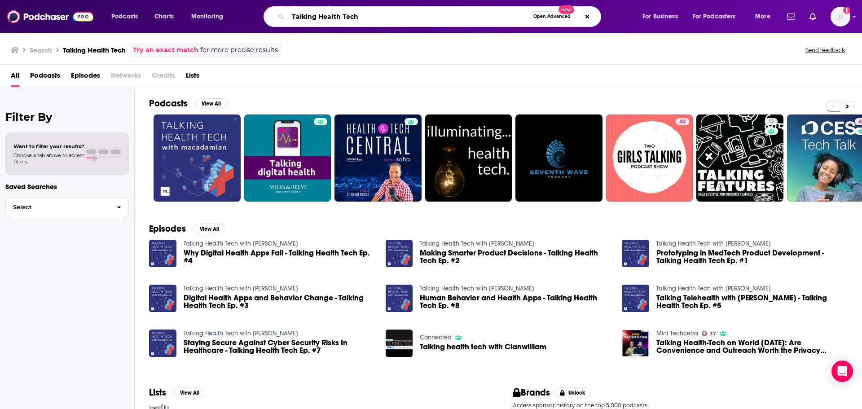
click at [395, 17] on input "Talking Health Tech" at bounding box center [408, 16] width 241 height 14
paste input "he beauty biz"
type input "The beauty biz"
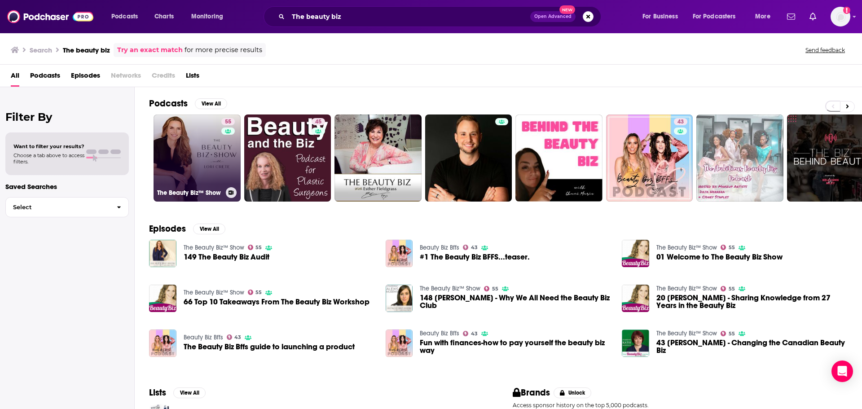
click at [200, 155] on link "55 The Beauty Biz™ Show" at bounding box center [196, 157] width 87 height 87
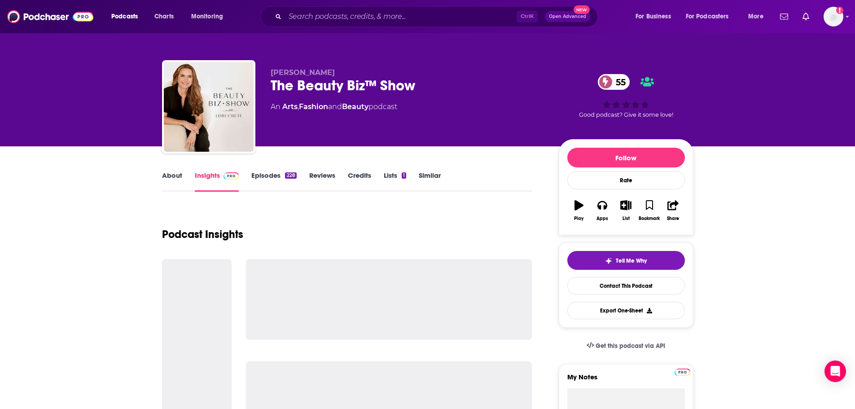
click at [167, 176] on link "About" at bounding box center [172, 181] width 20 height 21
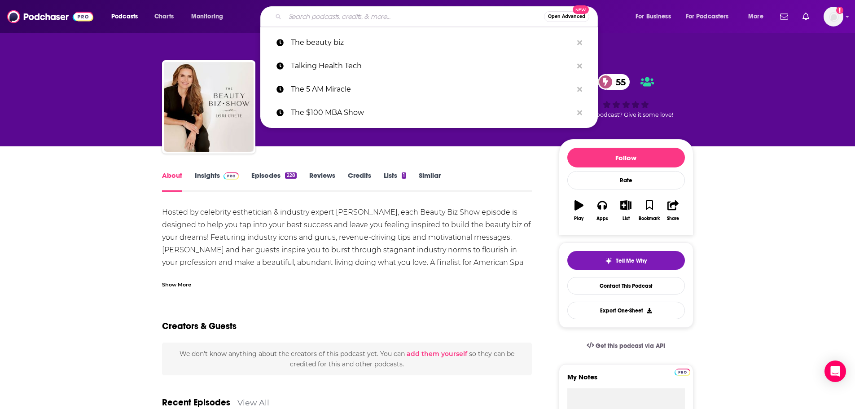
click at [365, 12] on input "Search podcasts, credits, & more..." at bounding box center [414, 16] width 259 height 14
paste input "The Big Take"
type input "The Big Take"
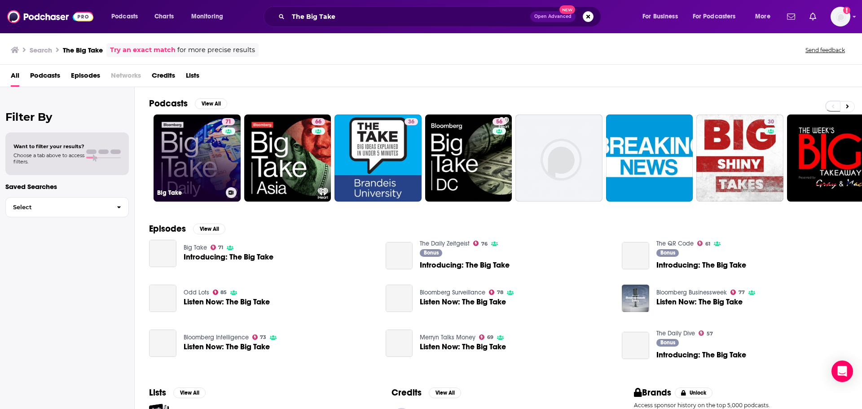
click at [181, 153] on link "71 Big Take" at bounding box center [196, 157] width 87 height 87
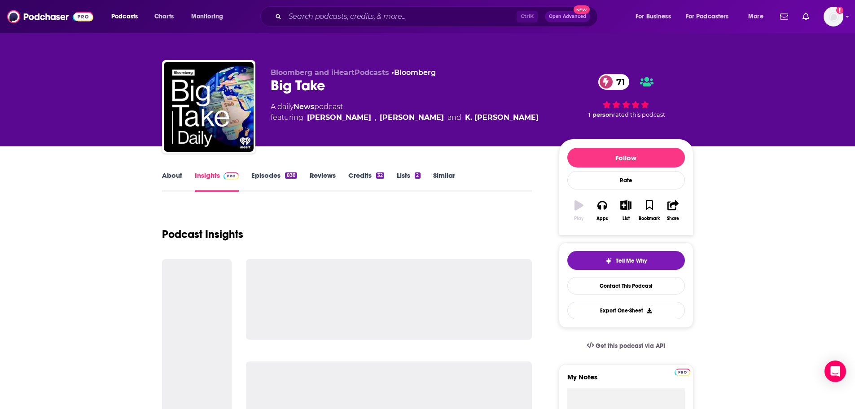
click at [173, 190] on link "About" at bounding box center [172, 181] width 20 height 21
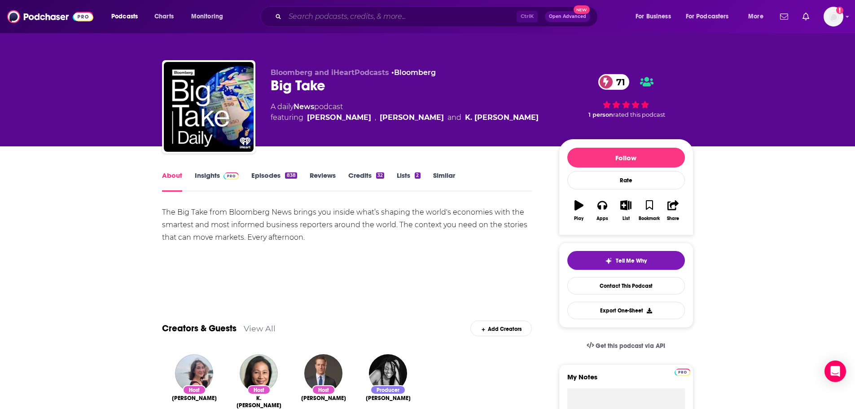
click at [405, 14] on input "Search podcasts, credits, & more..." at bounding box center [401, 16] width 232 height 14
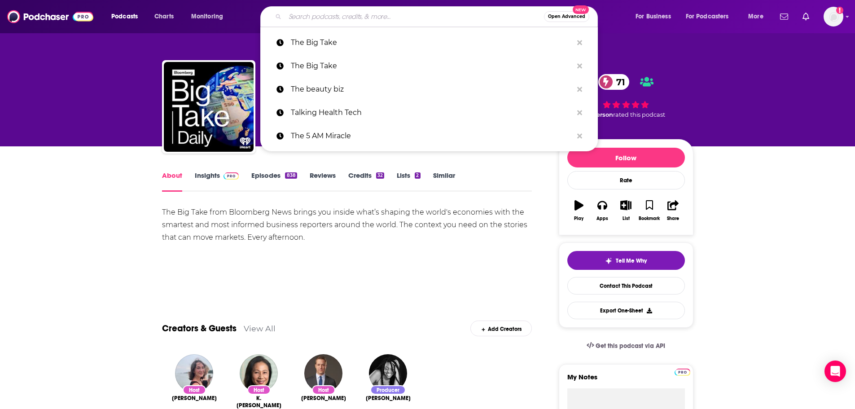
paste input "The BioCentury Show"
type input "The BioCentury Show"
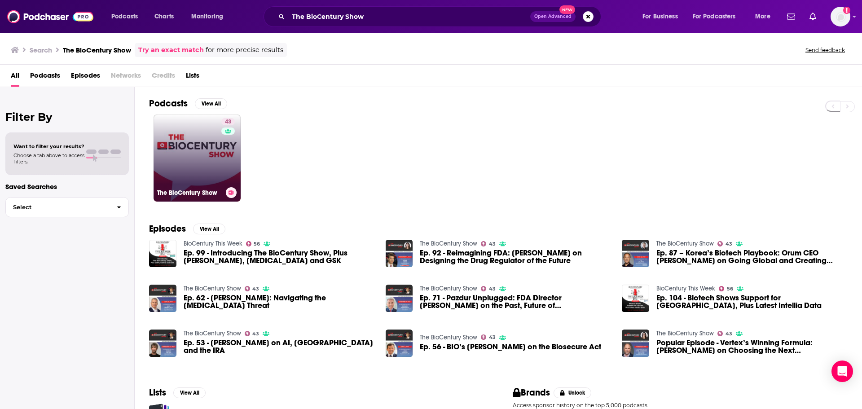
click at [176, 150] on link "43 The BioCentury Show" at bounding box center [196, 157] width 87 height 87
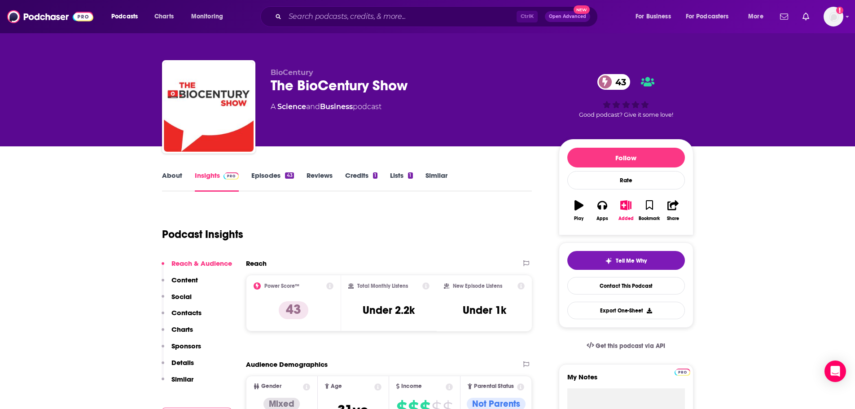
click at [174, 175] on link "About" at bounding box center [172, 181] width 20 height 21
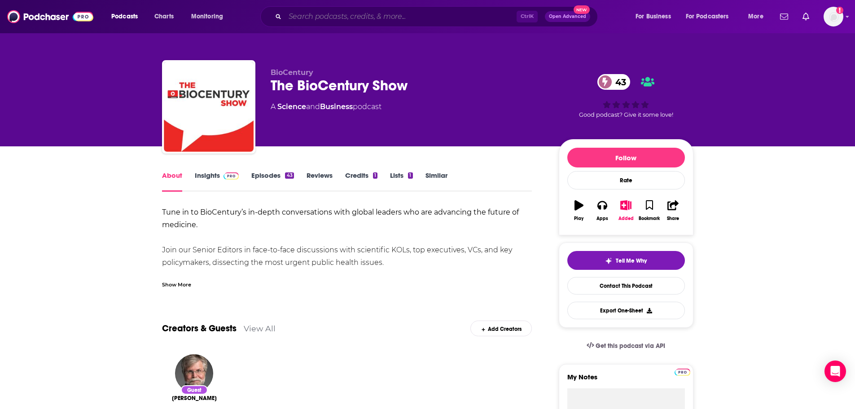
click at [361, 18] on input "Search podcasts, credits, & more..." at bounding box center [401, 16] width 232 height 14
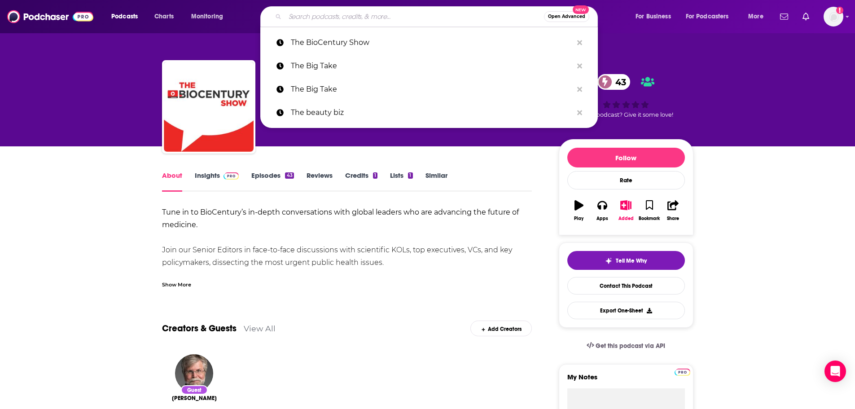
paste input "The Business Of Fashion"
type input "The Business Of Fashion"
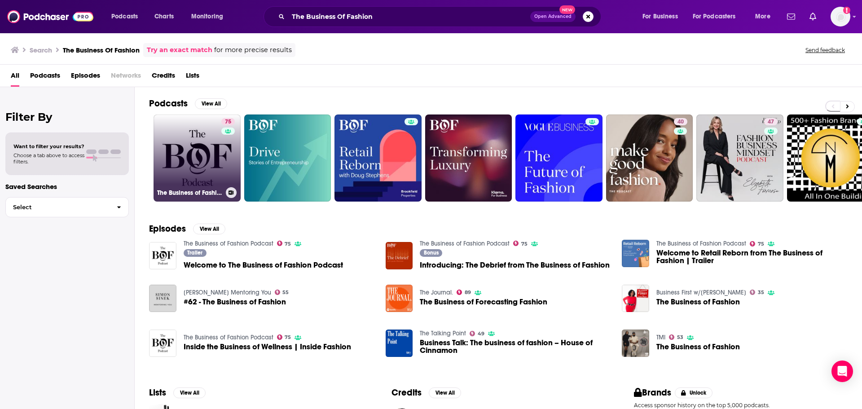
click at [199, 153] on link "75 The Business of Fashion Podcast" at bounding box center [196, 157] width 87 height 87
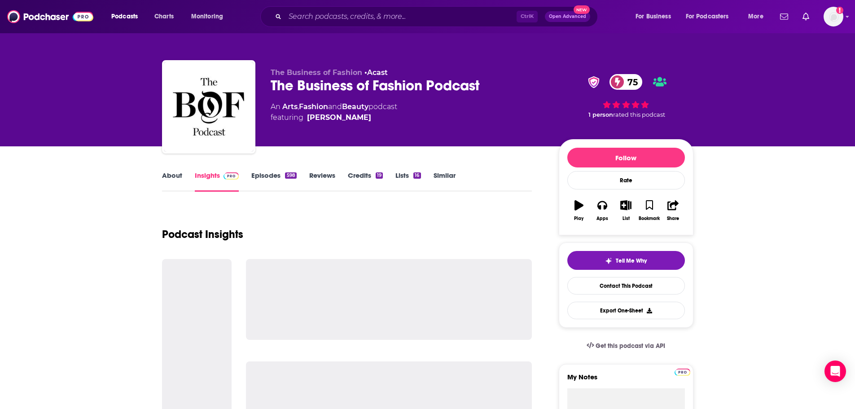
click at [173, 173] on link "About" at bounding box center [172, 181] width 20 height 21
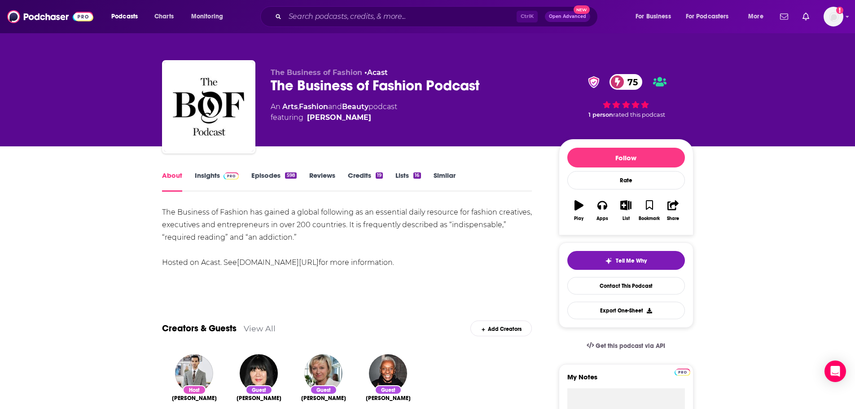
click at [205, 177] on link "Insights" at bounding box center [217, 181] width 44 height 21
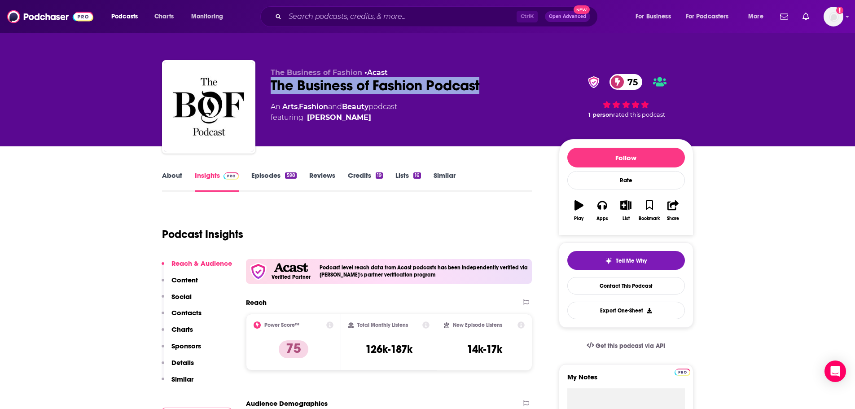
drag, startPoint x: 501, startPoint y: 83, endPoint x: 270, endPoint y: 81, distance: 231.1
click at [270, 81] on div "The Business of Fashion • Acast The Business of Fashion Podcast 75 An Arts , Fa…" at bounding box center [427, 108] width 531 height 97
copy h2 "The Business of Fashion Podcast"
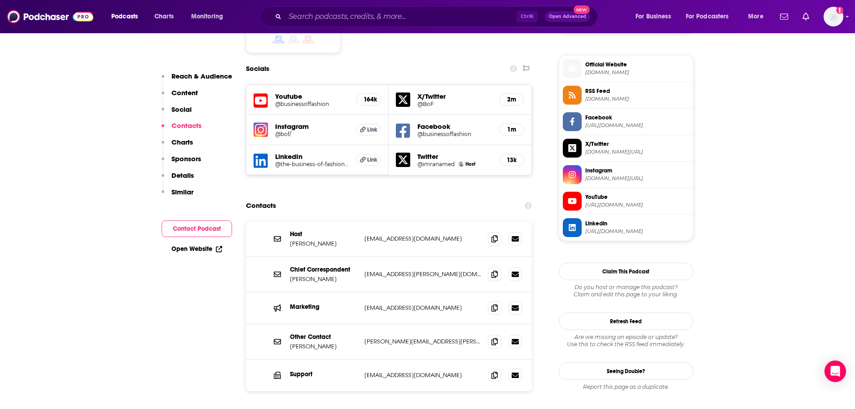
scroll to position [808, 0]
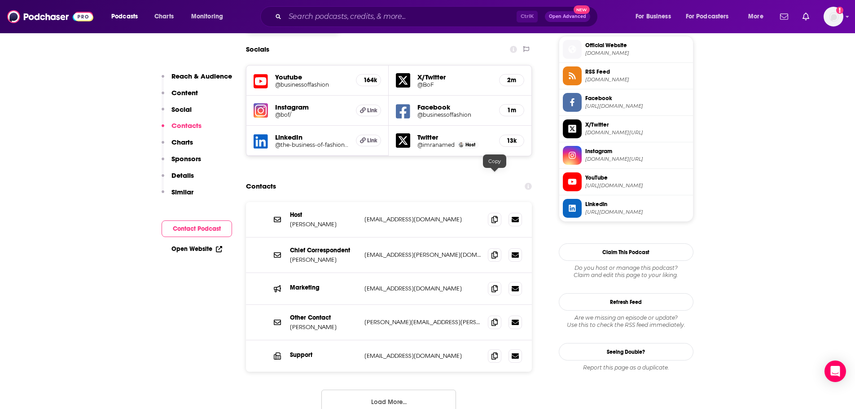
drag, startPoint x: 496, startPoint y: 179, endPoint x: 461, endPoint y: 189, distance: 36.5
click at [496, 216] on icon at bounding box center [494, 219] width 6 height 7
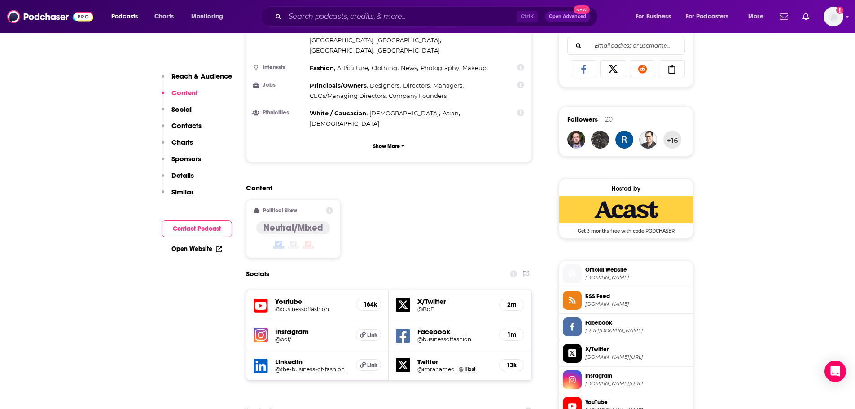
click at [636, 275] on span "[DOMAIN_NAME]" at bounding box center [637, 277] width 104 height 7
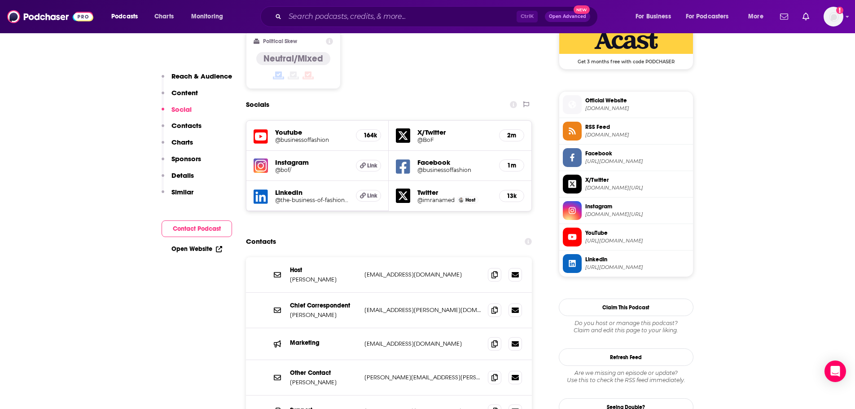
scroll to position [763, 0]
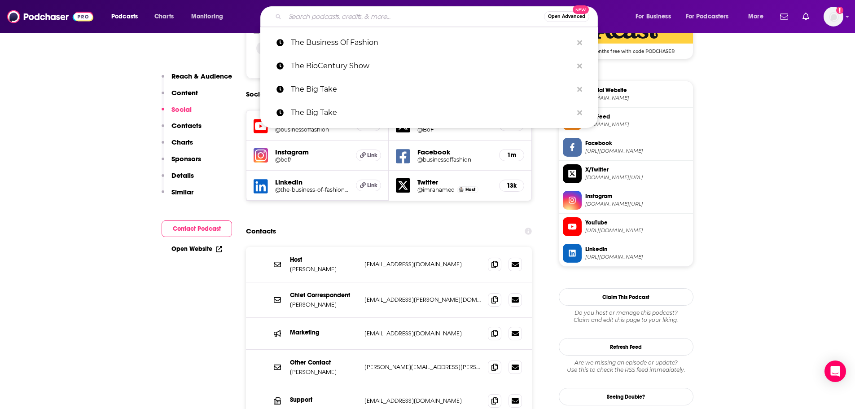
click at [348, 18] on input "Search podcasts, credits, & more..." at bounding box center [414, 16] width 259 height 14
paste input "The Cut"
type input "The Cut"
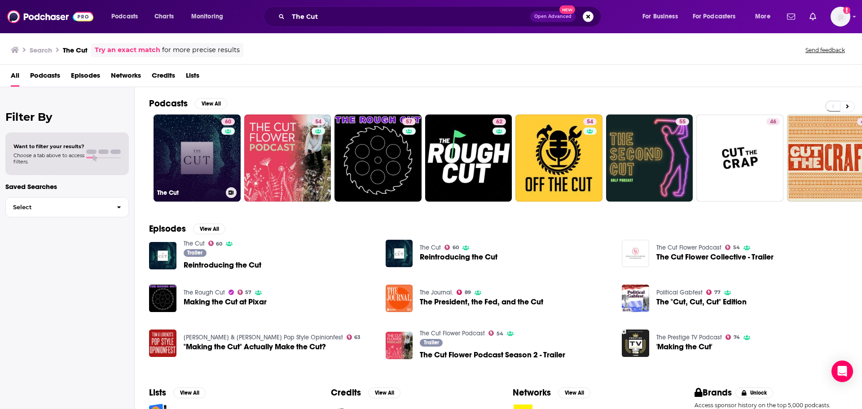
click at [184, 132] on link "60 The Cut" at bounding box center [196, 157] width 87 height 87
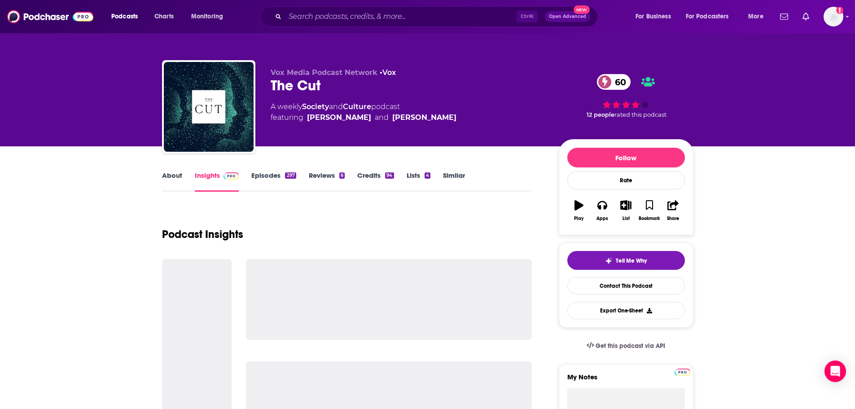
click at [167, 175] on link "About" at bounding box center [172, 181] width 20 height 21
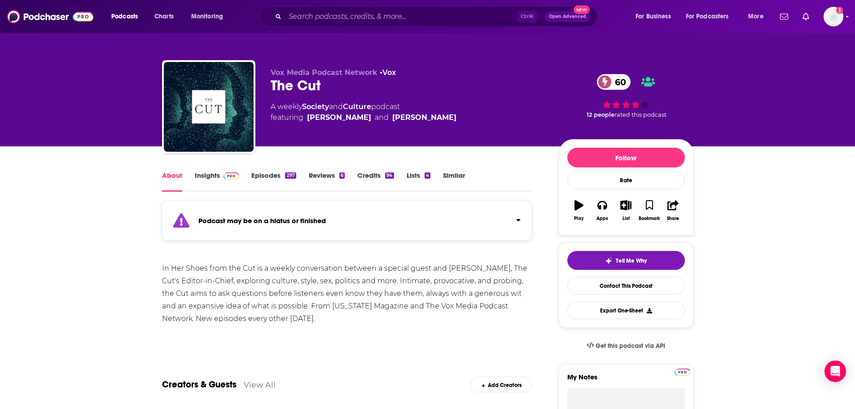
click at [273, 174] on link "Episodes 297" at bounding box center [273, 181] width 44 height 21
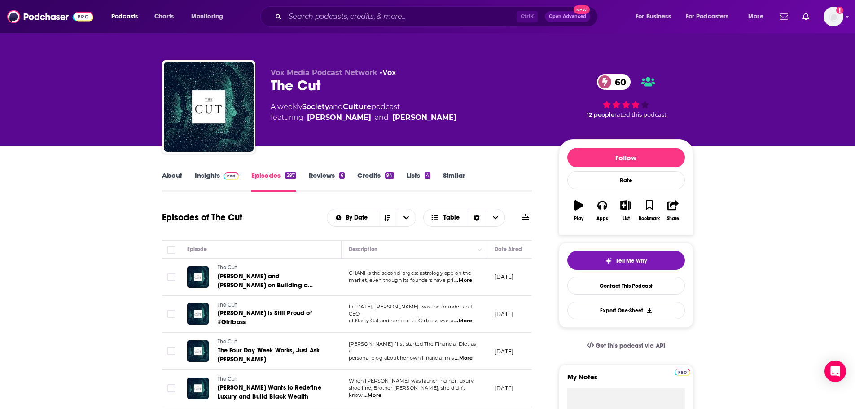
click at [174, 177] on link "About" at bounding box center [172, 181] width 20 height 21
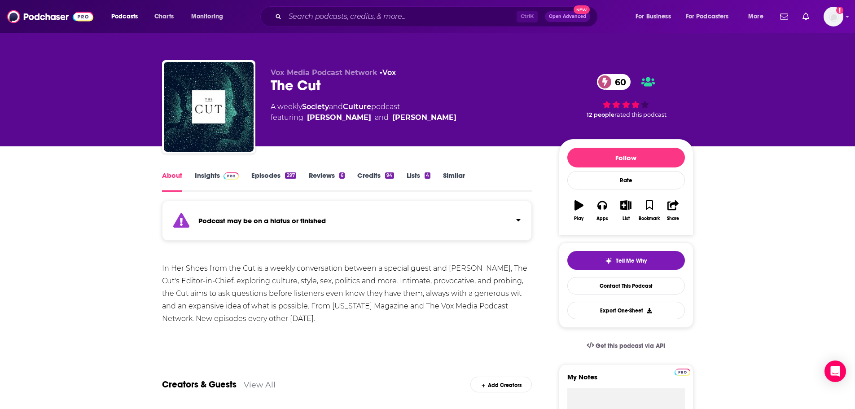
click at [265, 176] on link "Episodes 297" at bounding box center [273, 181] width 44 height 21
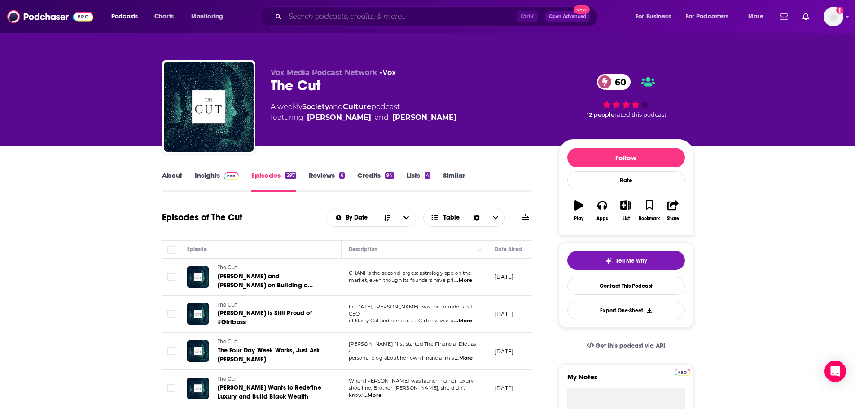
click at [321, 20] on input "Search podcasts, credits, & more..." at bounding box center [401, 16] width 232 height 14
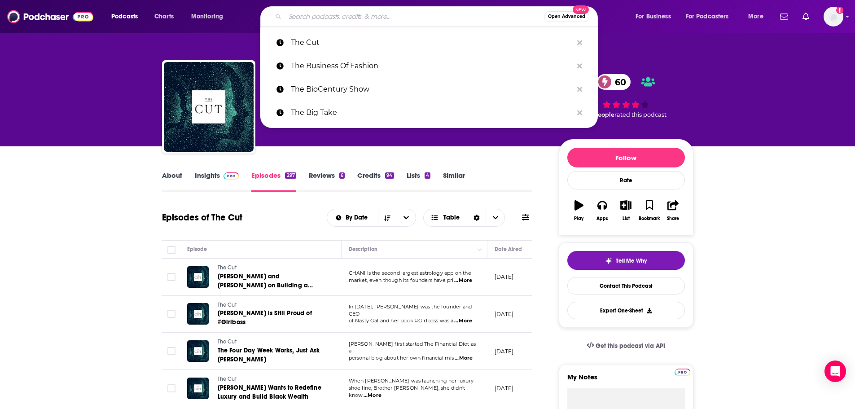
paste input "The Deal"
type input "The Deal"
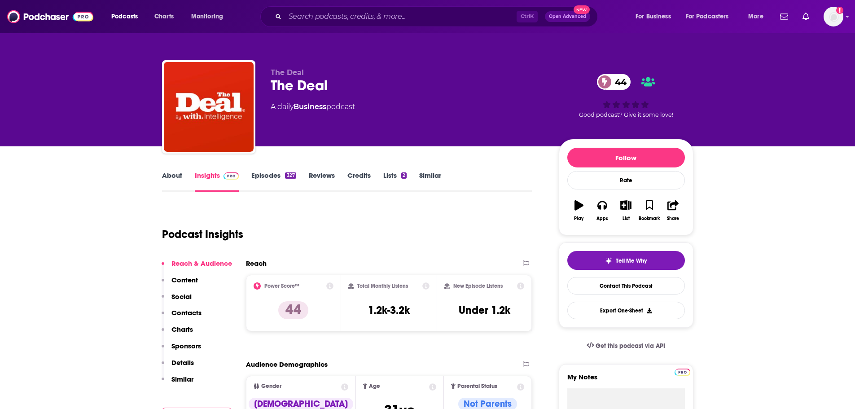
click at [180, 181] on link "About" at bounding box center [172, 181] width 20 height 21
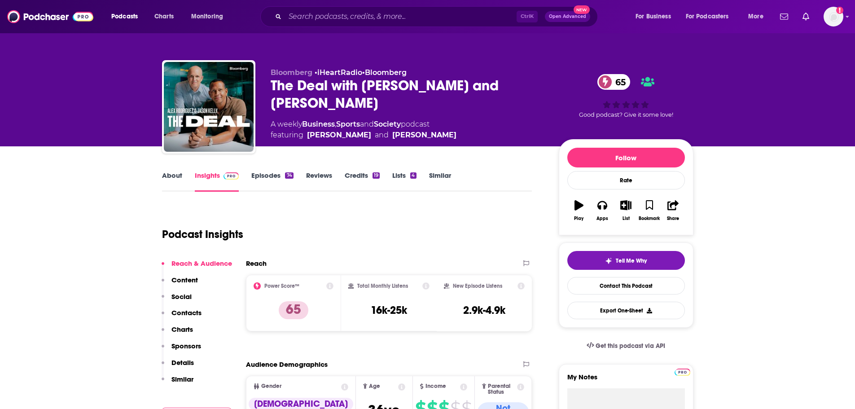
click at [176, 175] on link "About" at bounding box center [172, 181] width 20 height 21
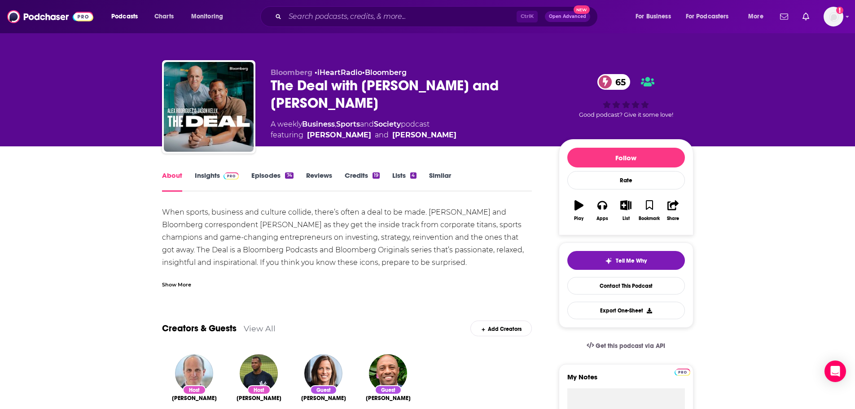
click at [170, 282] on div "Show More" at bounding box center [176, 284] width 29 height 9
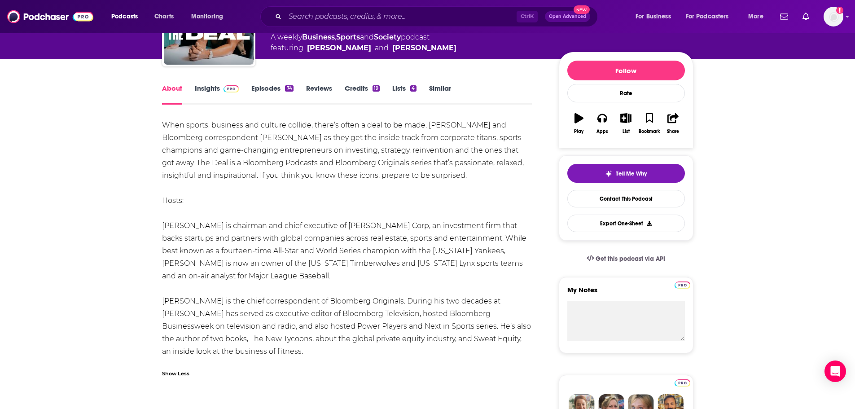
scroll to position [135, 0]
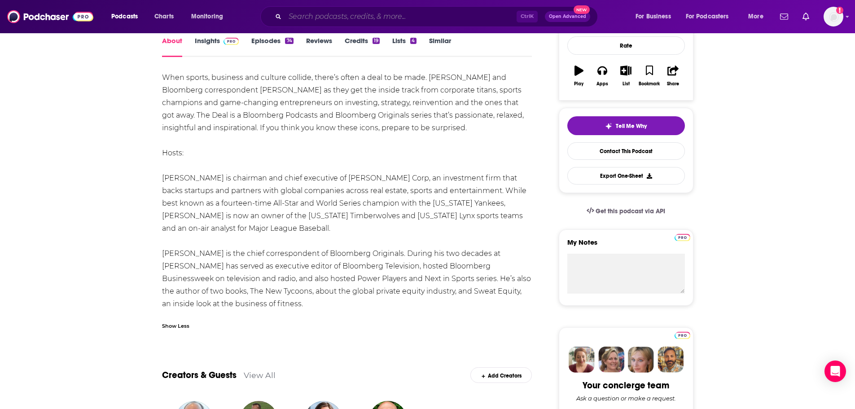
click at [420, 12] on input "Search podcasts, credits, & more..." at bounding box center [401, 16] width 232 height 14
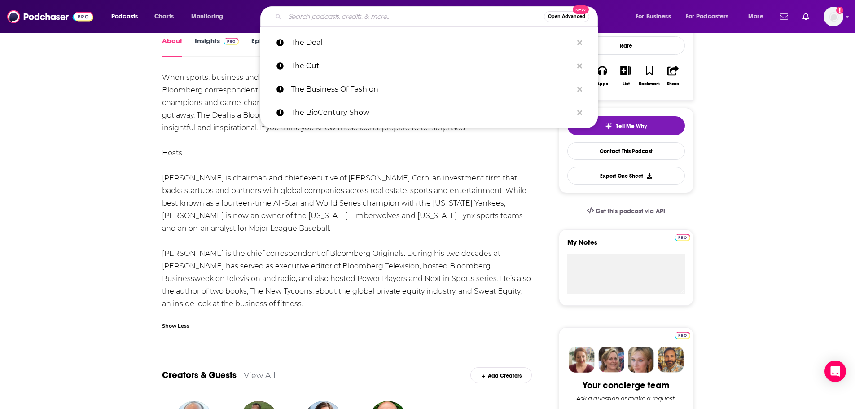
paste input "The Diary of a CEO"
type input "The Diary of a CEO"
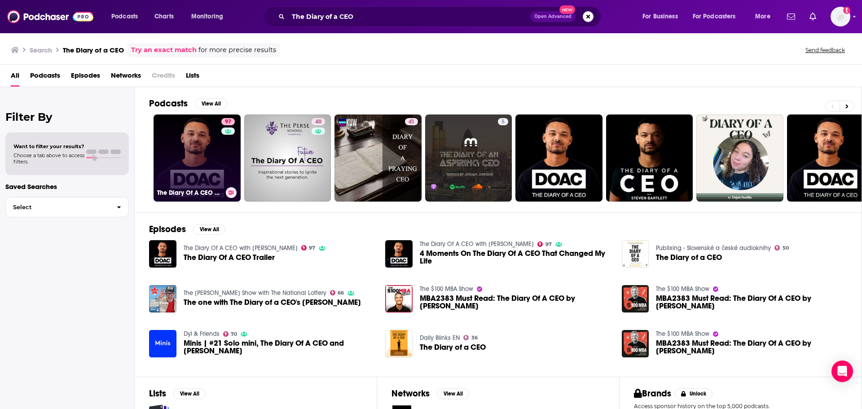
click at [208, 145] on link "97 The Diary Of A CEO with Steven Bartlett" at bounding box center [196, 157] width 87 height 87
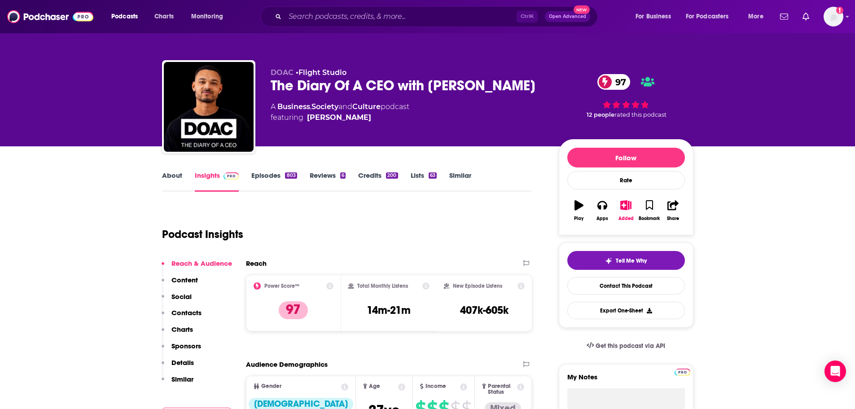
click at [173, 175] on link "About" at bounding box center [172, 181] width 20 height 21
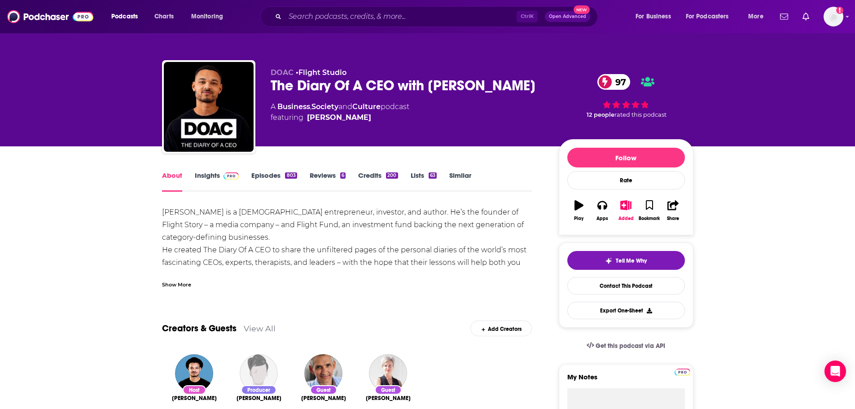
click at [185, 286] on div "Show More" at bounding box center [176, 284] width 29 height 9
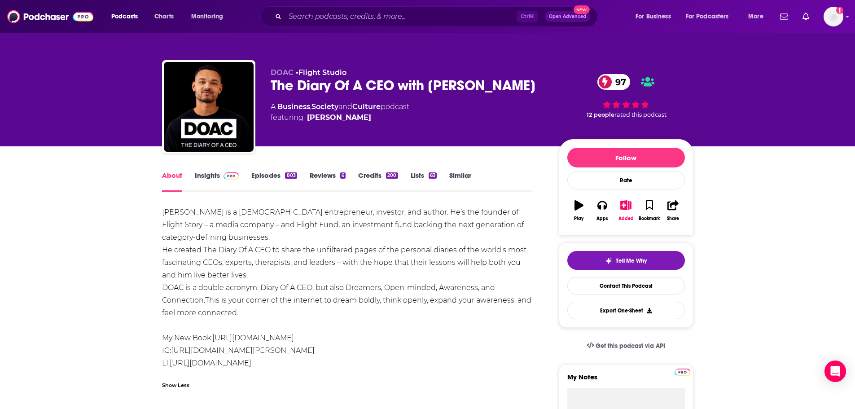
click at [212, 180] on link "Insights" at bounding box center [217, 181] width 44 height 21
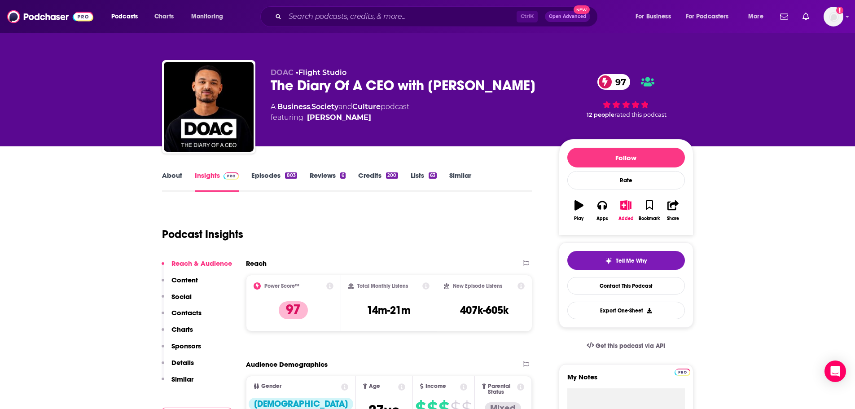
drag, startPoint x: 530, startPoint y: 83, endPoint x: 271, endPoint y: 92, distance: 259.6
click at [271, 92] on div "The Diary Of A CEO with Steven Bartlett 97" at bounding box center [408, 86] width 274 height 18
copy h2 "The Diary Of A CEO with Steven Bartlett"
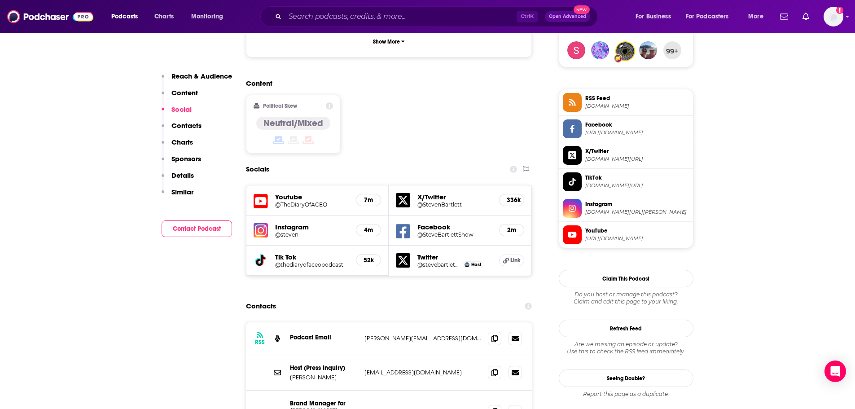
scroll to position [673, 0]
click at [493, 334] on icon at bounding box center [494, 337] width 6 height 7
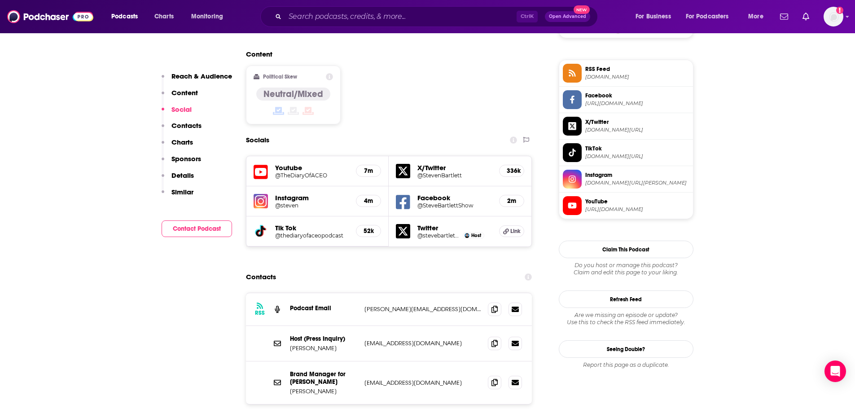
scroll to position [718, 0]
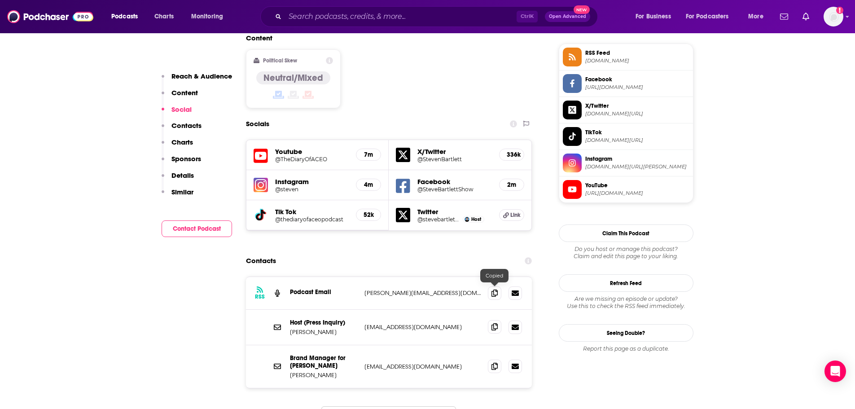
click at [493, 323] on icon at bounding box center [494, 326] width 6 height 7
drag, startPoint x: 494, startPoint y: 259, endPoint x: 406, endPoint y: 288, distance: 92.5
click at [494, 289] on icon at bounding box center [494, 292] width 6 height 7
click at [368, 19] on input "Search podcasts, credits, & more..." at bounding box center [401, 16] width 232 height 14
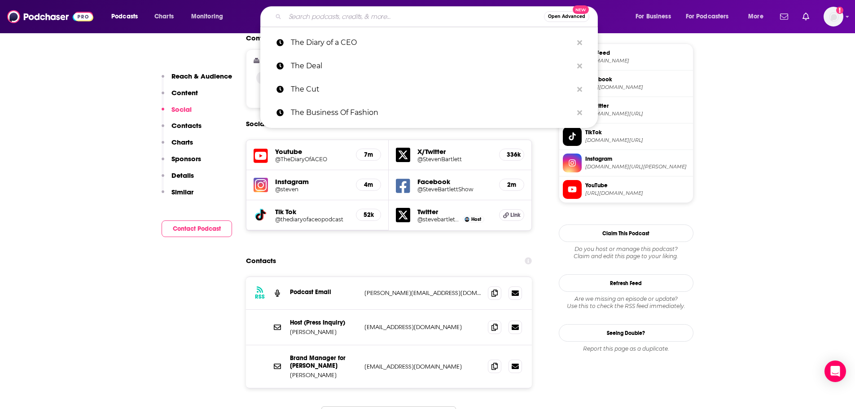
paste input "The Dr. Gabrille Lyon Show"
type input "The Dr. Gabrille Lyon Show"
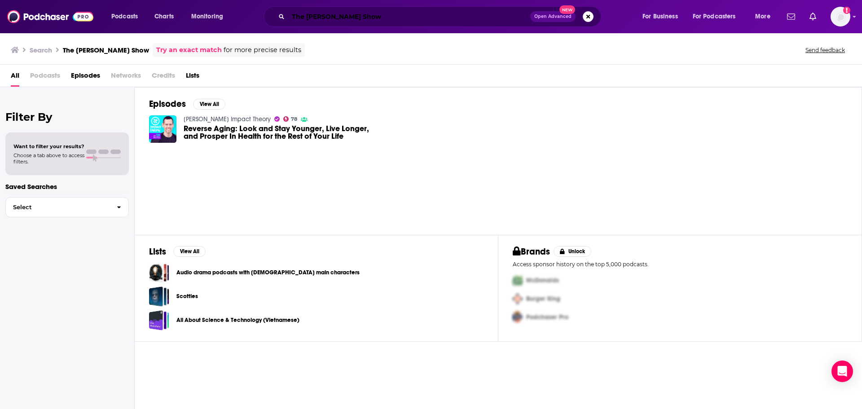
click at [373, 16] on input "The Dr. Gabrille Lyon Show" at bounding box center [409, 16] width 242 height 14
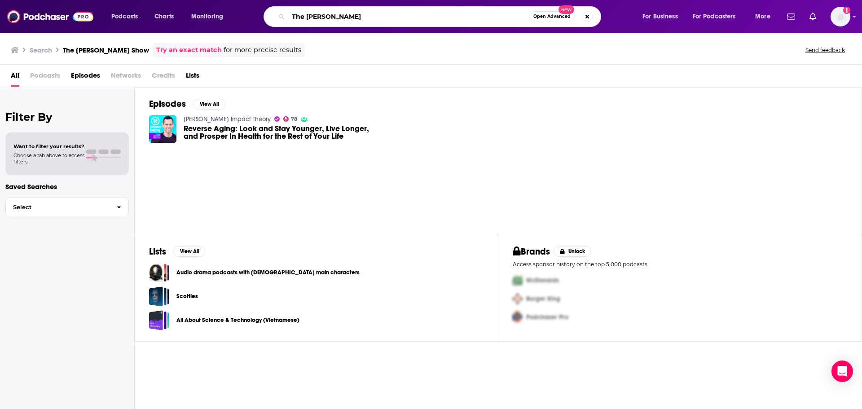
drag, startPoint x: 306, startPoint y: 18, endPoint x: 263, endPoint y: 18, distance: 43.1
click at [264, 18] on div "The Dr. Gabrille Lyon Open Advanced New" at bounding box center [432, 16] width 338 height 21
drag, startPoint x: 304, startPoint y: 18, endPoint x: 261, endPoint y: 18, distance: 43.1
click at [261, 18] on div "Dr. Gabrille Lyon Open Advanced New" at bounding box center [441, 16] width 384 height 21
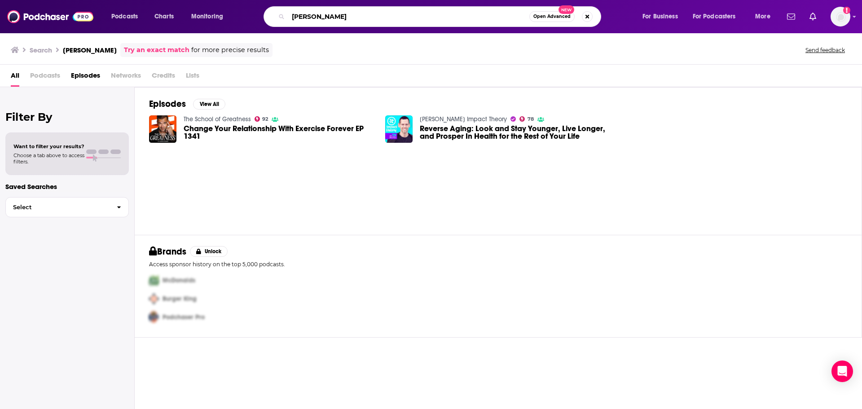
click at [355, 16] on input "Gabrille Lyon" at bounding box center [408, 16] width 241 height 14
paste input "THE ED MYLETT SHOW"
type input "THE ED MYLETT SHOW"
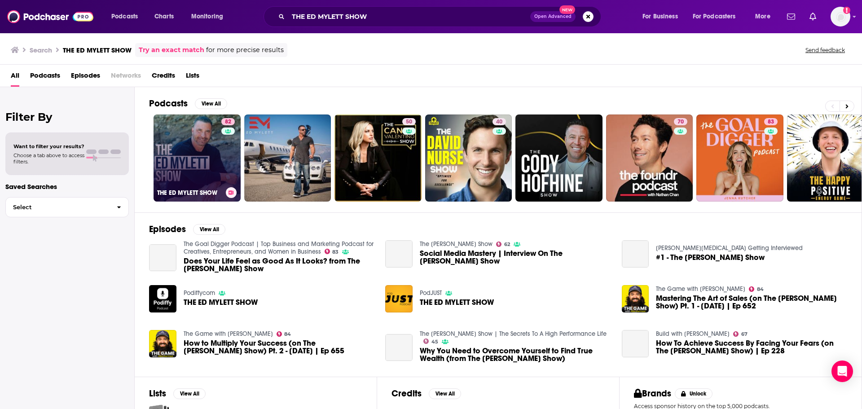
click at [199, 153] on link "82 THE ED MYLETT SHOW" at bounding box center [196, 157] width 87 height 87
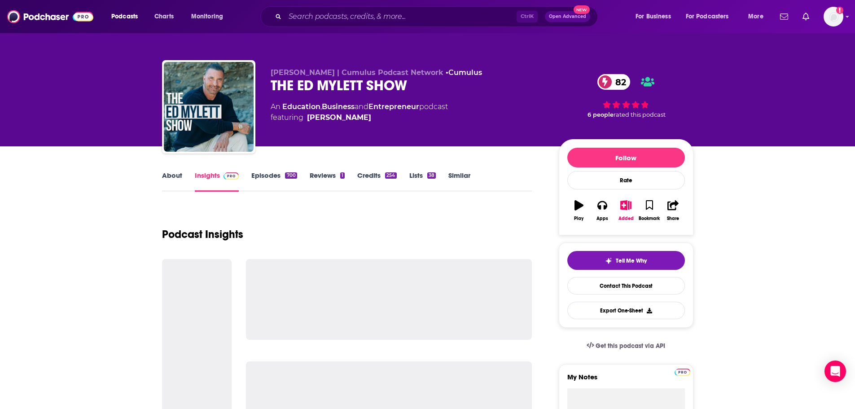
click at [171, 180] on link "About" at bounding box center [172, 181] width 20 height 21
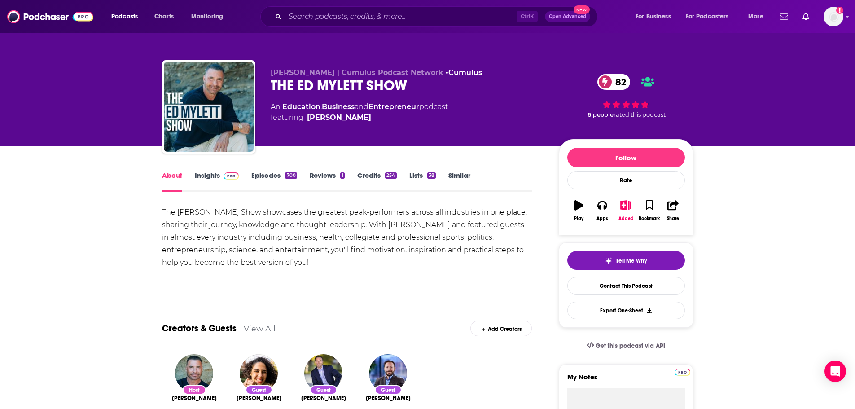
click at [202, 175] on link "Insights" at bounding box center [217, 181] width 44 height 21
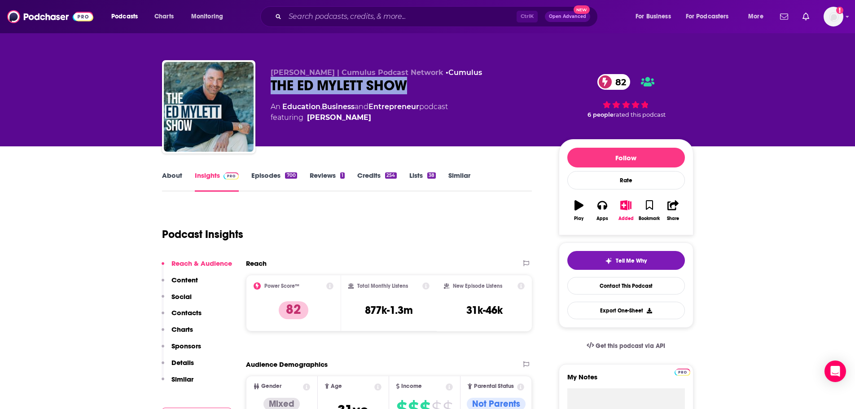
drag, startPoint x: 406, startPoint y: 88, endPoint x: 270, endPoint y: 95, distance: 136.2
click at [271, 95] on div "Ed Mylett | Cumulus Podcast Network • Cumulus THE ED MYLETT SHOW 82 An Educatio…" at bounding box center [408, 104] width 274 height 72
copy h2 "THE ED MYLETT SHOW"
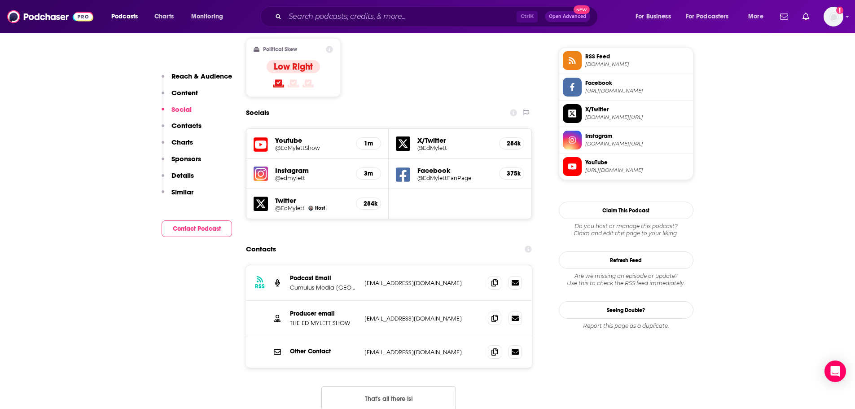
scroll to position [718, 0]
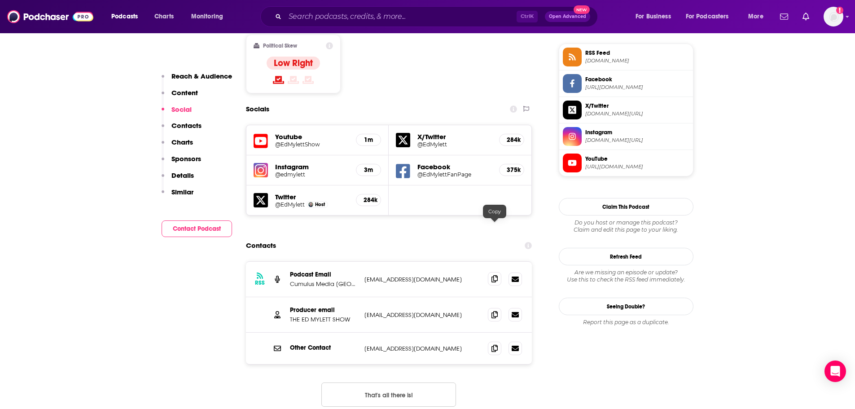
click at [495, 275] on icon at bounding box center [494, 278] width 6 height 7
click at [492, 311] on icon at bounding box center [494, 314] width 6 height 7
click at [369, 15] on input "Search podcasts, credits, & more..." at bounding box center [401, 16] width 232 height 14
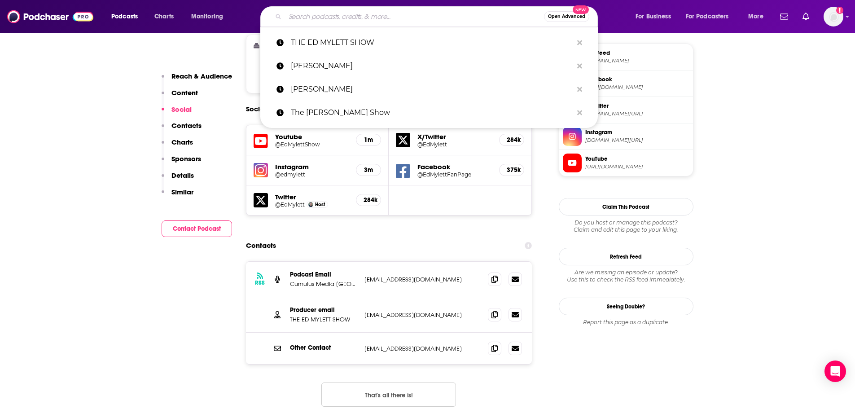
paste input "The Excellence Project with Eric Worre"
type input "The Excellence Project with Eric Worre"
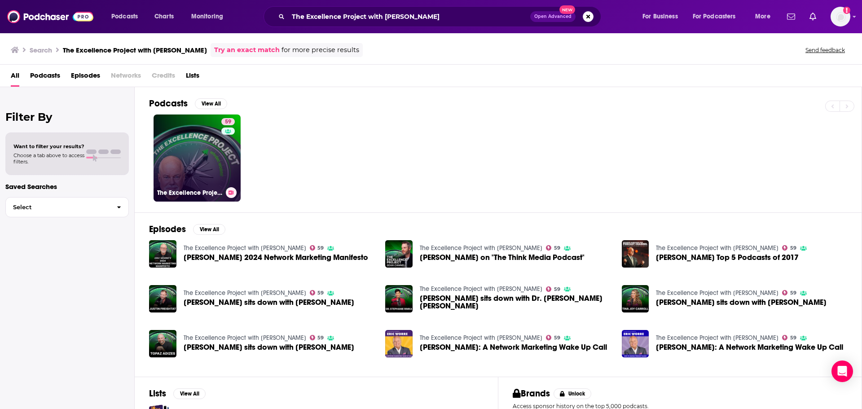
click at [216, 153] on link "59 The Excellence Project with Eric Worre" at bounding box center [196, 157] width 87 height 87
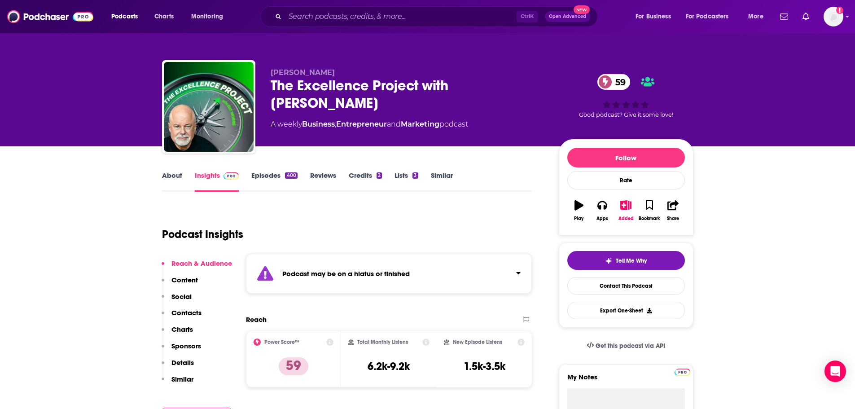
click at [270, 175] on link "Episodes 400" at bounding box center [274, 181] width 46 height 21
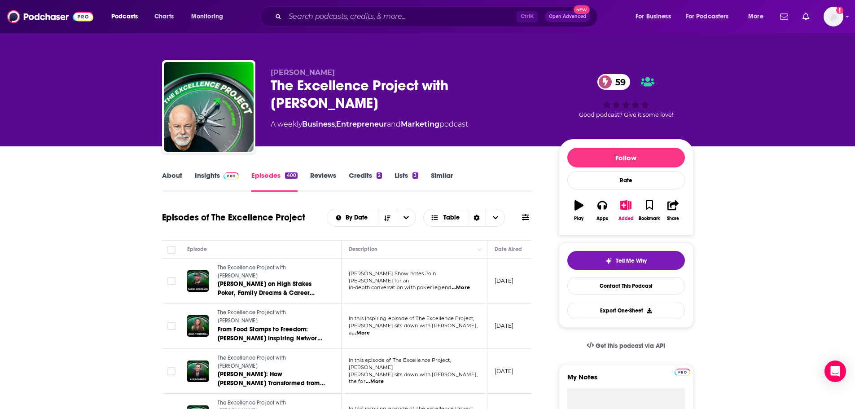
click at [175, 177] on link "About" at bounding box center [172, 181] width 20 height 21
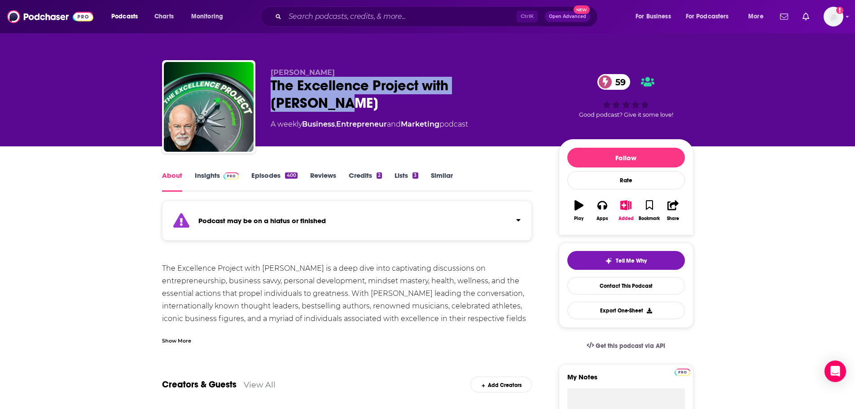
drag, startPoint x: 535, startPoint y: 82, endPoint x: 269, endPoint y: 92, distance: 265.4
click at [269, 92] on div "Eric Worre The Excellence Project with Eric Worre 59 A weekly Business , Entrep…" at bounding box center [427, 108] width 531 height 97
copy h1 "The Excellence Project with Eric Worre"
drag, startPoint x: 208, startPoint y: 178, endPoint x: 224, endPoint y: 13, distance: 165.5
click at [208, 178] on link "Insights" at bounding box center [217, 181] width 44 height 21
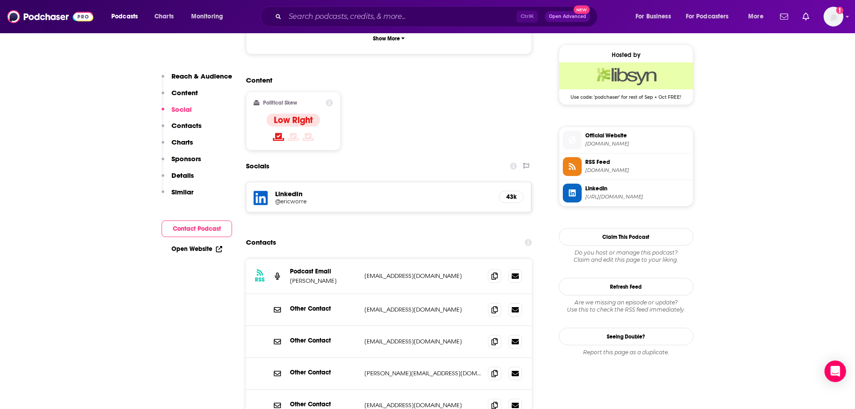
scroll to position [718, 0]
click at [494, 271] on icon at bounding box center [494, 274] width 6 height 7
click at [321, 12] on input "Search podcasts, credits, & more..." at bounding box center [401, 16] width 232 height 14
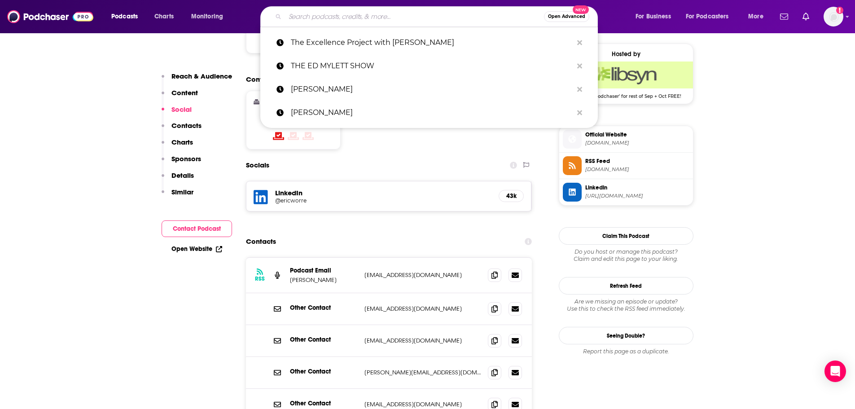
paste input "The Genius Life"
type input "The Genius Life"
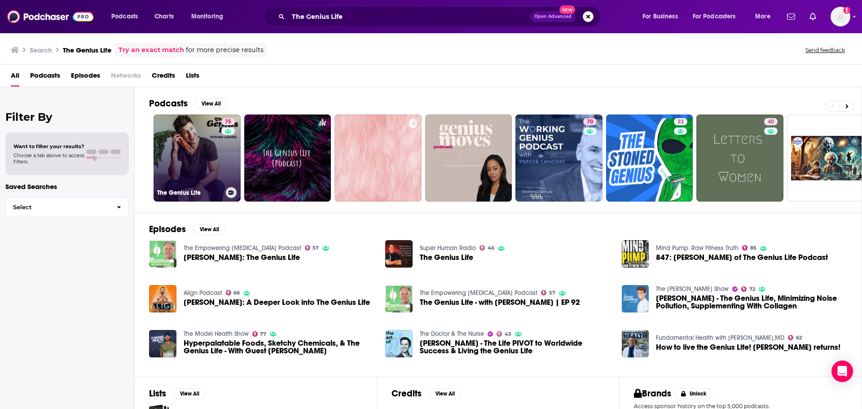
click at [207, 162] on link "75 The Genius Life" at bounding box center [196, 157] width 87 height 87
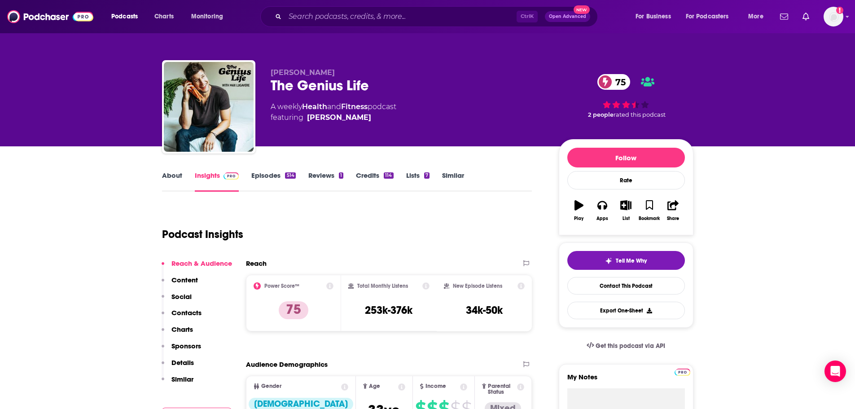
click at [165, 182] on link "About" at bounding box center [172, 181] width 20 height 21
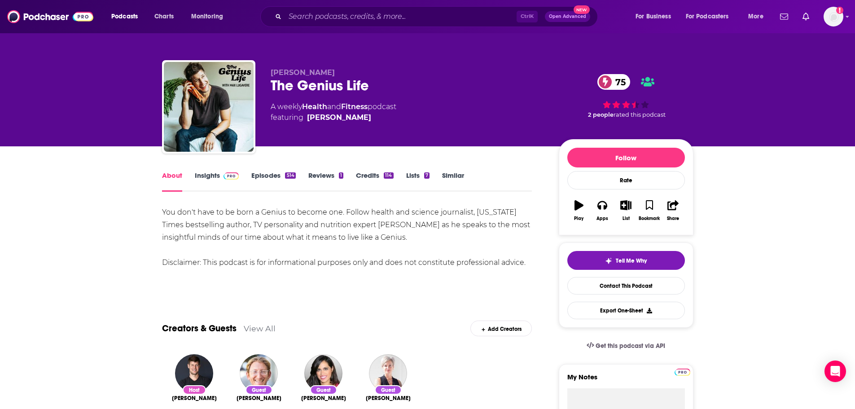
click at [210, 177] on link "Insights" at bounding box center [217, 181] width 44 height 21
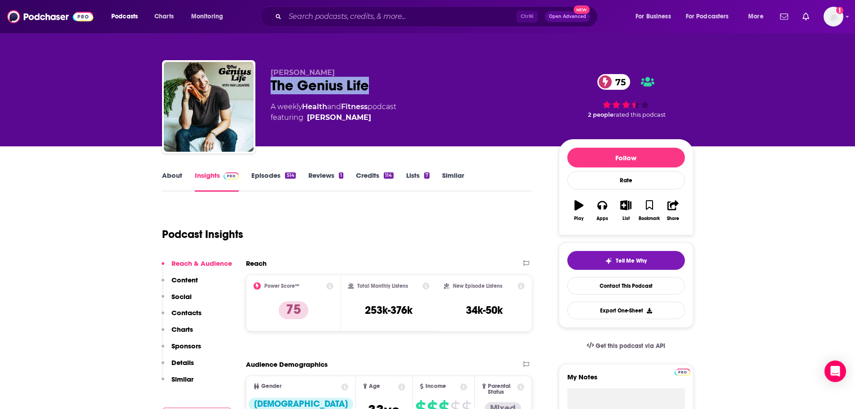
drag, startPoint x: 372, startPoint y: 85, endPoint x: 267, endPoint y: 91, distance: 105.2
click at [267, 91] on div "Max Lugavere The Genius Life 75 A weekly Health and Fitness podcast featuring M…" at bounding box center [427, 108] width 531 height 97
copy h2 "The Genius Life"
click at [170, 178] on link "About" at bounding box center [172, 181] width 20 height 21
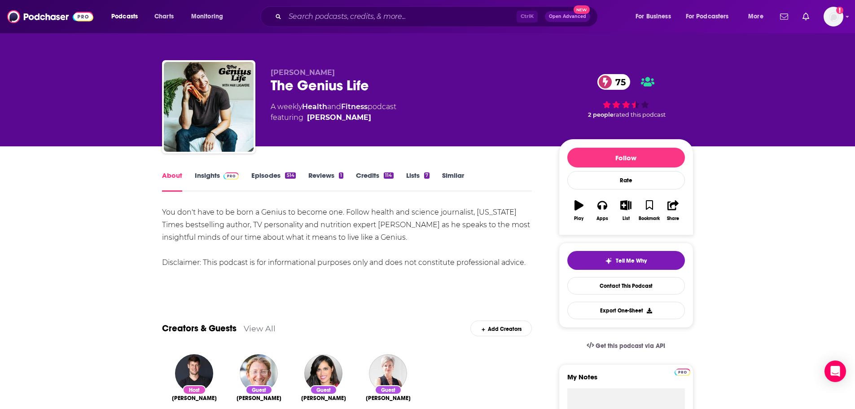
click at [200, 175] on link "Insights" at bounding box center [217, 181] width 44 height 21
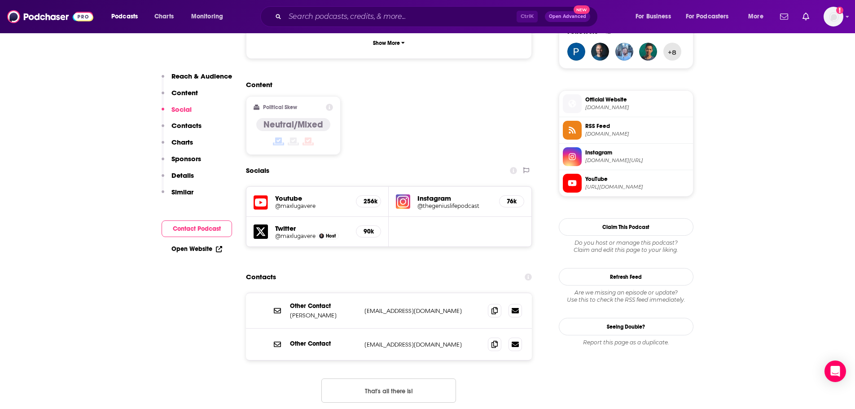
scroll to position [673, 0]
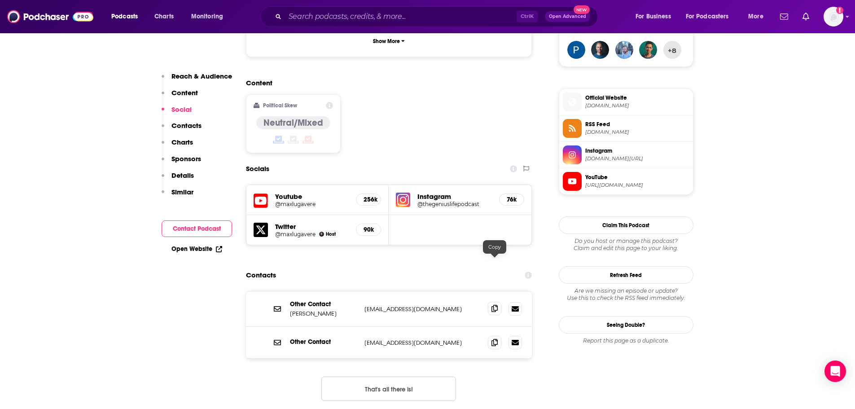
click at [496, 305] on icon at bounding box center [494, 308] width 6 height 7
click at [371, 10] on input "Search podcasts, credits, & more..." at bounding box center [401, 16] width 232 height 14
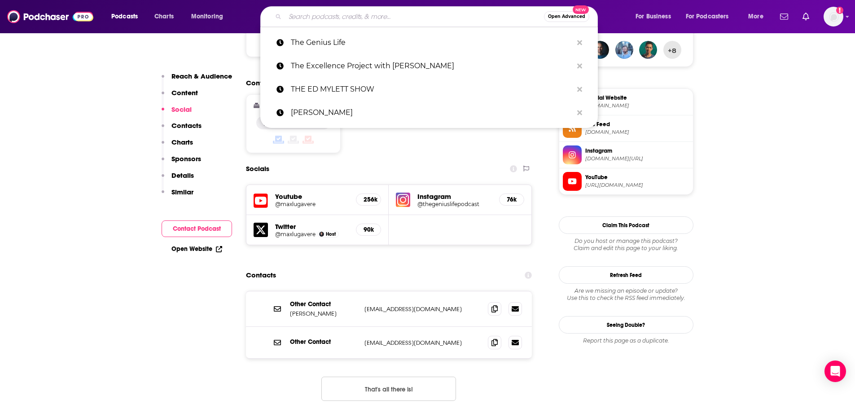
paste input "The Healthtech Podcast"
type input "The Healthtech Podcast"
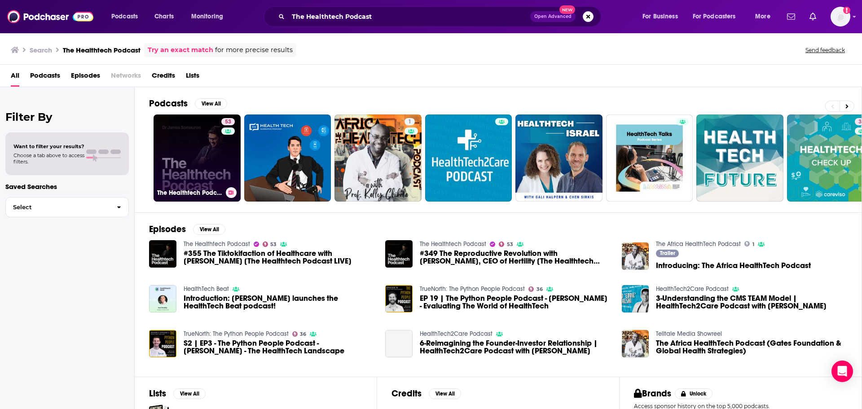
click at [184, 165] on link "53 The Healthtech Podcast" at bounding box center [196, 157] width 87 height 87
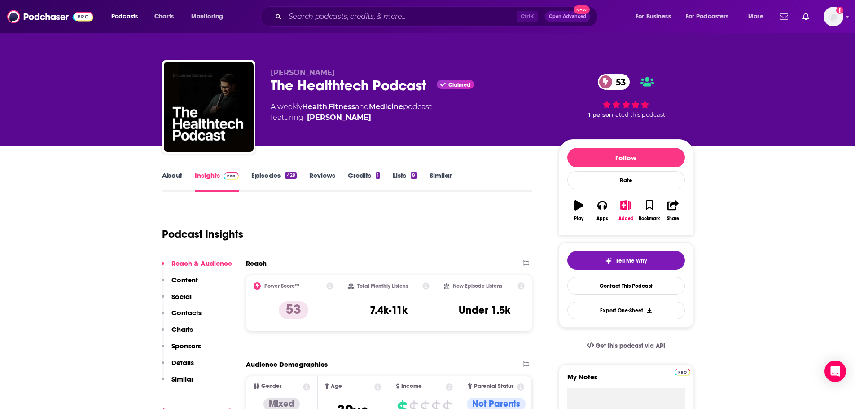
click at [173, 180] on link "About" at bounding box center [172, 181] width 20 height 21
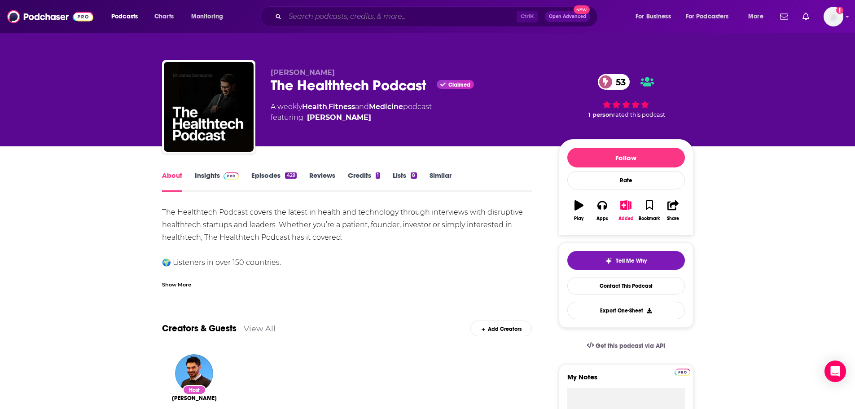
click at [333, 18] on input "Search podcasts, credits, & more..." at bounding box center [401, 16] width 232 height 14
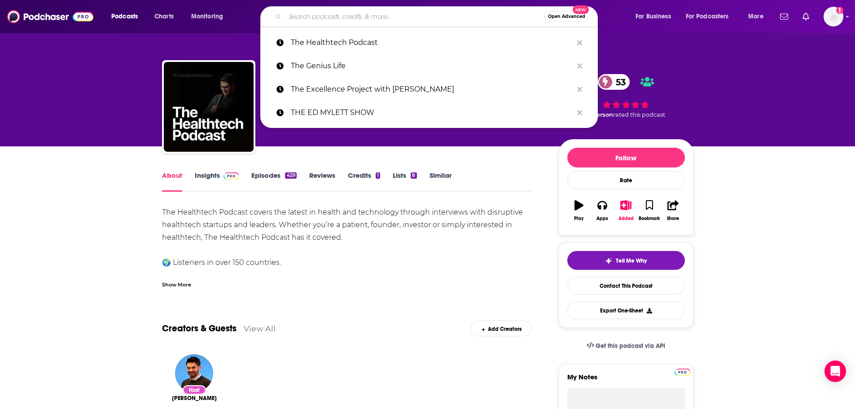
paste input "The Indicator from Planet Money"
type input "The Indicator from Planet Money"
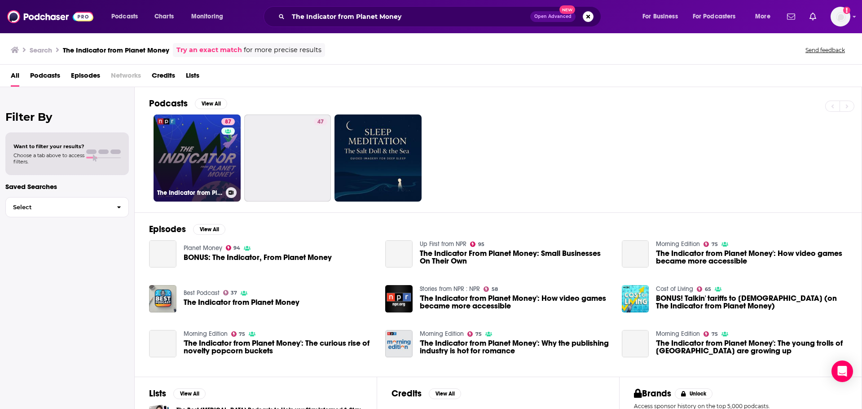
click at [217, 156] on link "87 The Indicator from Planet Money" at bounding box center [196, 157] width 87 height 87
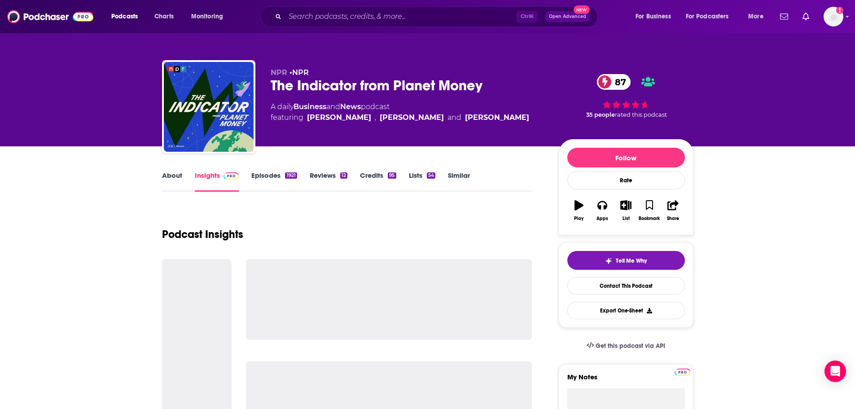
click at [169, 178] on link "About" at bounding box center [172, 181] width 20 height 21
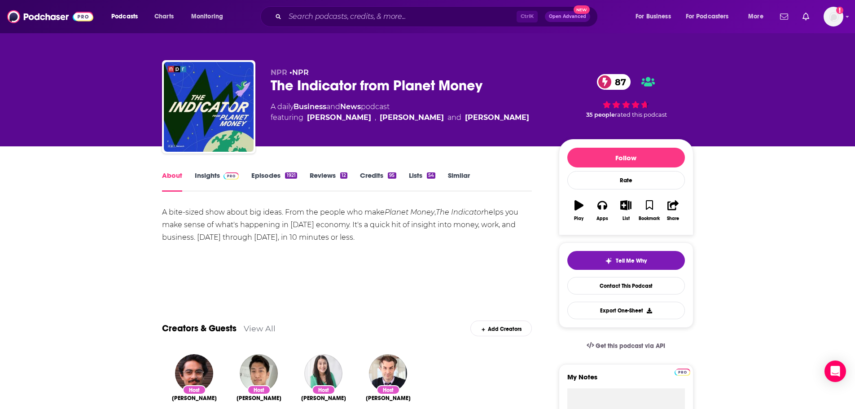
click at [311, 9] on div "Ctrl K Open Advanced New" at bounding box center [429, 16] width 338 height 21
click at [307, 11] on input "Search podcasts, credits, & more..." at bounding box center [401, 16] width 232 height 14
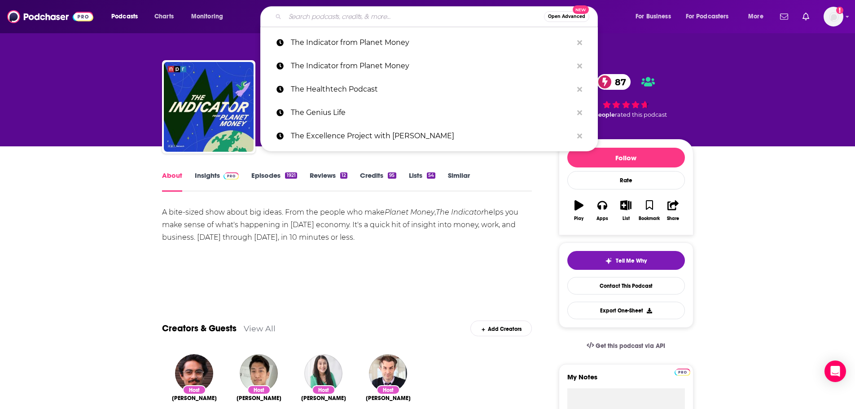
paste input "The Jay Martin Show"
type input "The Jay Martin Show"
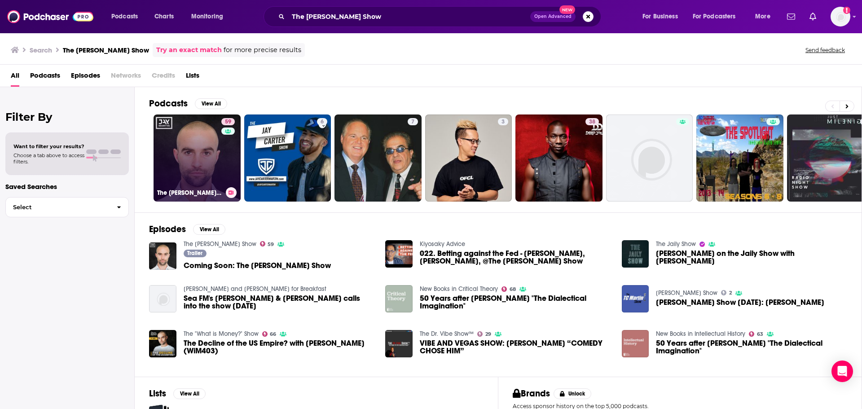
click at [217, 153] on link "59 The Jay Martin Show" at bounding box center [196, 157] width 87 height 87
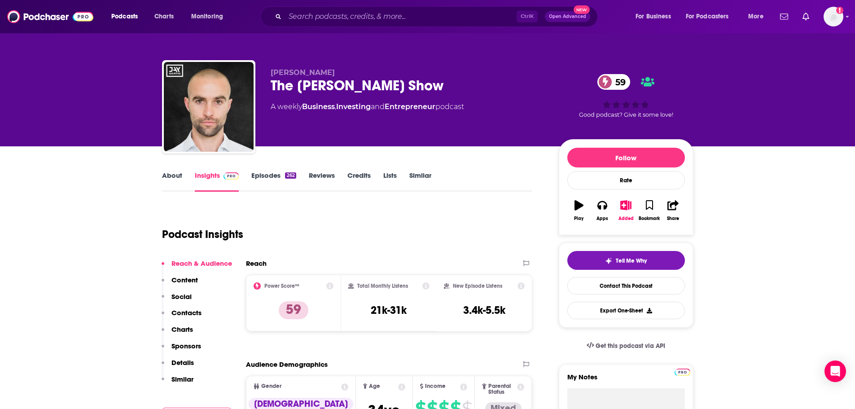
click at [165, 178] on link "About" at bounding box center [172, 181] width 20 height 21
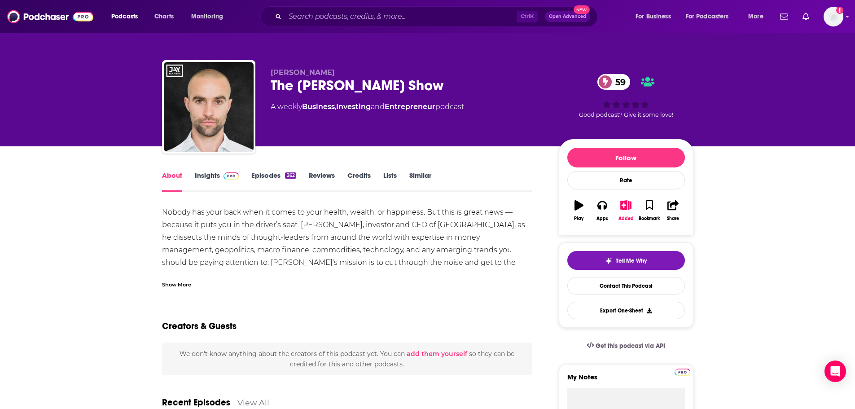
click at [184, 282] on div "Show More" at bounding box center [176, 284] width 29 height 9
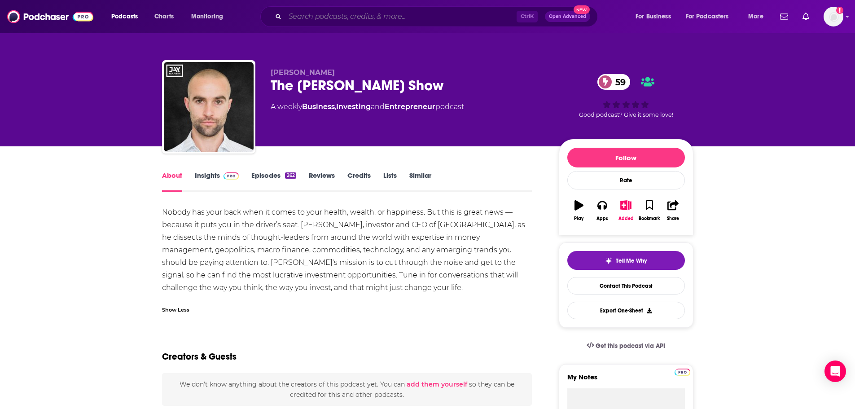
click at [343, 12] on input "Search podcasts, credits, & more..." at bounding box center [401, 16] width 232 height 14
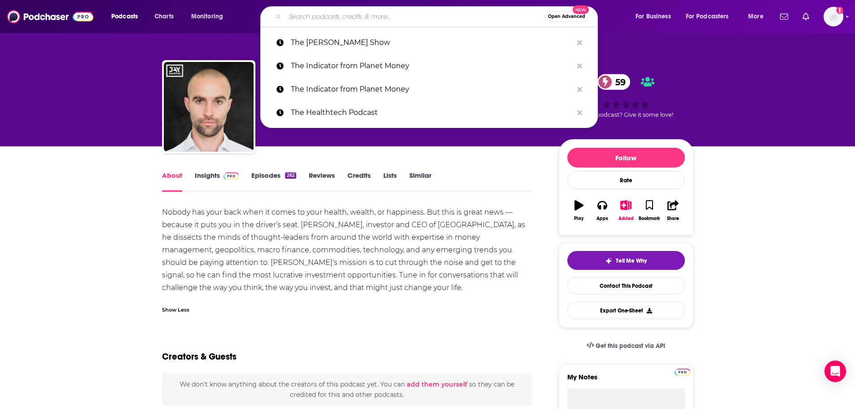
paste input "The Liz Moody Show"
type input "The Liz Moody Show"
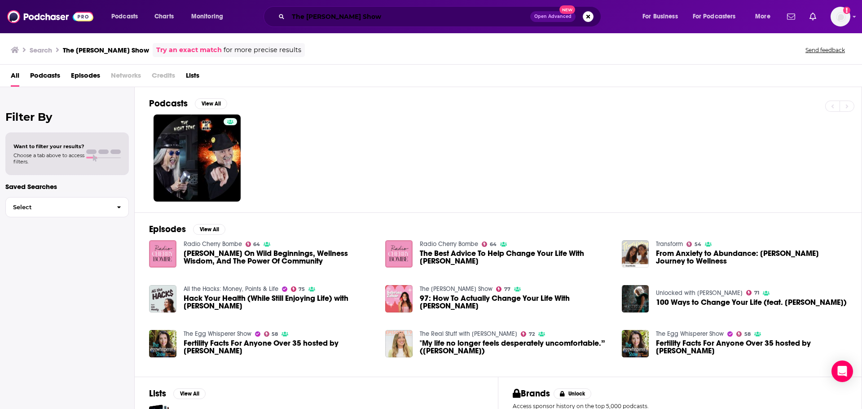
click at [381, 23] on input "The Liz Moody Show" at bounding box center [409, 16] width 242 height 14
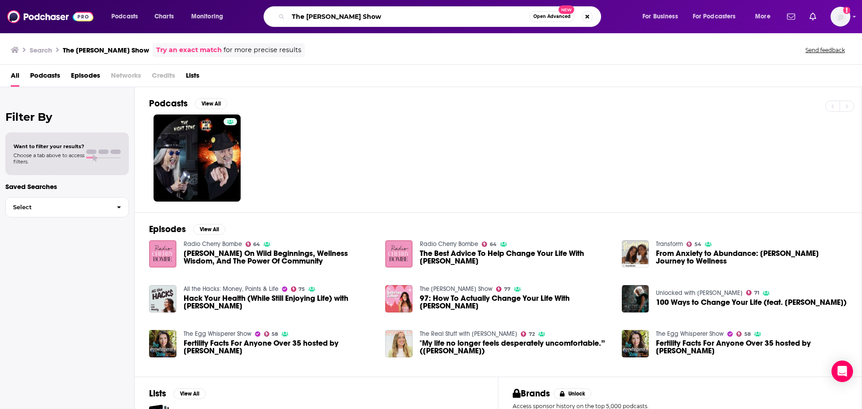
paste input "mindbodygreen Podcast"
type input "The mindbodygreen Podcast"
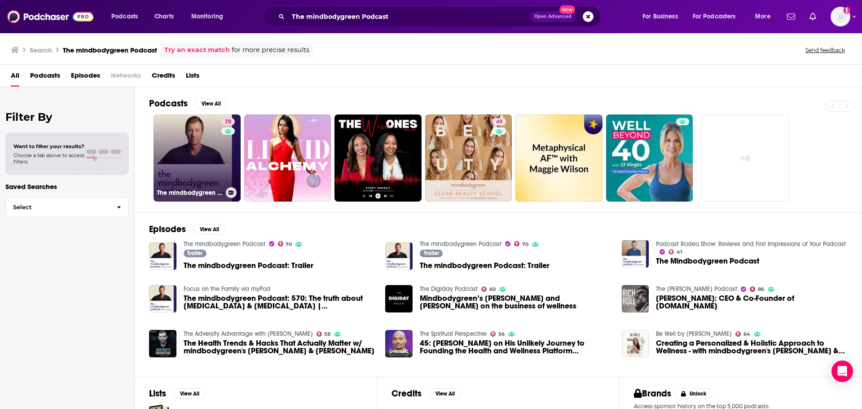
click at [212, 165] on link "70 The mindbodygreen Podcast" at bounding box center [196, 157] width 87 height 87
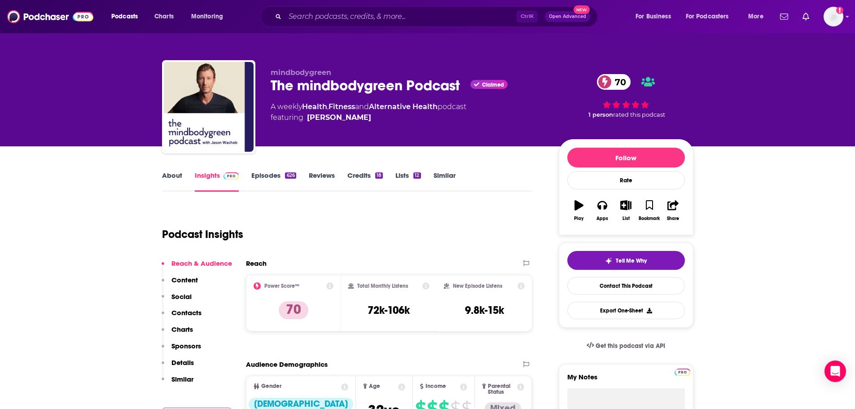
click at [165, 176] on link "About" at bounding box center [172, 181] width 20 height 21
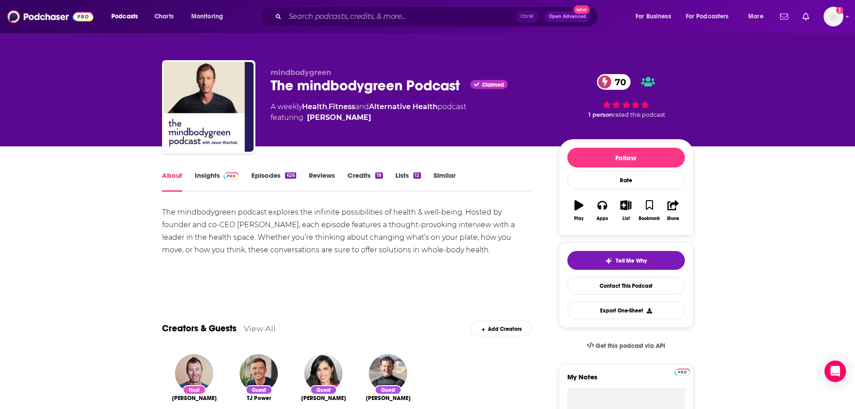
click at [217, 177] on link "Insights" at bounding box center [217, 181] width 44 height 21
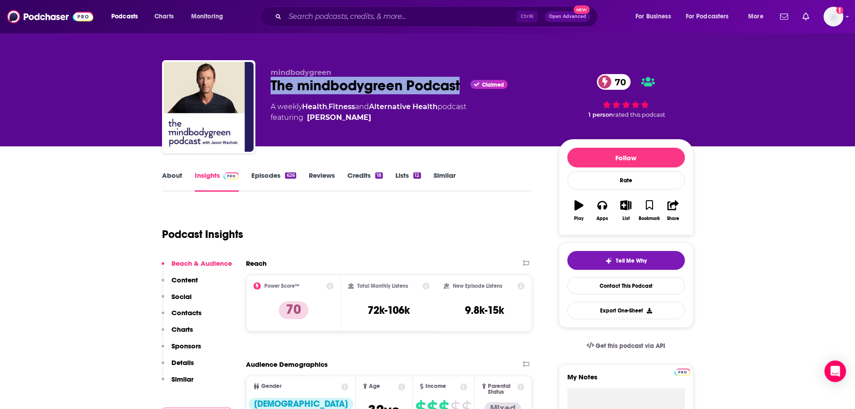
drag, startPoint x: 462, startPoint y: 88, endPoint x: 268, endPoint y: 95, distance: 193.6
click at [268, 95] on div "mindbodygreen The mindbodygreen Podcast Claimed 70 A weekly Health , Fitness an…" at bounding box center [427, 108] width 531 height 97
copy h2 "The mindbodygreen Podcast"
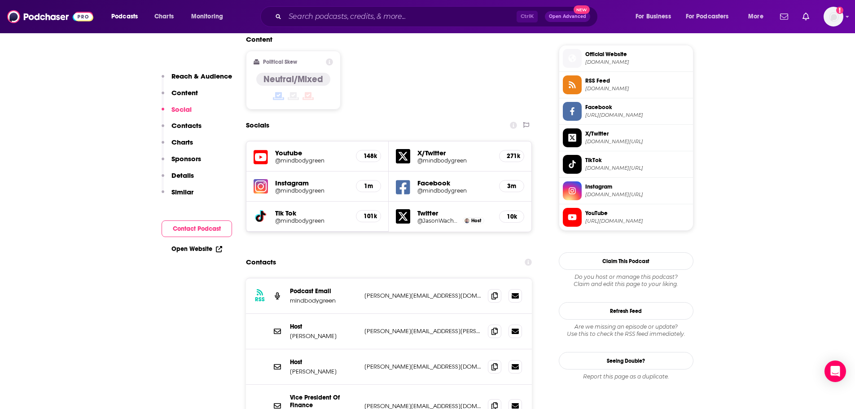
scroll to position [718, 0]
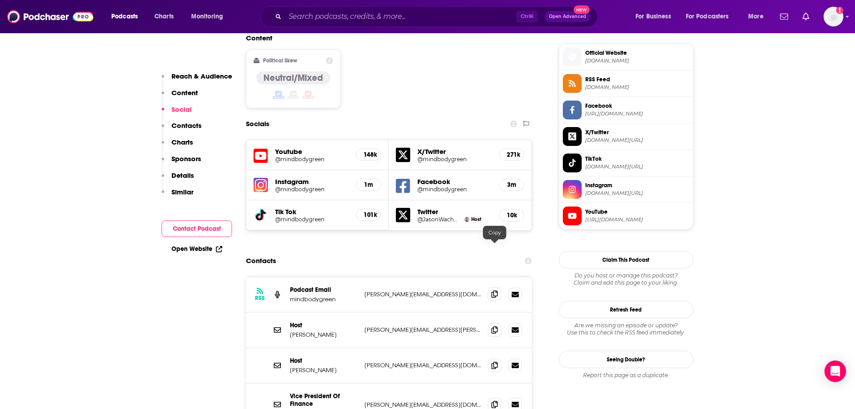
click at [492, 290] on icon at bounding box center [494, 293] width 6 height 7
click at [365, 19] on input "Search podcasts, credits, & more..." at bounding box center [401, 16] width 232 height 14
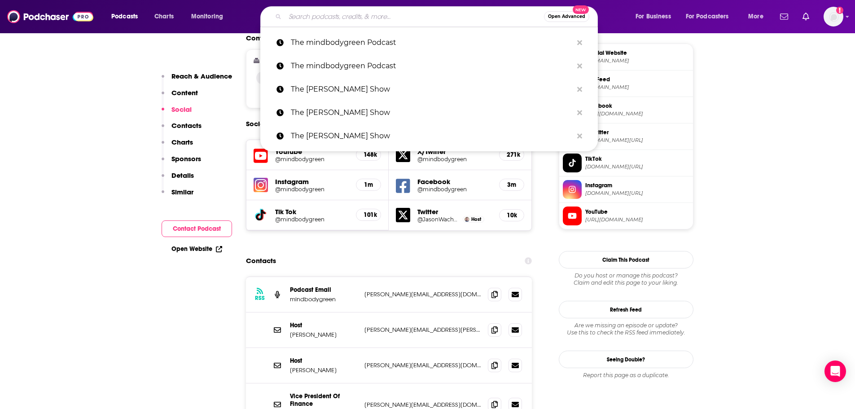
paste input "The New Way We Work"
type input "The New Way We Work"
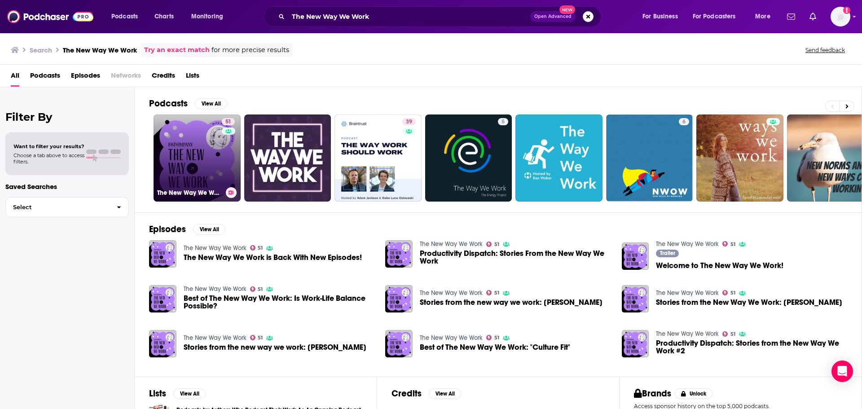
click at [185, 127] on link "51 The New Way We Work" at bounding box center [196, 157] width 87 height 87
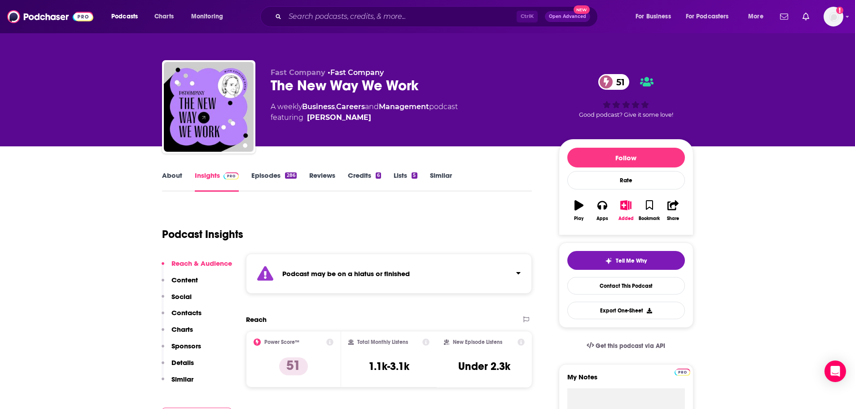
click at [176, 173] on link "About" at bounding box center [172, 181] width 20 height 21
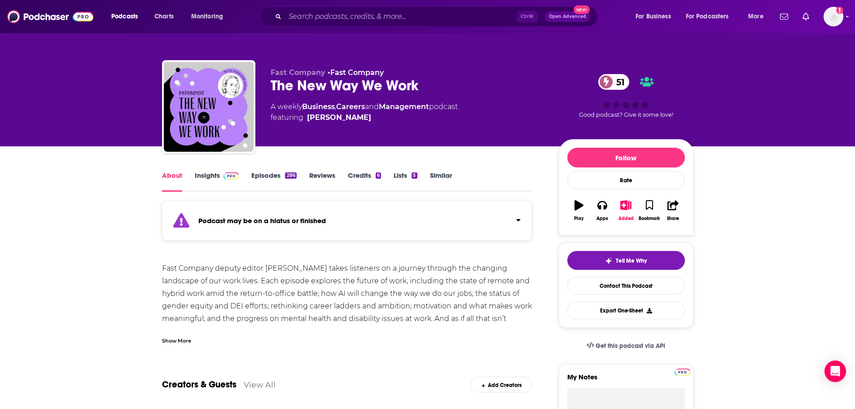
click at [276, 179] on link "Episodes 286" at bounding box center [273, 181] width 45 height 21
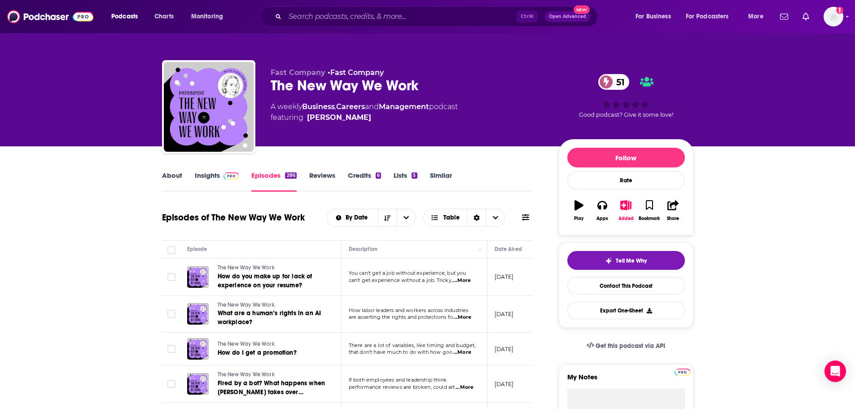
click at [165, 173] on link "About" at bounding box center [172, 181] width 20 height 21
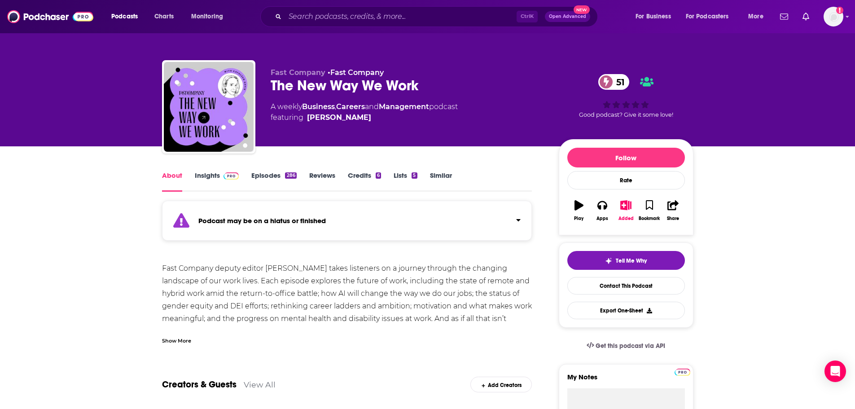
click at [209, 175] on link "Insights" at bounding box center [217, 181] width 44 height 21
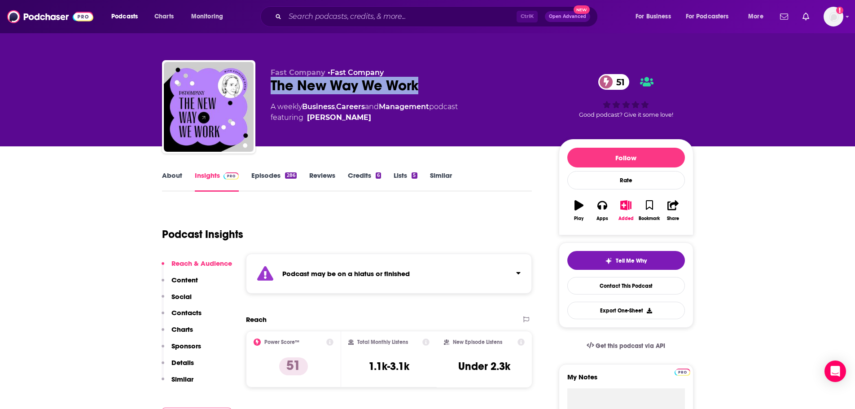
drag, startPoint x: 420, startPoint y: 83, endPoint x: 272, endPoint y: 89, distance: 147.8
click at [272, 89] on div "The New Way We Work 51" at bounding box center [408, 86] width 274 height 18
copy h2 "The New Way We Work"
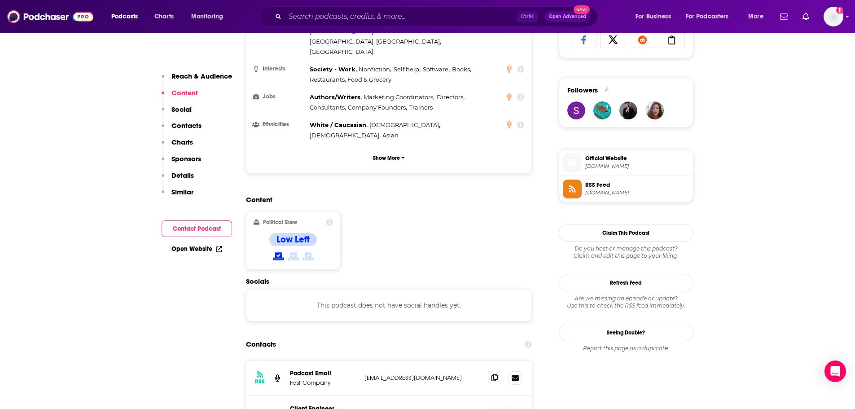
scroll to position [628, 0]
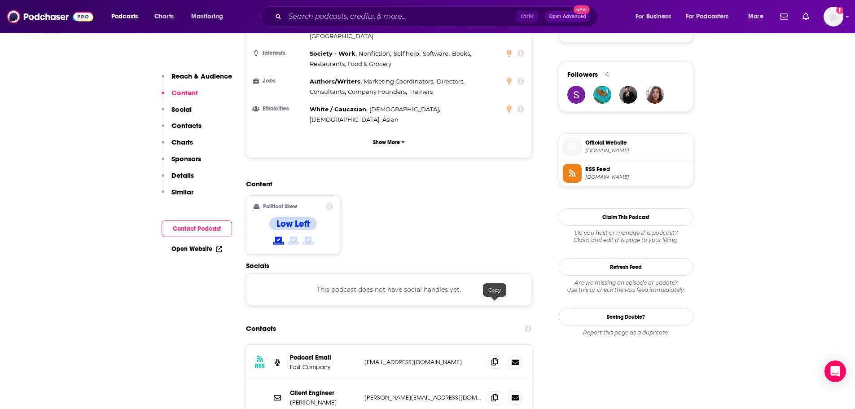
click at [492, 358] on icon at bounding box center [494, 361] width 6 height 7
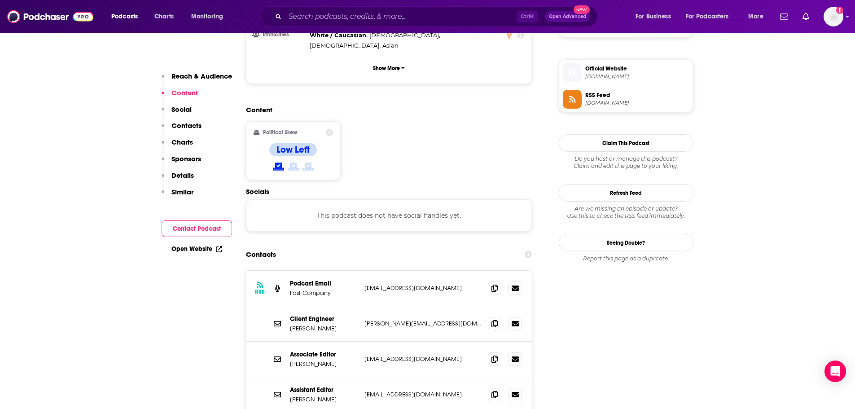
scroll to position [718, 0]
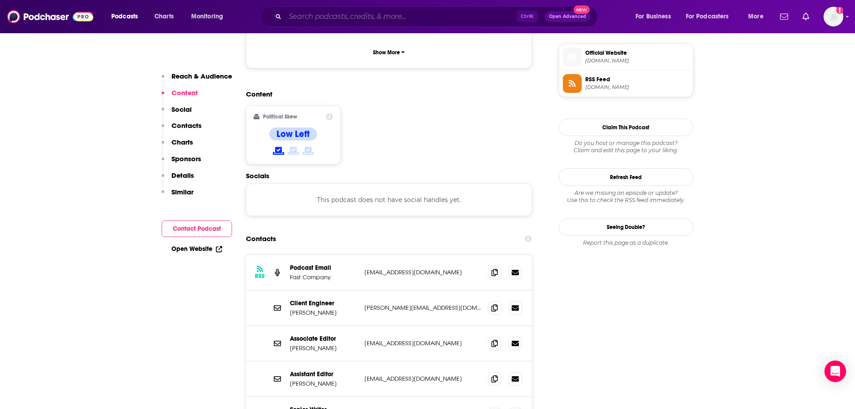
click at [404, 22] on input "Search podcasts, credits, & more..." at bounding box center [401, 16] width 232 height 14
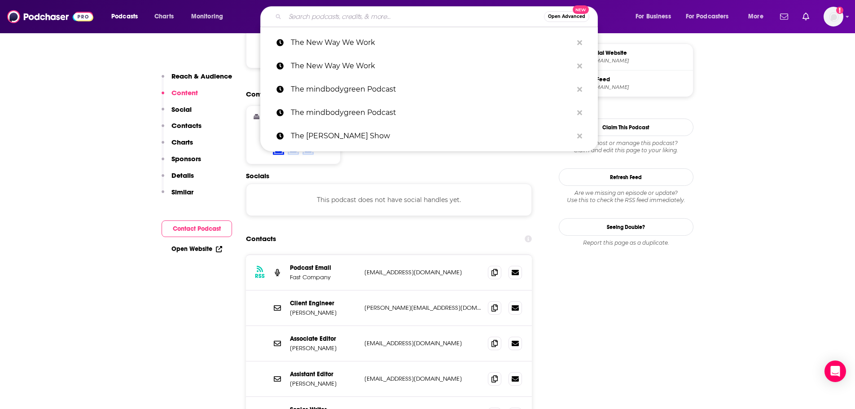
paste input "WorkLife with Adam Grant"
type input "WorkLife with Adam Grant"
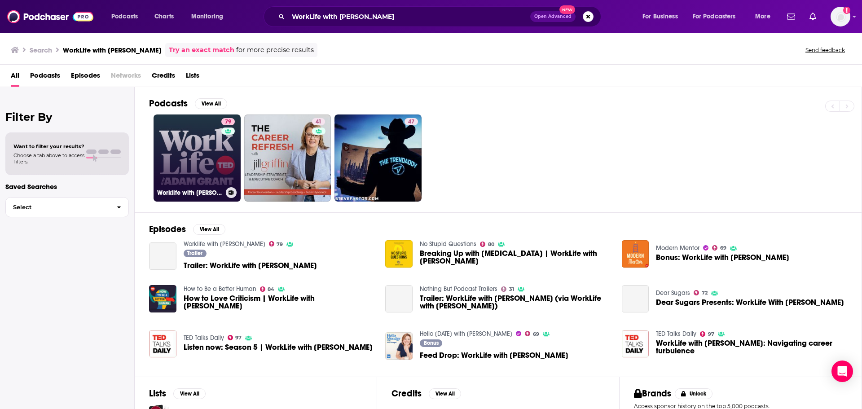
click at [204, 152] on link "79 Worklife with Adam Grant" at bounding box center [196, 157] width 87 height 87
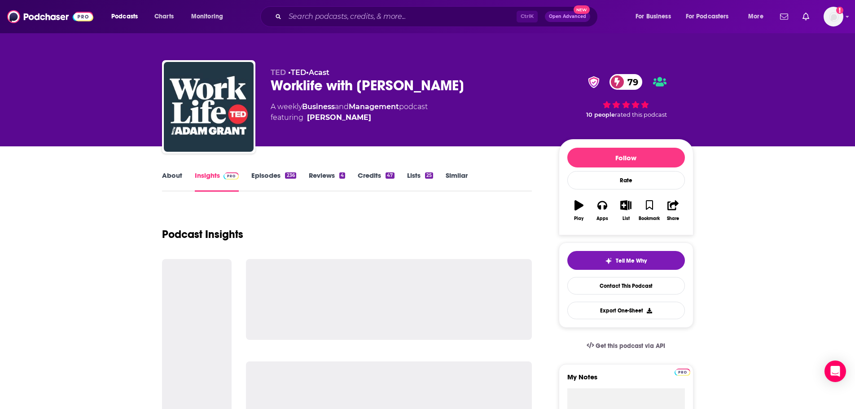
click at [173, 176] on link "About" at bounding box center [172, 181] width 20 height 21
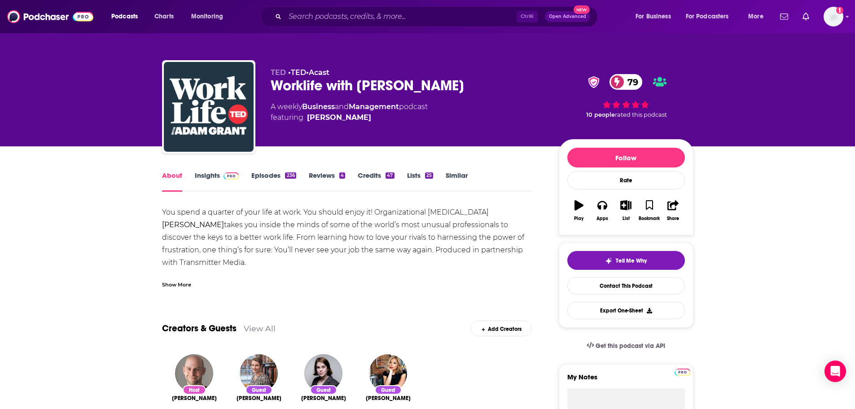
click at [175, 280] on div "Show More" at bounding box center [176, 284] width 29 height 9
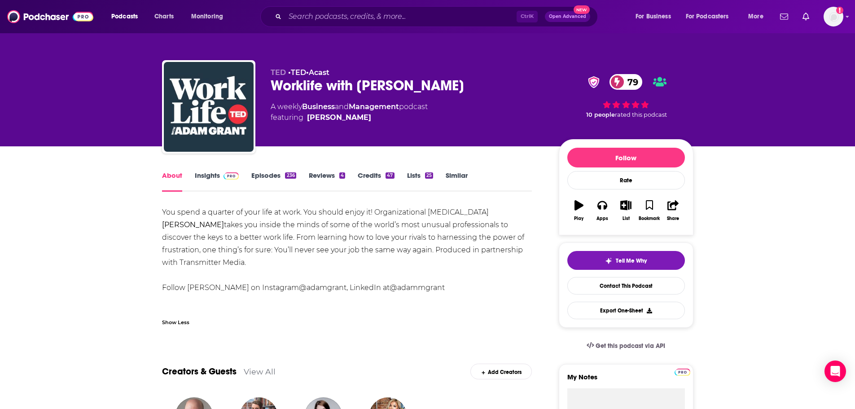
click at [203, 177] on link "Insights" at bounding box center [217, 181] width 44 height 21
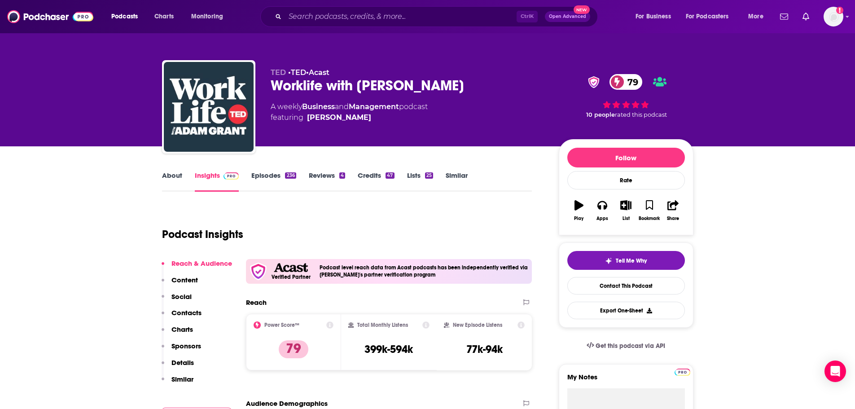
click at [176, 172] on link "About" at bounding box center [172, 181] width 20 height 21
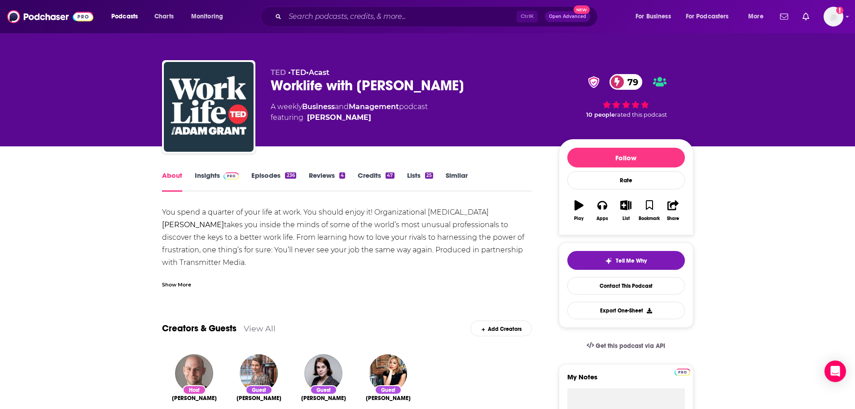
click at [210, 175] on link "Insights" at bounding box center [217, 181] width 44 height 21
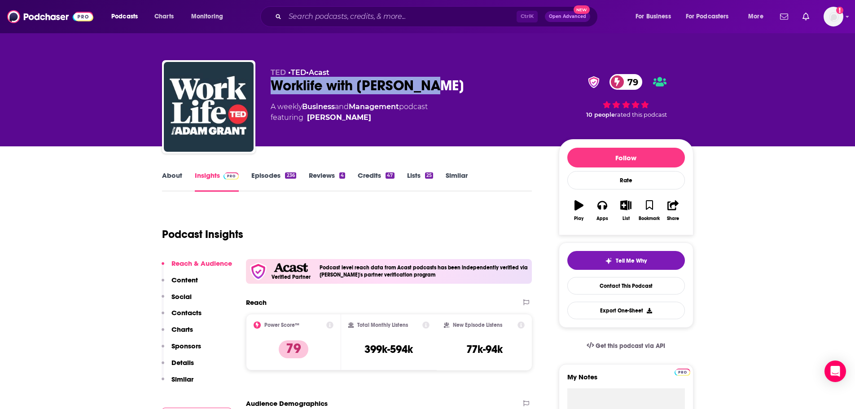
drag, startPoint x: 447, startPoint y: 87, endPoint x: 269, endPoint y: 85, distance: 178.2
click at [269, 85] on div "TED • TED • Acast Worklife with Adam Grant 79 A weekly Business and Management …" at bounding box center [427, 108] width 531 height 97
copy h2 "Worklife with Adam Grant"
click at [314, 219] on div "Podcast Insights" at bounding box center [343, 229] width 363 height 46
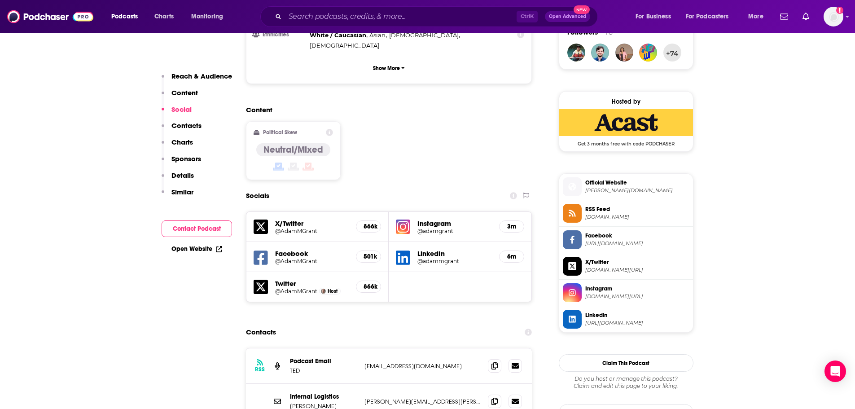
scroll to position [673, 0]
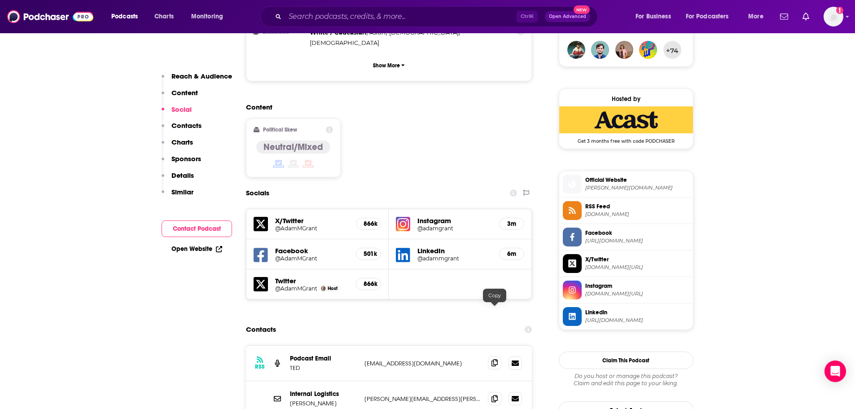
click at [496, 356] on span at bounding box center [494, 362] width 13 height 13
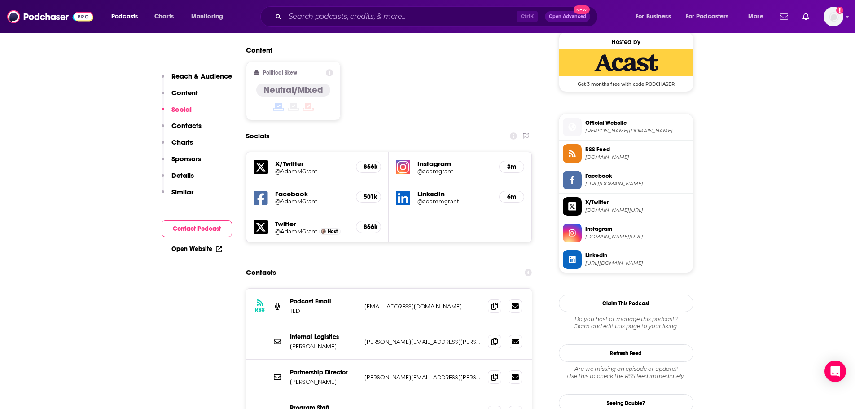
scroll to position [763, 0]
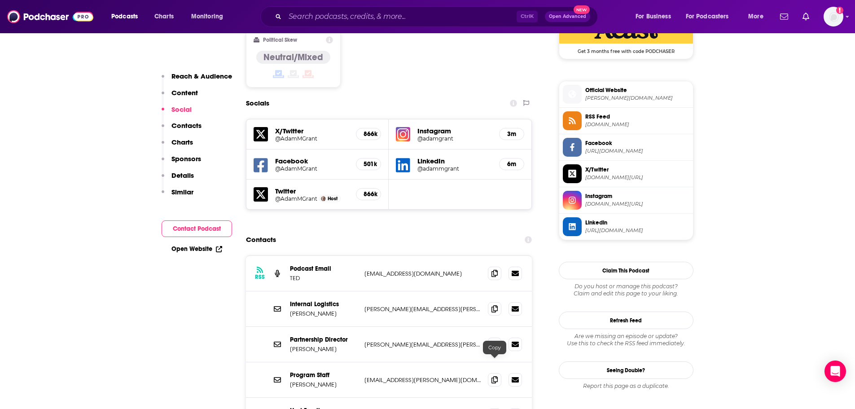
drag, startPoint x: 492, startPoint y: 365, endPoint x: 468, endPoint y: 368, distance: 24.3
click at [492, 408] on icon at bounding box center [494, 415] width 6 height 7
click at [322, 5] on div "Podcasts Charts Monitoring Ctrl K Open Advanced New For Business For Podcasters…" at bounding box center [427, 16] width 855 height 33
click at [316, 13] on input "Search podcasts, credits, & more..." at bounding box center [401, 16] width 232 height 14
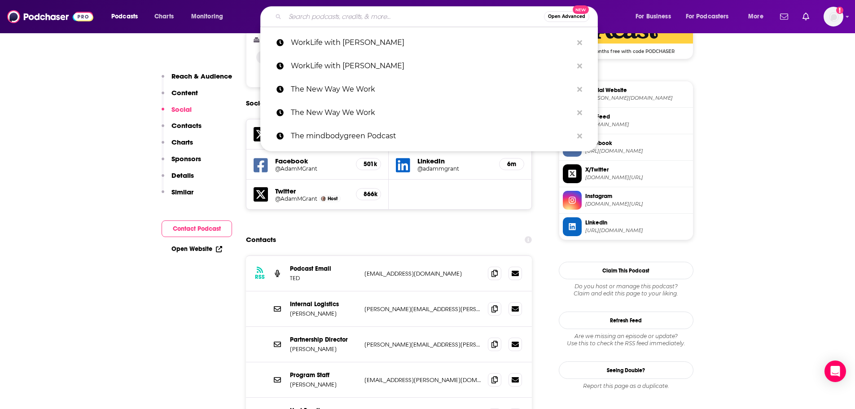
paste input "The Pete the Planner"
type input "The Pete the Planner"
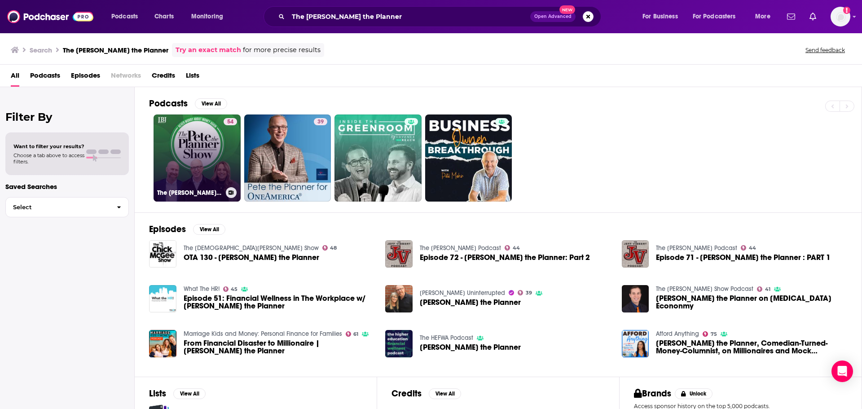
click at [219, 151] on link "54 The Pete the Planner® Show" at bounding box center [196, 157] width 87 height 87
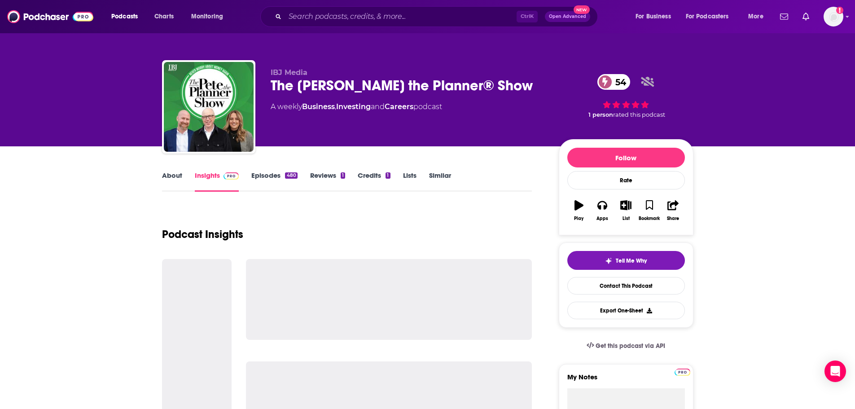
click at [174, 180] on link "About" at bounding box center [172, 181] width 20 height 21
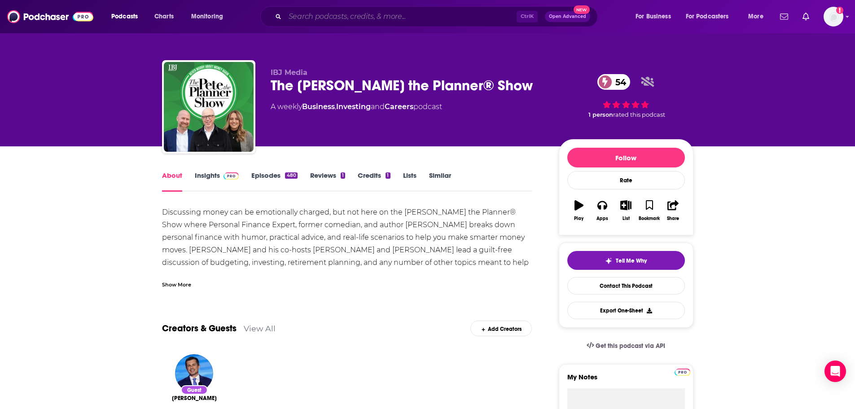
click at [338, 14] on input "Search podcasts, credits, & more..." at bounding box center [401, 16] width 232 height 14
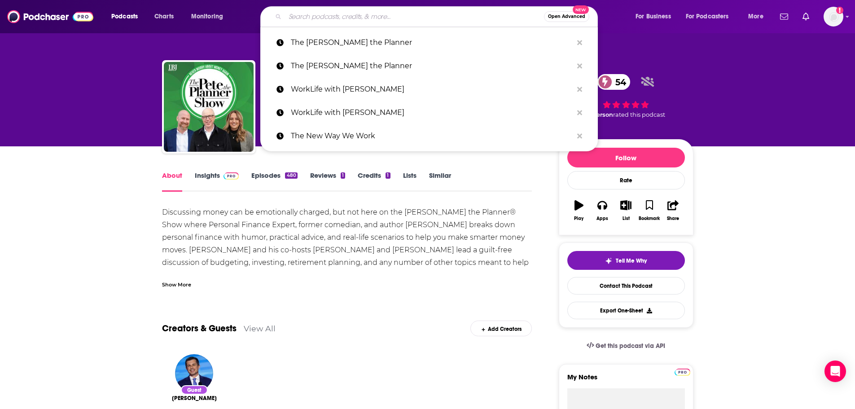
paste input "The Pulse"
type input "The Pulse"
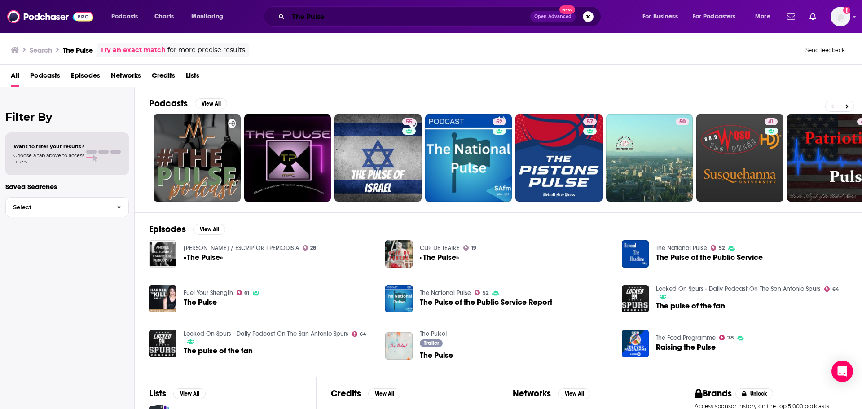
click at [403, 19] on input "The Pulse" at bounding box center [409, 16] width 242 height 14
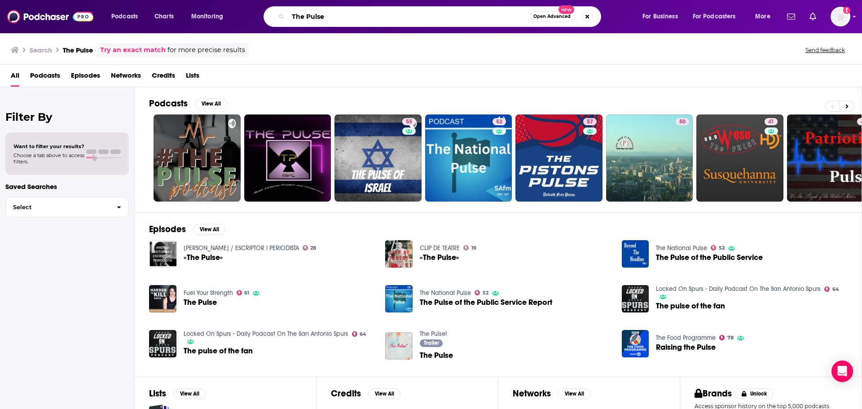
paste input "Rachel Hollis Podcast"
type input "The Rachel Hollis Podcast"
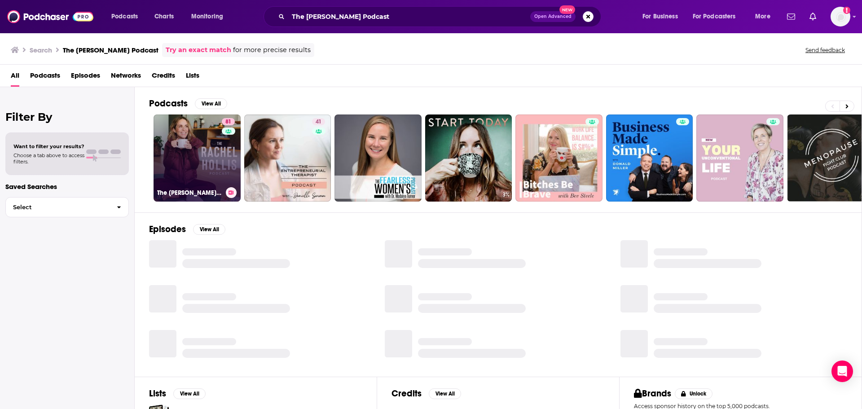
click at [220, 149] on link "81 The Rachel Hollis Podcast" at bounding box center [196, 157] width 87 height 87
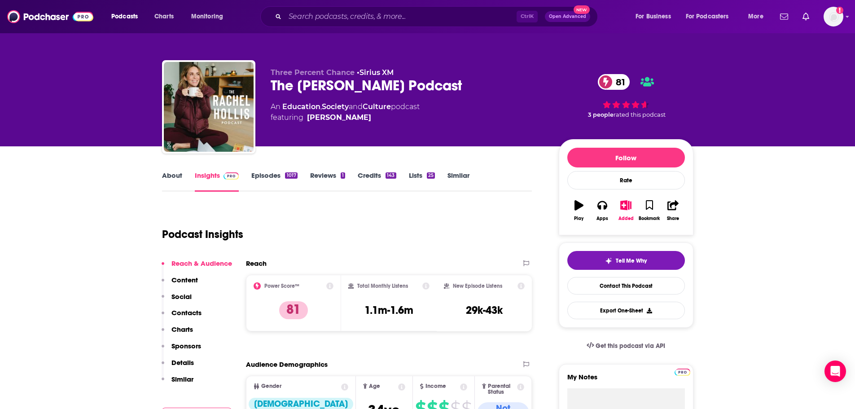
click at [173, 175] on link "About" at bounding box center [172, 181] width 20 height 21
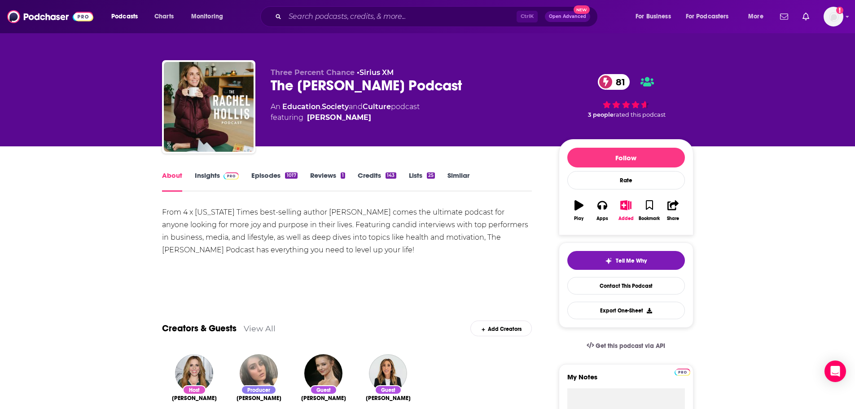
click at [210, 178] on link "Insights" at bounding box center [217, 181] width 44 height 21
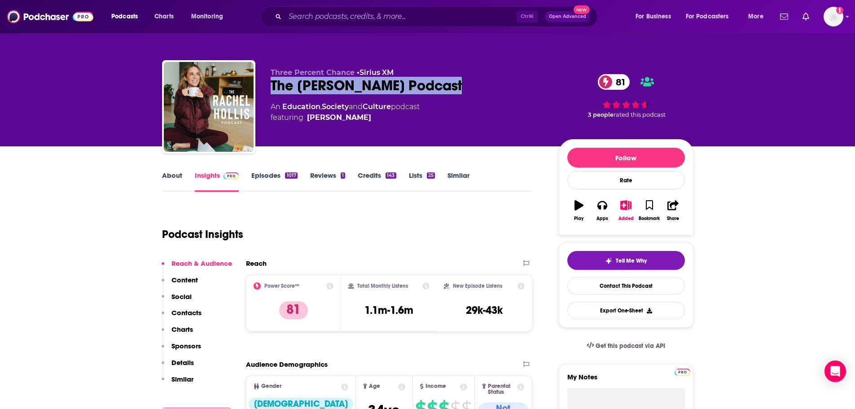
drag, startPoint x: 446, startPoint y: 84, endPoint x: 272, endPoint y: 86, distance: 173.3
click at [272, 86] on div "The Rachel Hollis Podcast 81" at bounding box center [408, 86] width 274 height 18
copy h2 "The Rachel Hollis Podcast"
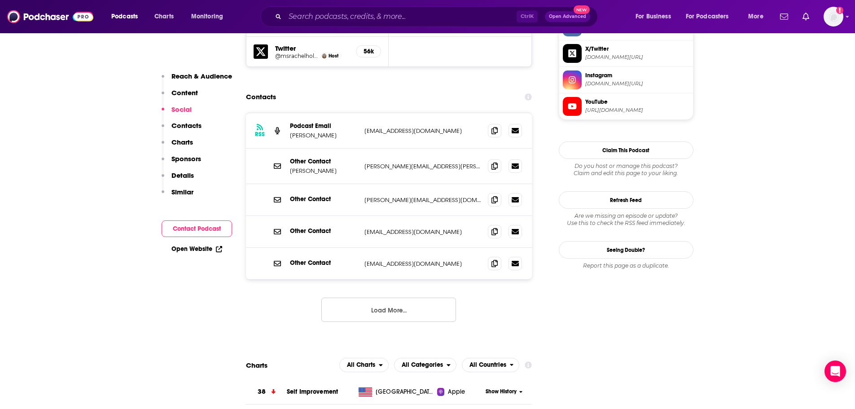
scroll to position [898, 0]
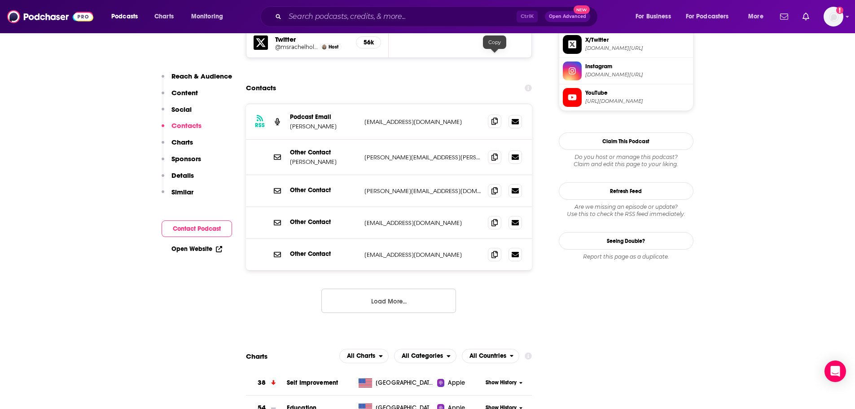
click at [499, 114] on span at bounding box center [494, 120] width 13 height 13
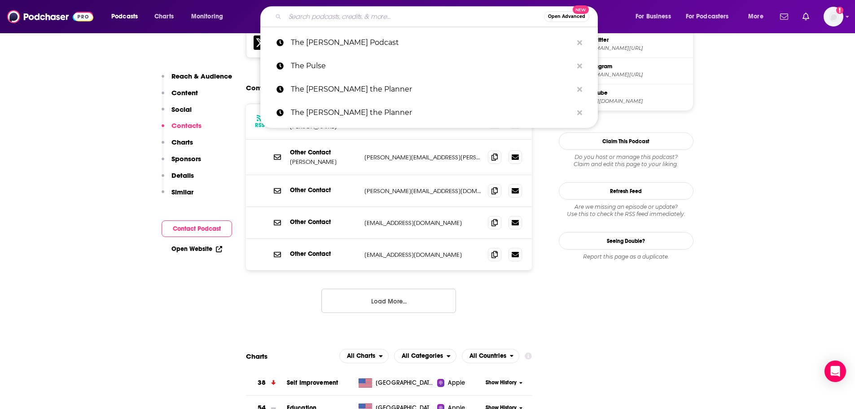
click at [359, 13] on input "Search podcasts, credits, & more..." at bounding box center [414, 16] width 259 height 14
paste input "The Red MD Podcast"
type input "The Red MD Podcast"
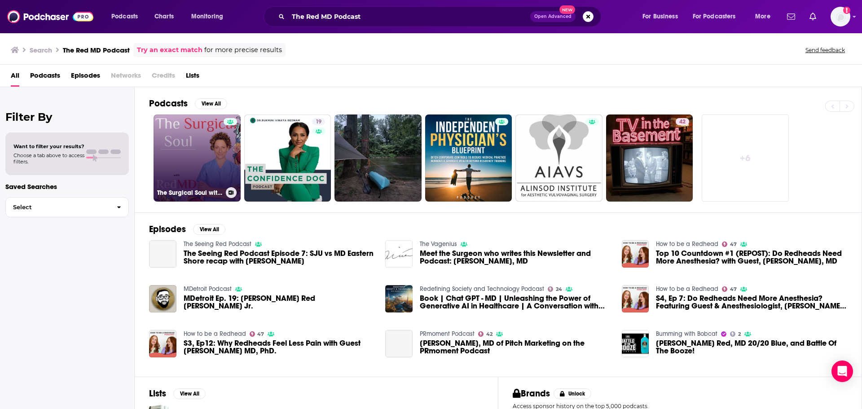
click at [212, 145] on link "The Surgical Soul with Red MD" at bounding box center [196, 157] width 87 height 87
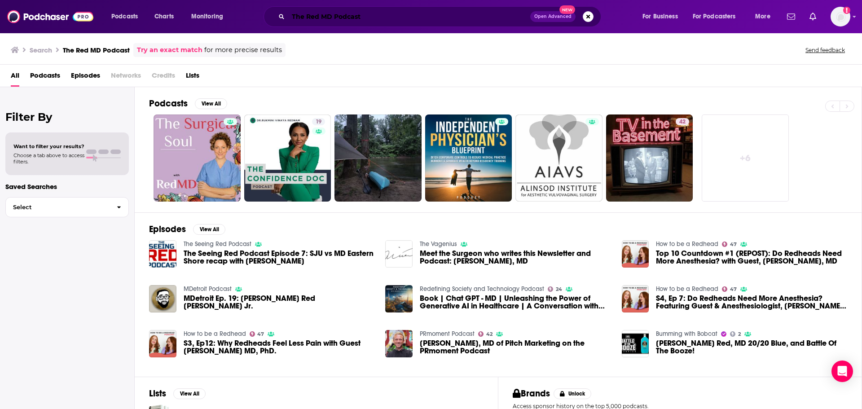
click at [386, 20] on input "The Red MD Podcast" at bounding box center [409, 16] width 242 height 14
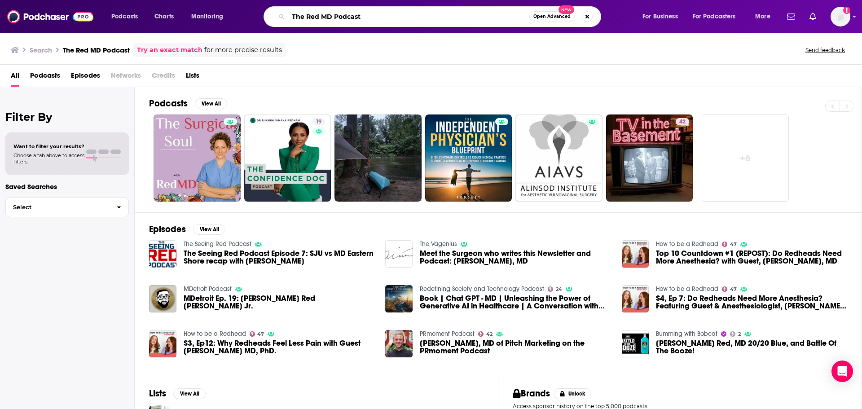
paste input "setter Podcast with Dr Mindy Pelz"
type input "The Resetter Podcast with Dr Mindy Pelz"
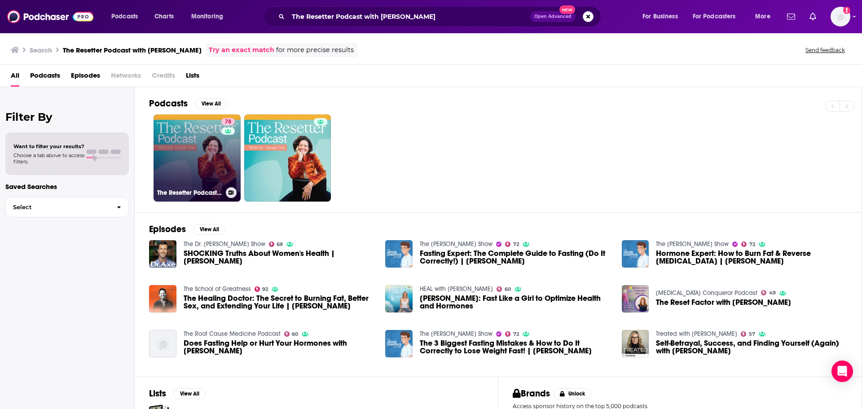
click at [191, 153] on link "78 The Resetter Podcast with Dr. Mindy" at bounding box center [196, 157] width 87 height 87
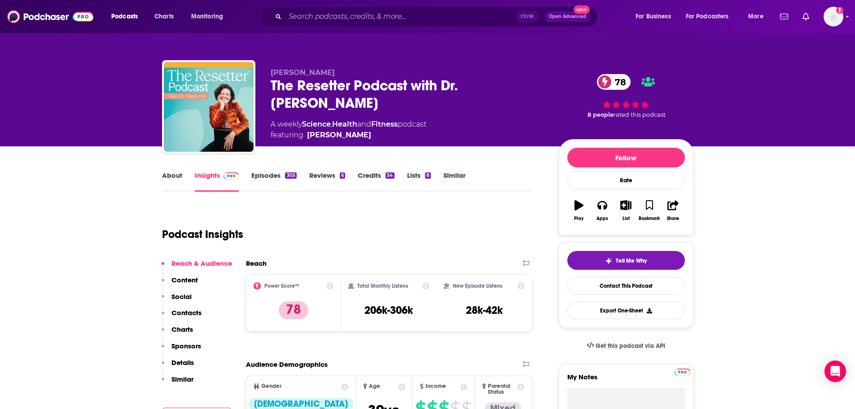
click at [180, 182] on link "About" at bounding box center [172, 181] width 20 height 21
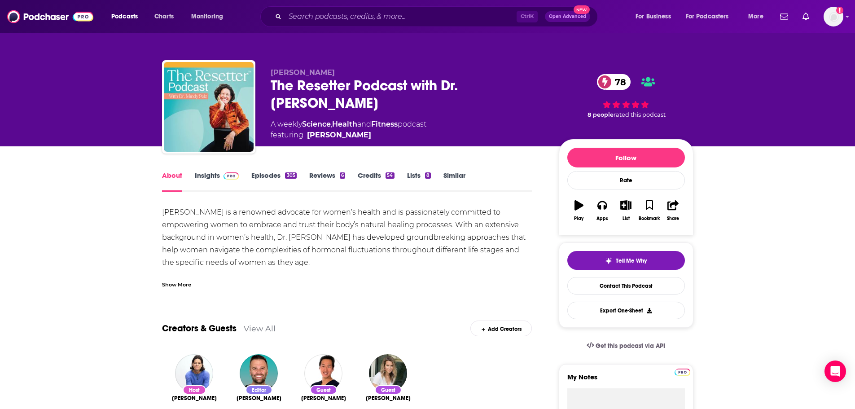
click at [183, 285] on div "Show More" at bounding box center [176, 284] width 29 height 9
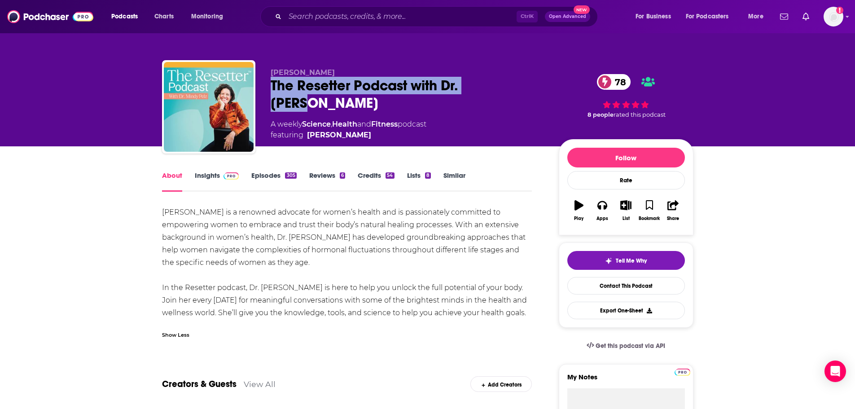
drag, startPoint x: 502, startPoint y: 91, endPoint x: 263, endPoint y: 93, distance: 239.7
click at [263, 93] on div "Dr. Mindy Pelz The Resetter Podcast with Dr. Mindy 78 A weekly Science , Health…" at bounding box center [427, 108] width 531 height 97
copy h1 "The Resetter Podcast with Dr. Mindy"
drag, startPoint x: 199, startPoint y: 175, endPoint x: 259, endPoint y: 20, distance: 166.2
click at [199, 175] on link "Insights" at bounding box center [217, 181] width 44 height 21
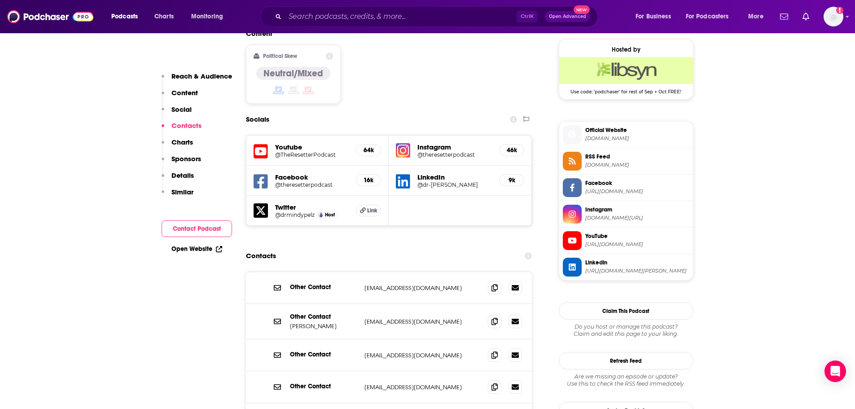
scroll to position [763, 0]
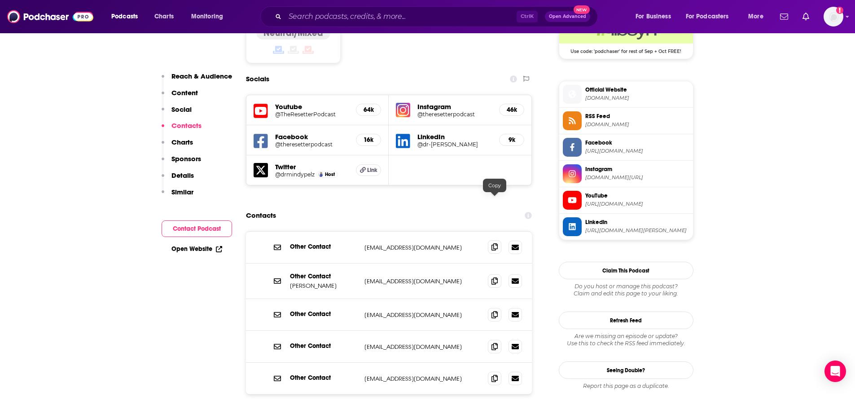
click at [492, 243] on icon at bounding box center [494, 246] width 6 height 7
click at [417, 10] on input "Search podcasts, credits, & more..." at bounding box center [401, 16] width 232 height 14
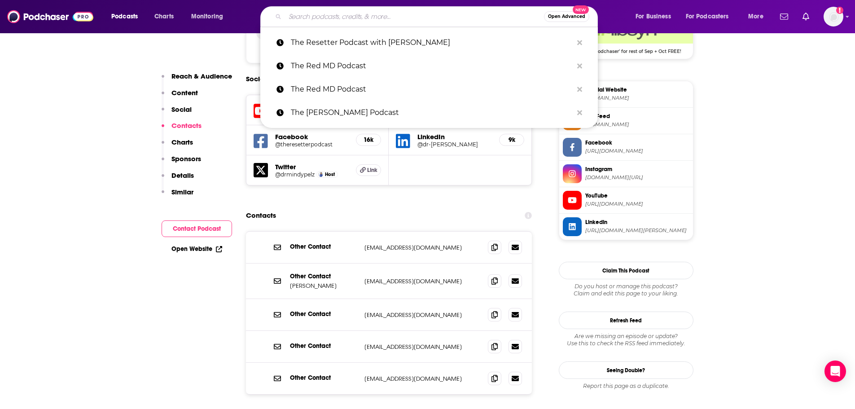
paste input "The Rich Poll Podcast"
type input "The Rich Poll Podcast"
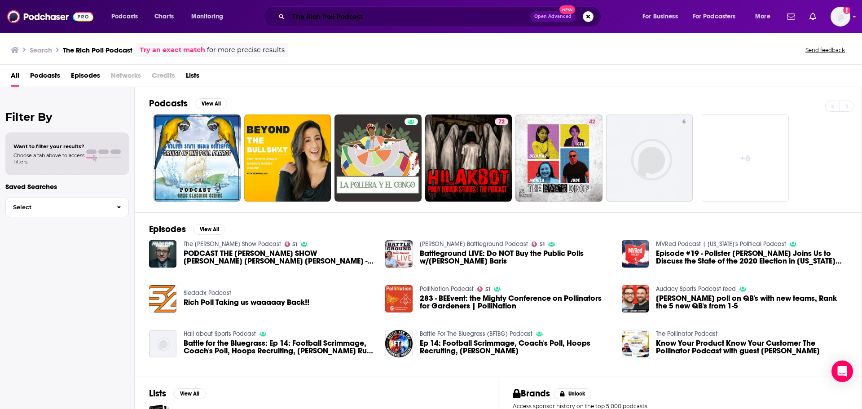
click at [399, 14] on input "The Rich Poll Podcast" at bounding box center [409, 16] width 242 height 14
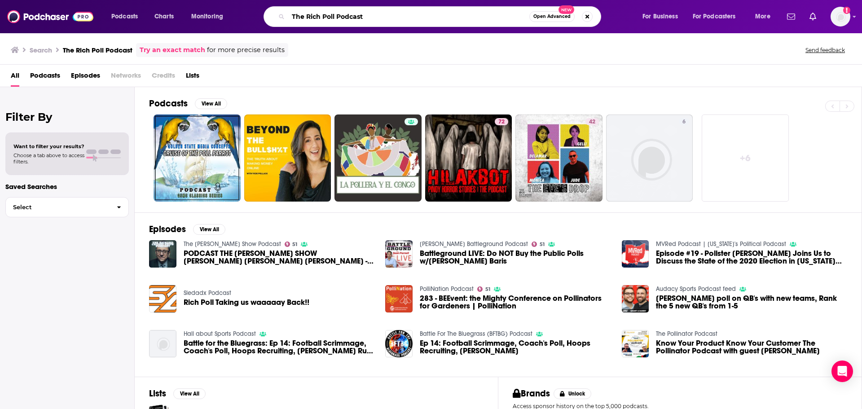
paste input "Story Exchange"
type input "The Story Exchange"
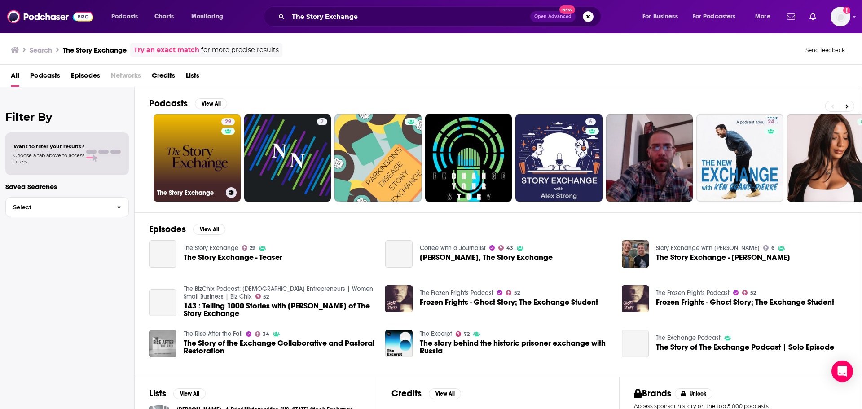
click at [218, 183] on link "29 The Story Exchange" at bounding box center [196, 157] width 87 height 87
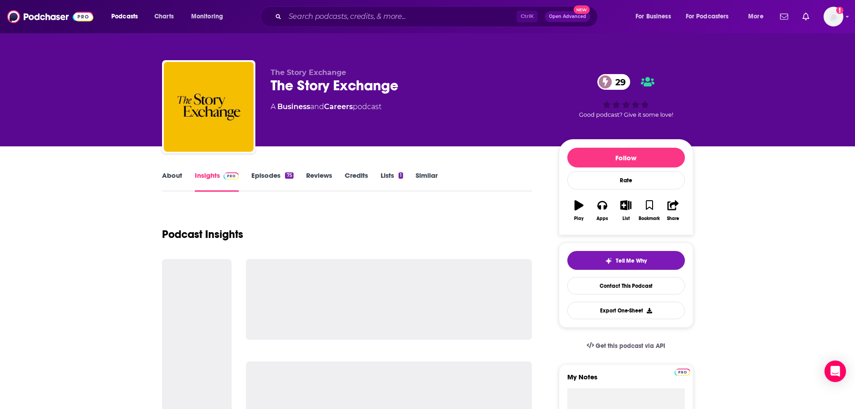
click at [176, 177] on link "About" at bounding box center [172, 181] width 20 height 21
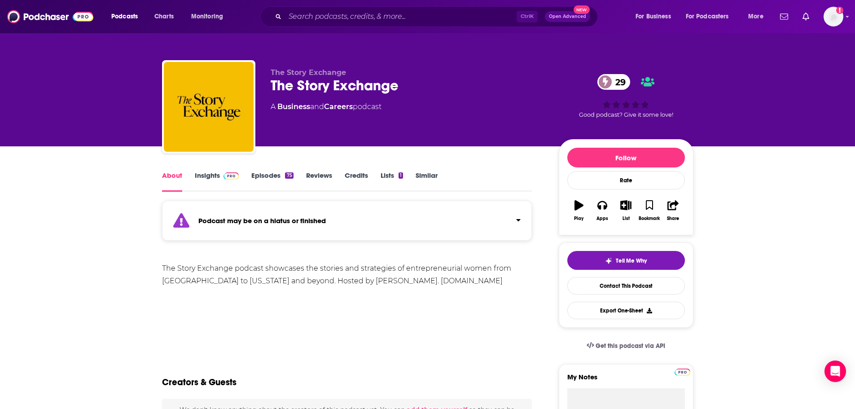
click at [276, 174] on link "Episodes 75" at bounding box center [272, 181] width 42 height 21
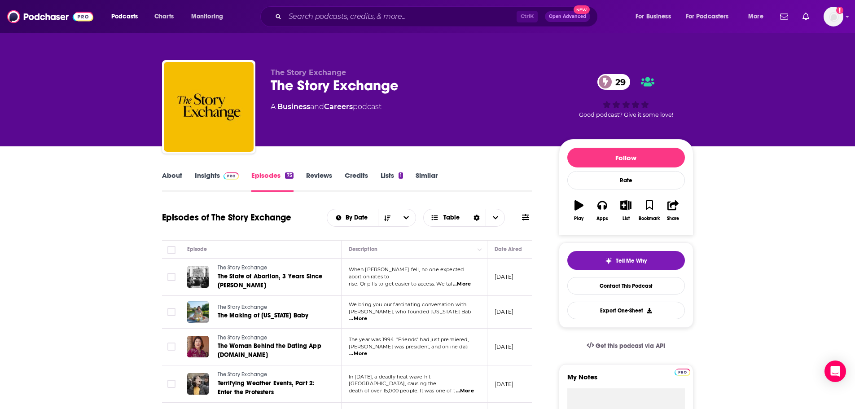
click at [173, 178] on link "About" at bounding box center [172, 181] width 20 height 21
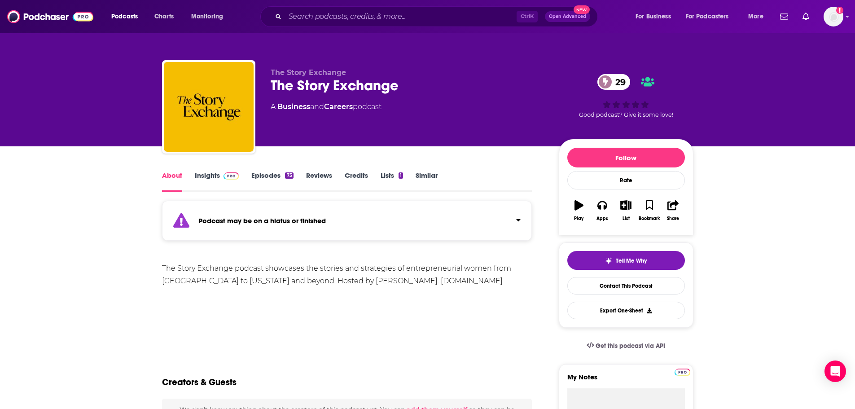
click at [220, 180] on link "Insights" at bounding box center [217, 181] width 44 height 21
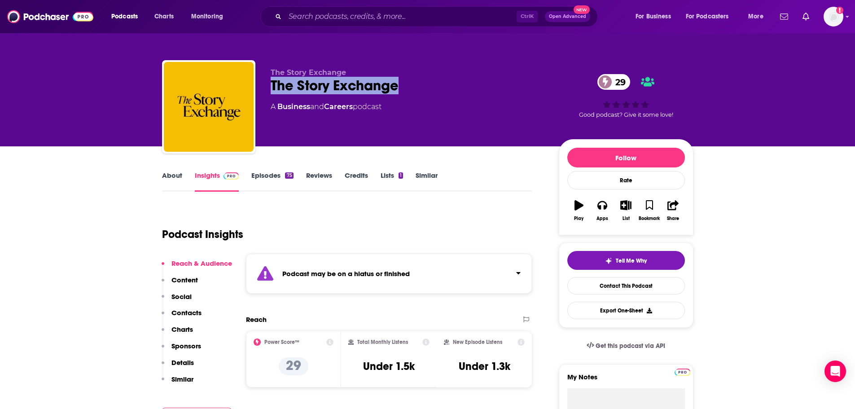
drag, startPoint x: 343, startPoint y: 88, endPoint x: 273, endPoint y: 93, distance: 70.2
click at [273, 93] on div "The Story Exchange 29" at bounding box center [408, 86] width 274 height 18
copy h2 "The Story Exchange"
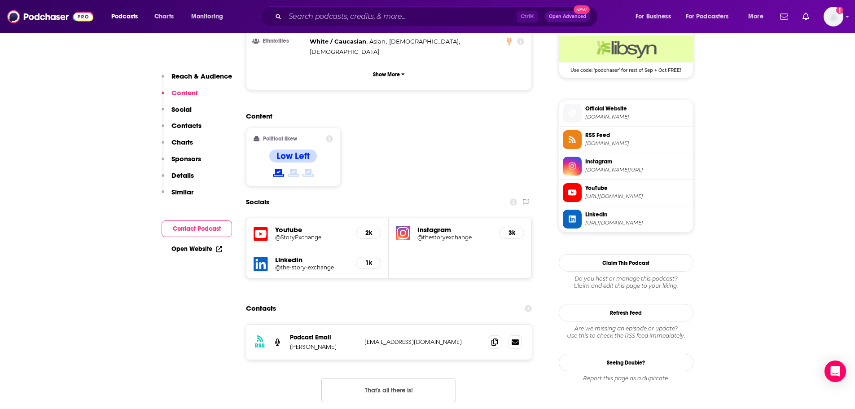
scroll to position [673, 0]
drag, startPoint x: 495, startPoint y: 289, endPoint x: 438, endPoint y: 297, distance: 58.4
click at [495, 338] on icon at bounding box center [494, 341] width 6 height 7
click at [362, 21] on input "Search podcasts, credits, & more..." at bounding box center [401, 16] width 232 height 14
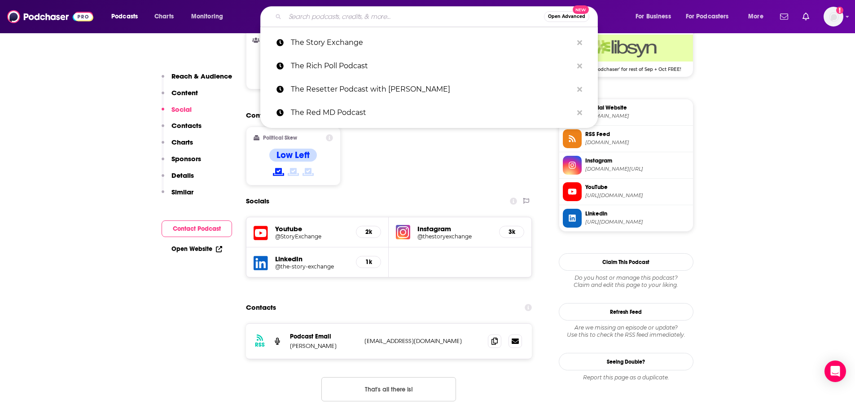
paste input "The Terri Cole Show"
type input "The Terri Cole Show"
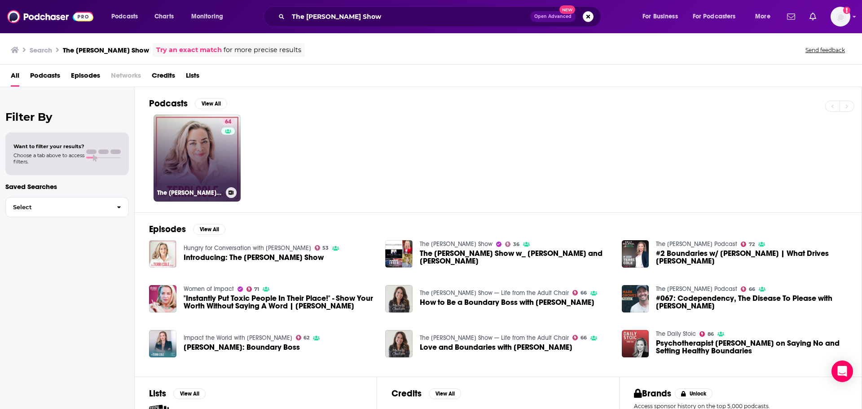
click at [176, 144] on link "64 The Terri Cole Show" at bounding box center [196, 157] width 87 height 87
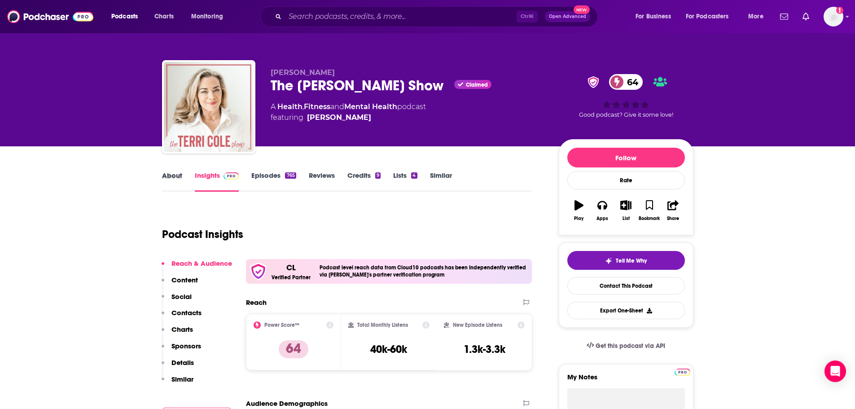
click at [187, 174] on div "About" at bounding box center [178, 181] width 33 height 21
click at [178, 175] on link "About" at bounding box center [172, 181] width 20 height 21
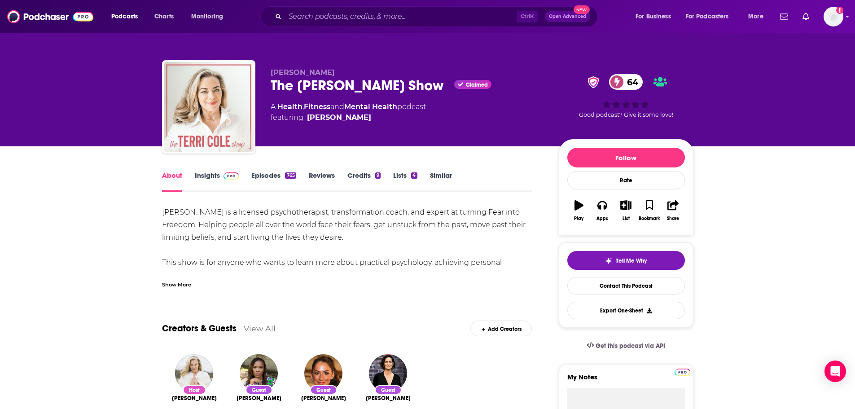
click at [169, 283] on div "Show More" at bounding box center [176, 284] width 29 height 9
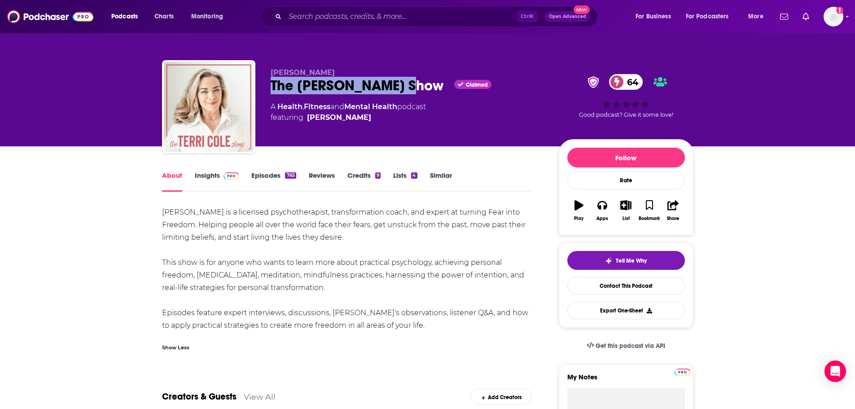
drag, startPoint x: 268, startPoint y: 85, endPoint x: 394, endPoint y: 84, distance: 125.2
click at [394, 84] on div "Terri Cole The Terri Cole Show Claimed 64 A Health , Fitness and Mental Health …" at bounding box center [427, 108] width 531 height 97
click at [199, 173] on link "Insights" at bounding box center [217, 181] width 44 height 21
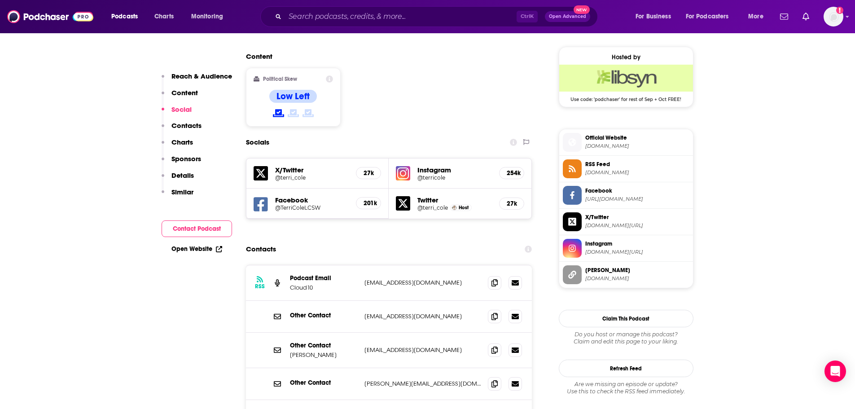
scroll to position [718, 0]
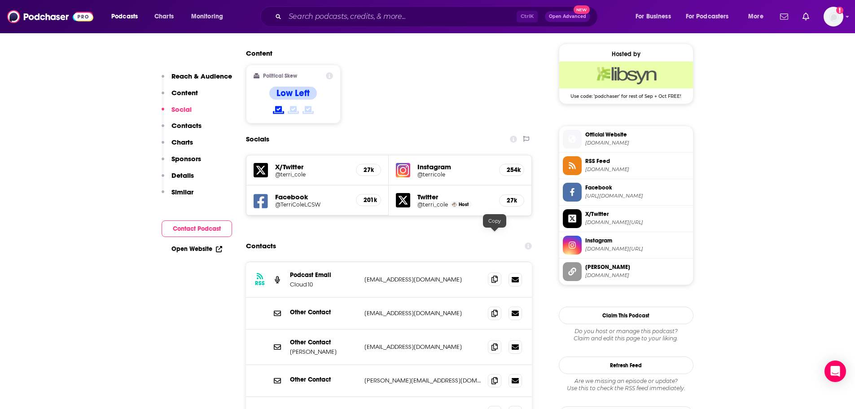
click at [497, 276] on icon at bounding box center [494, 279] width 6 height 7
click at [489, 373] on span at bounding box center [494, 379] width 13 height 13
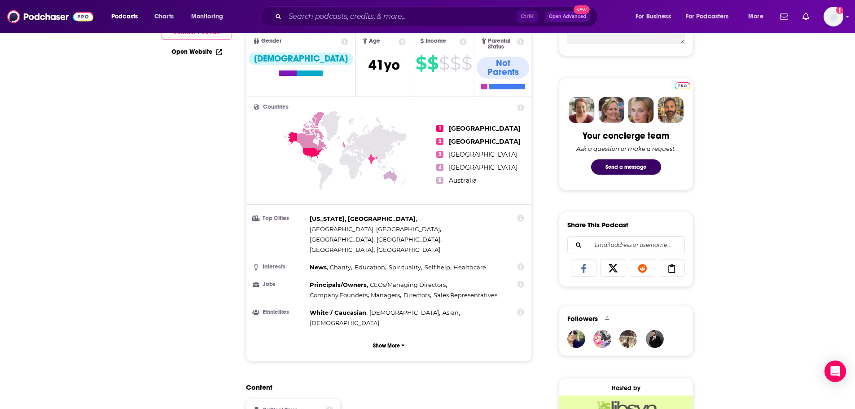
scroll to position [0, 0]
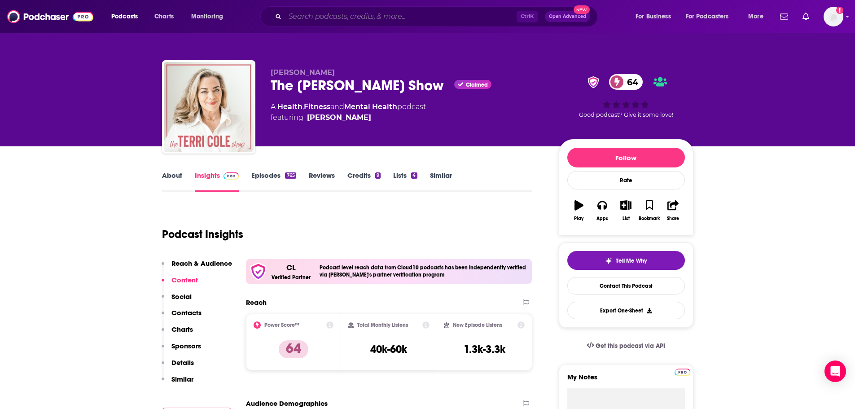
click at [369, 18] on input "Search podcasts, credits, & more..." at bounding box center [401, 16] width 232 height 14
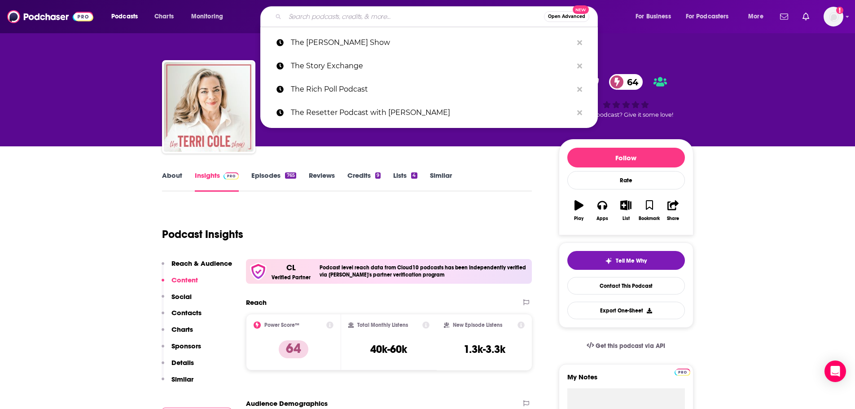
paste input "What's News"
type input "What's News"
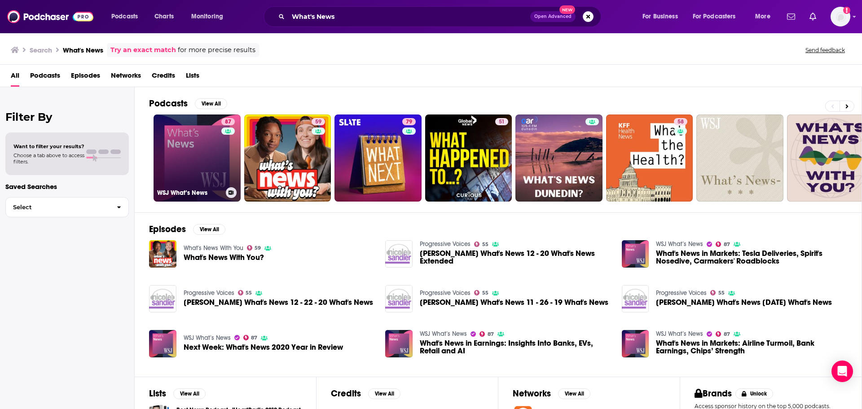
click at [190, 174] on link "87 WSJ What’s News" at bounding box center [196, 157] width 87 height 87
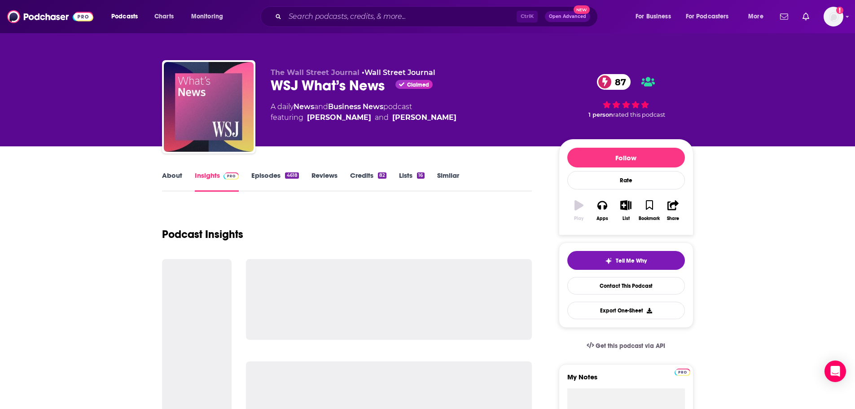
click at [167, 176] on link "About" at bounding box center [172, 181] width 20 height 21
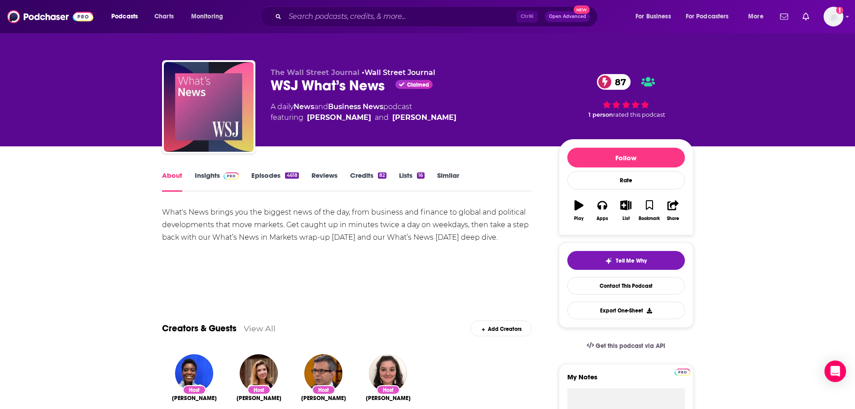
click at [208, 179] on link "Insights" at bounding box center [217, 181] width 44 height 21
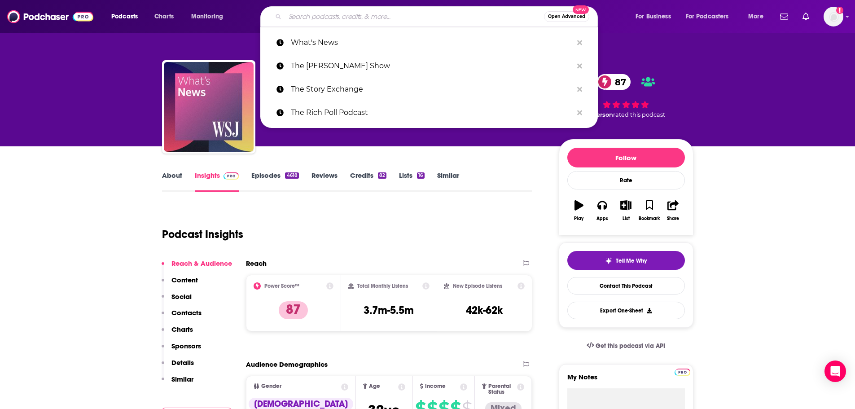
click at [360, 13] on input "Search podcasts, credits, & more..." at bounding box center [414, 16] width 259 height 14
paste input "Take Command: A Leadership Podcast"
type input "Take Command: A Leadership Podcast"
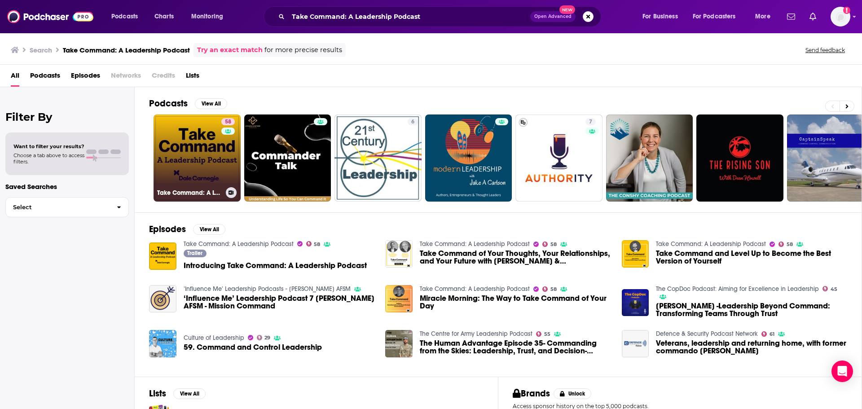
click at [206, 158] on link "58 Take Command: A Leadership Podcast" at bounding box center [196, 157] width 87 height 87
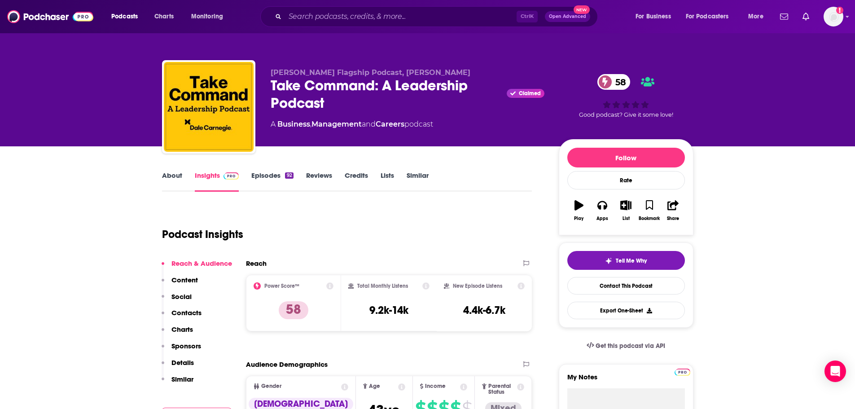
click at [175, 174] on link "About" at bounding box center [172, 181] width 20 height 21
